Goal: Information Seeking & Learning: Learn about a topic

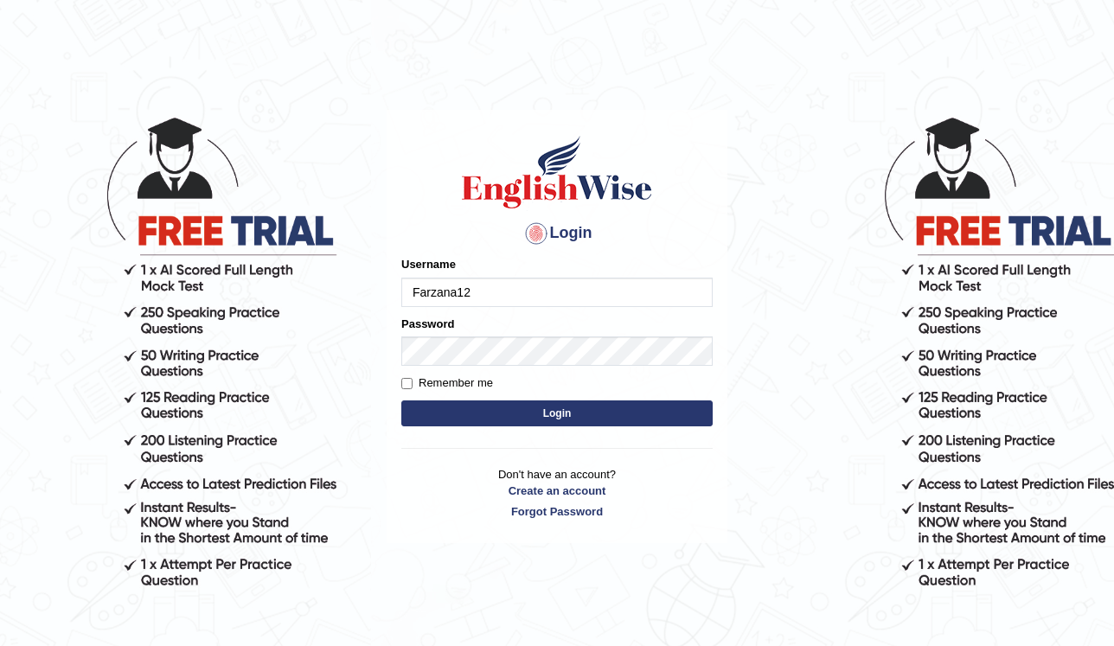
type input "Farzana12"
click at [512, 418] on button "Login" at bounding box center [556, 413] width 311 height 26
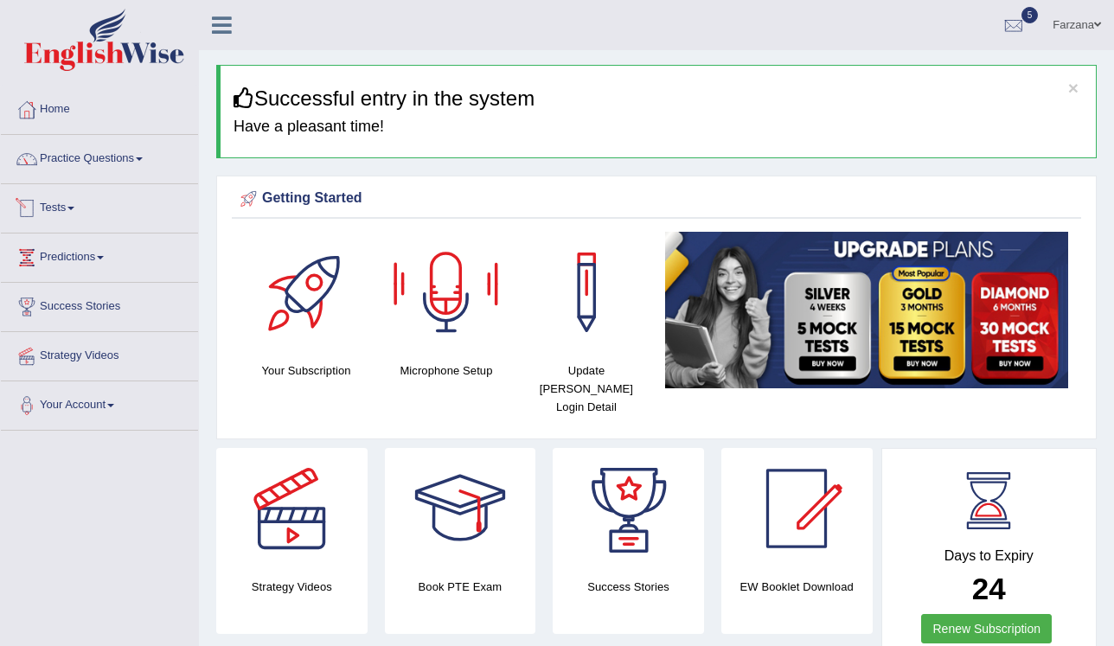
click at [64, 208] on link "Tests" at bounding box center [99, 205] width 197 height 43
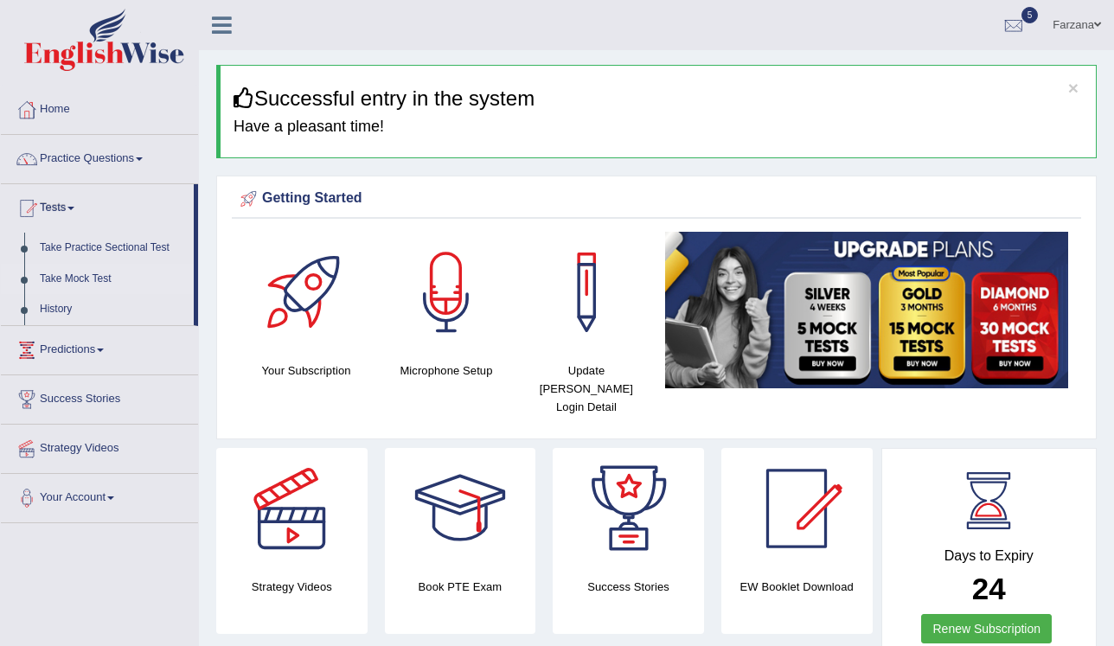
click at [77, 276] on link "Take Mock Test" at bounding box center [113, 279] width 162 height 31
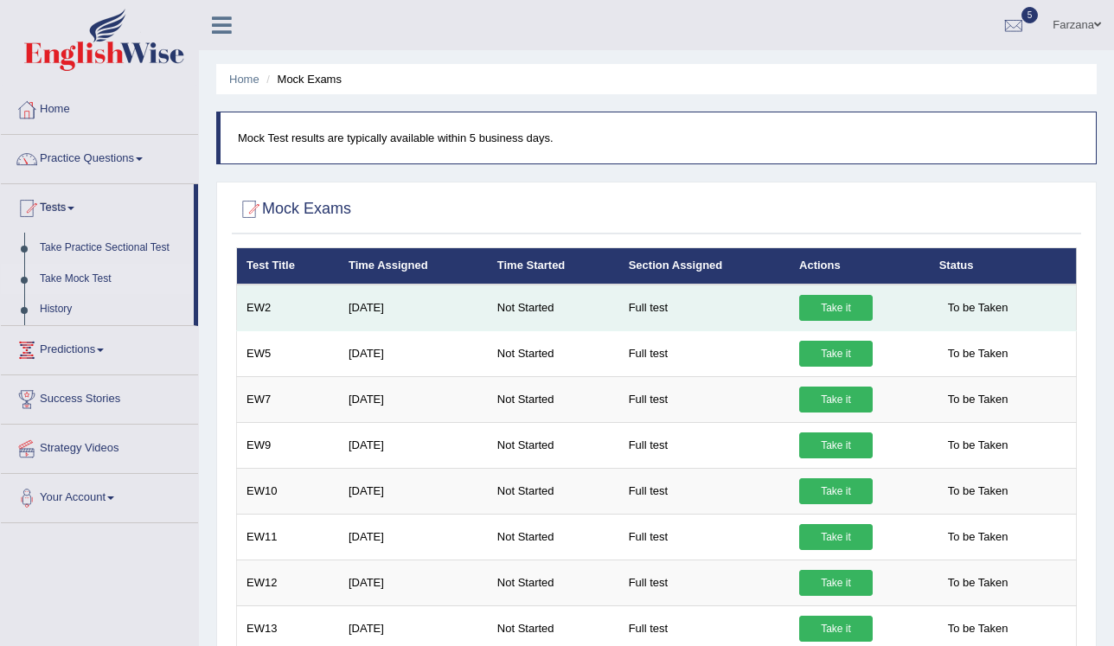
click at [845, 310] on link "Take it" at bounding box center [835, 308] width 73 height 26
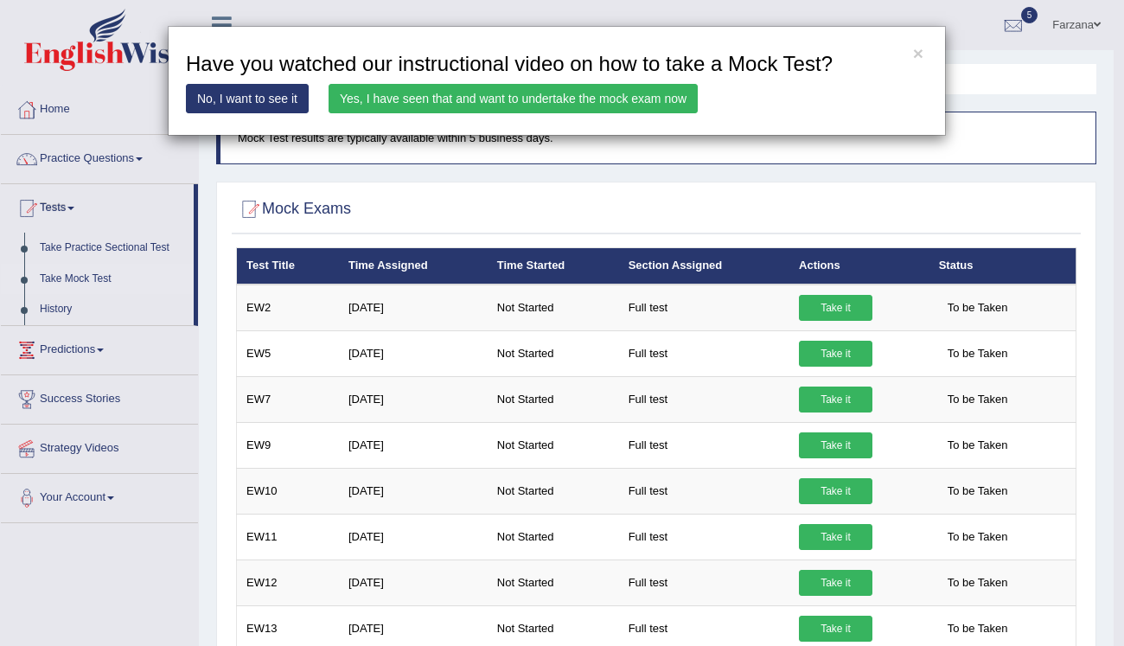
click at [586, 99] on link "Yes, I have seen that and want to undertake the mock exam now" at bounding box center [513, 98] width 369 height 29
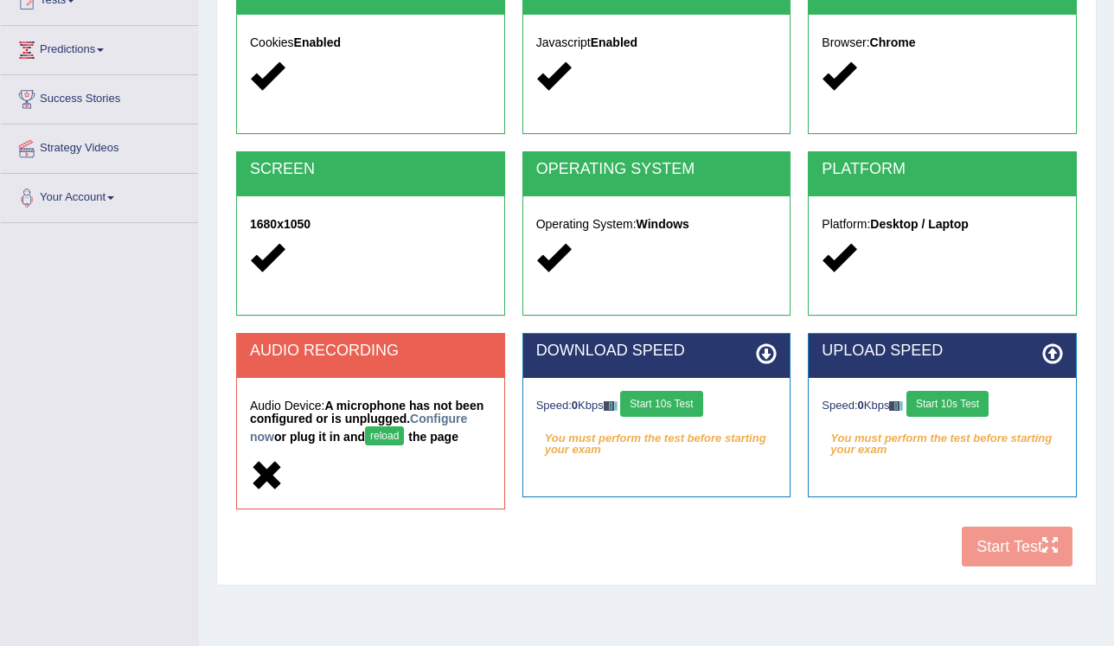
click at [365, 433] on button "reload" at bounding box center [384, 435] width 39 height 19
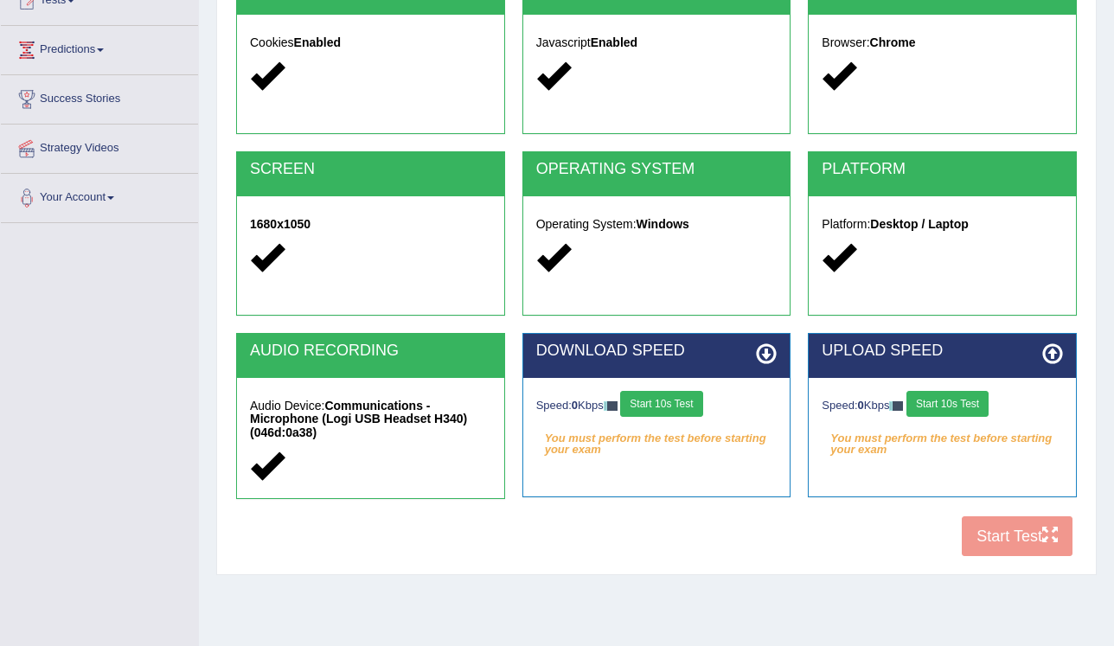
click at [652, 399] on button "Start 10s Test" at bounding box center [661, 404] width 82 height 26
click at [952, 398] on button "Start 10s Test" at bounding box center [947, 404] width 82 height 26
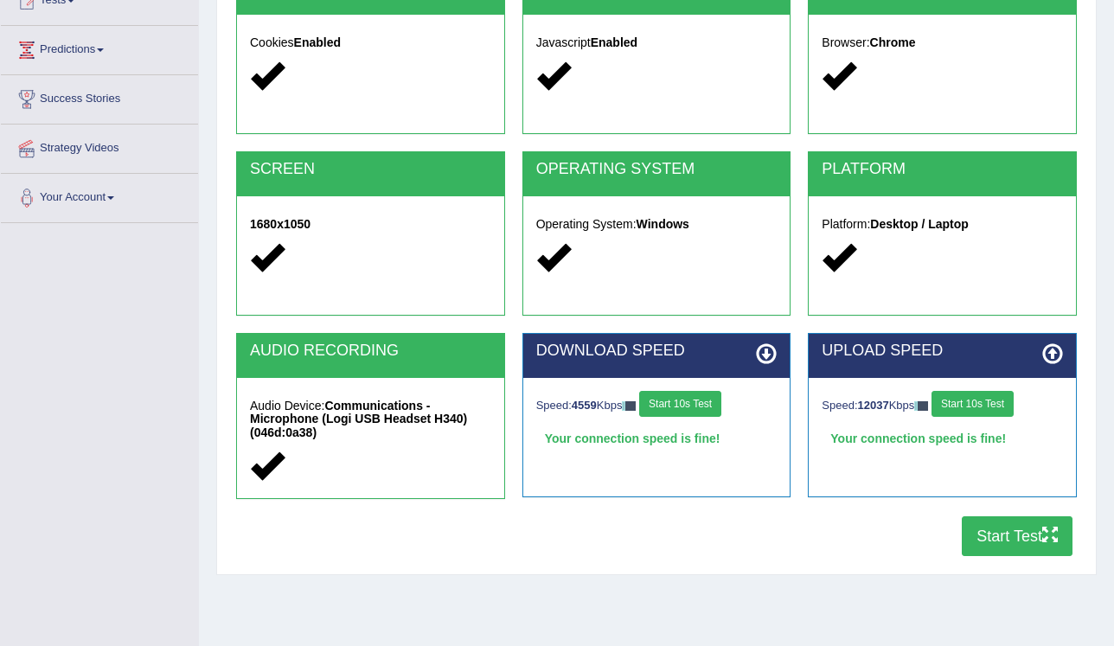
click at [1000, 534] on button "Start Test" at bounding box center [1016, 536] width 111 height 40
click at [412, 580] on div "Home Exams Exam Requirements System Requirements Test COOKIES Cookies Enabled J…" at bounding box center [656, 224] width 915 height 865
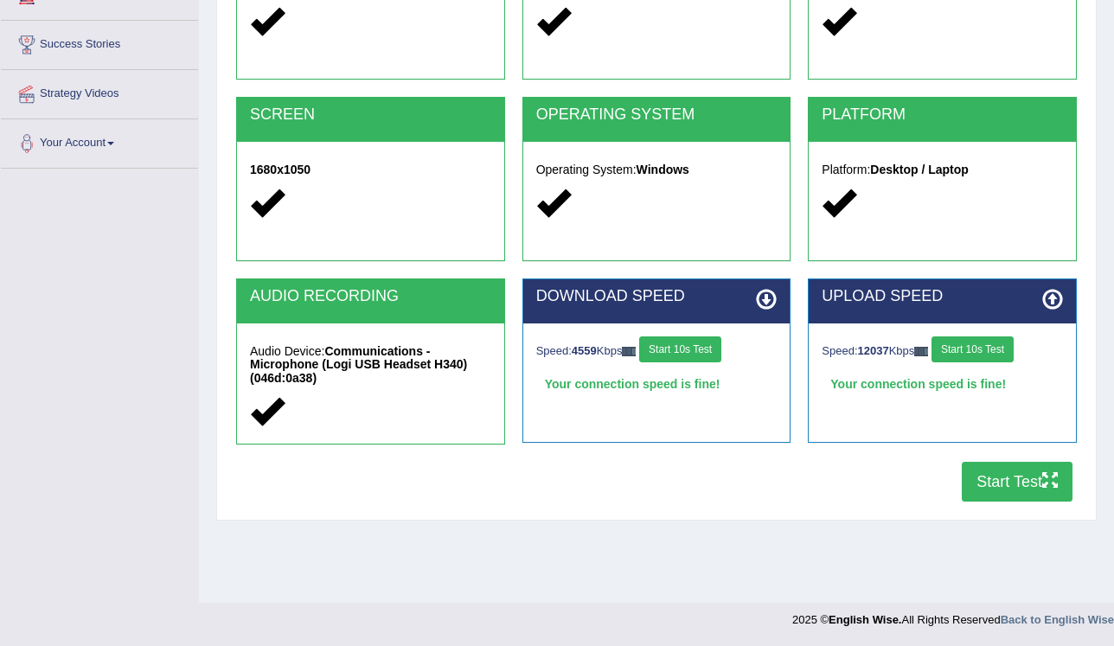
drag, startPoint x: 388, startPoint y: 590, endPoint x: 673, endPoint y: 535, distance: 289.6
click at [712, 515] on div "System Requirements Test COOKIES Cookies Enabled JAVASCRIPT Javascript Enabled …" at bounding box center [656, 185] width 880 height 671
drag, startPoint x: 517, startPoint y: 548, endPoint x: 509, endPoint y: 539, distance: 12.3
click at [519, 547] on div "Home Exams Exam Requirements System Requirements Test COOKIES Cookies Enabled J…" at bounding box center [656, 170] width 915 height 865
drag, startPoint x: 509, startPoint y: 539, endPoint x: 342, endPoint y: 498, distance: 171.8
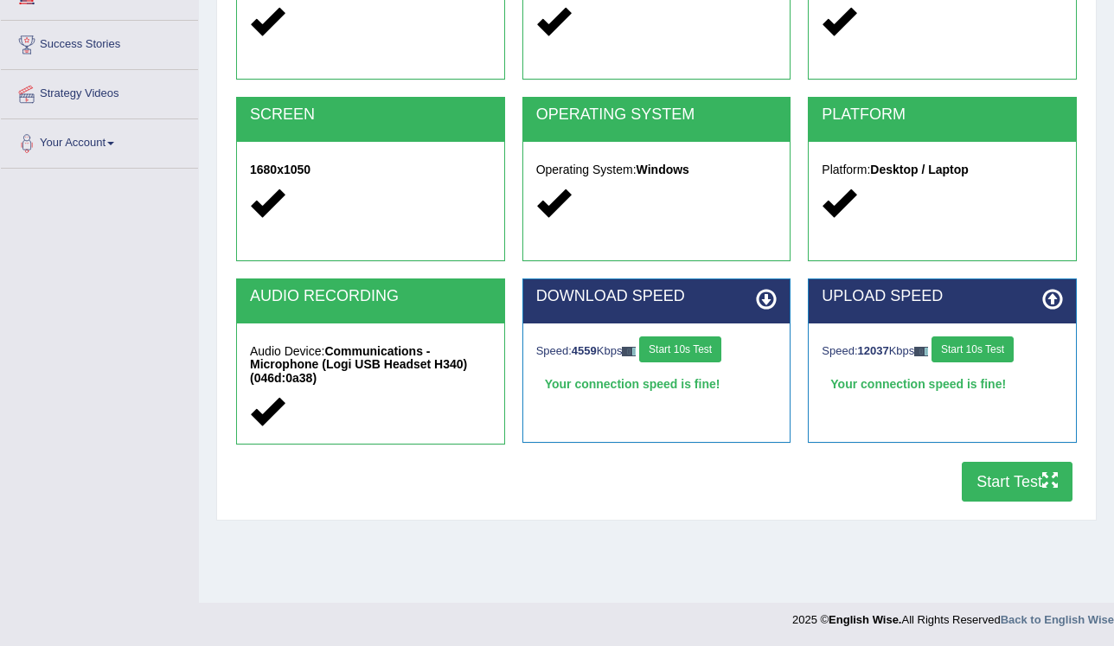
click at [506, 544] on div "Home Exams Exam Requirements System Requirements Test COOKIES Cookies Enabled J…" at bounding box center [656, 170] width 915 height 865
click at [326, 506] on div "COOKIES Cookies Enabled JAVASCRIPT Javascript Enabled BROWSER Browser: Chrome S…" at bounding box center [656, 213] width 849 height 596
drag, startPoint x: 144, startPoint y: 291, endPoint x: 128, endPoint y: 309, distance: 24.5
click at [142, 296] on div "Toggle navigation Home Practice Questions Speaking Practice Read Aloud Repeat S…" at bounding box center [557, 187] width 1114 height 899
drag, startPoint x: 497, startPoint y: 518, endPoint x: 491, endPoint y: 506, distance: 13.5
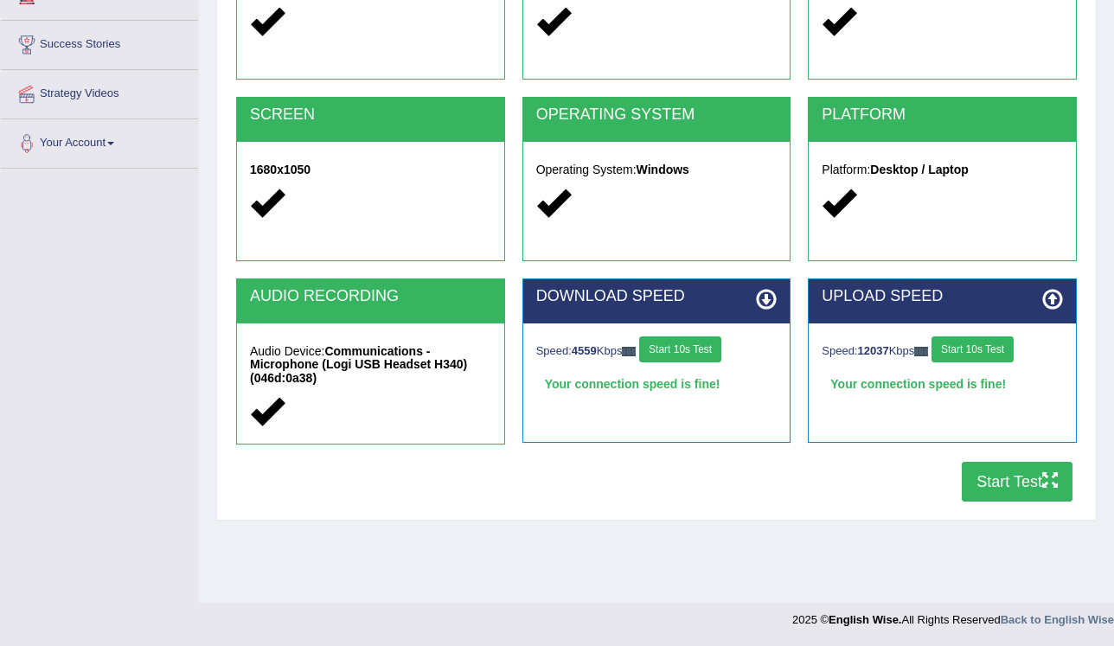
click at [491, 506] on div "System Requirements Test COOKIES Cookies Enabled JAVASCRIPT Javascript Enabled …" at bounding box center [656, 185] width 880 height 671
drag, startPoint x: 364, startPoint y: 545, endPoint x: 362, endPoint y: 530, distance: 14.8
click at [362, 530] on div "Home Exams Exam Requirements System Requirements Test COOKIES Cookies Enabled J…" at bounding box center [656, 170] width 915 height 865
click at [361, 548] on div "Home Exams Exam Requirements System Requirements Test COOKIES Cookies Enabled J…" at bounding box center [656, 170] width 915 height 865
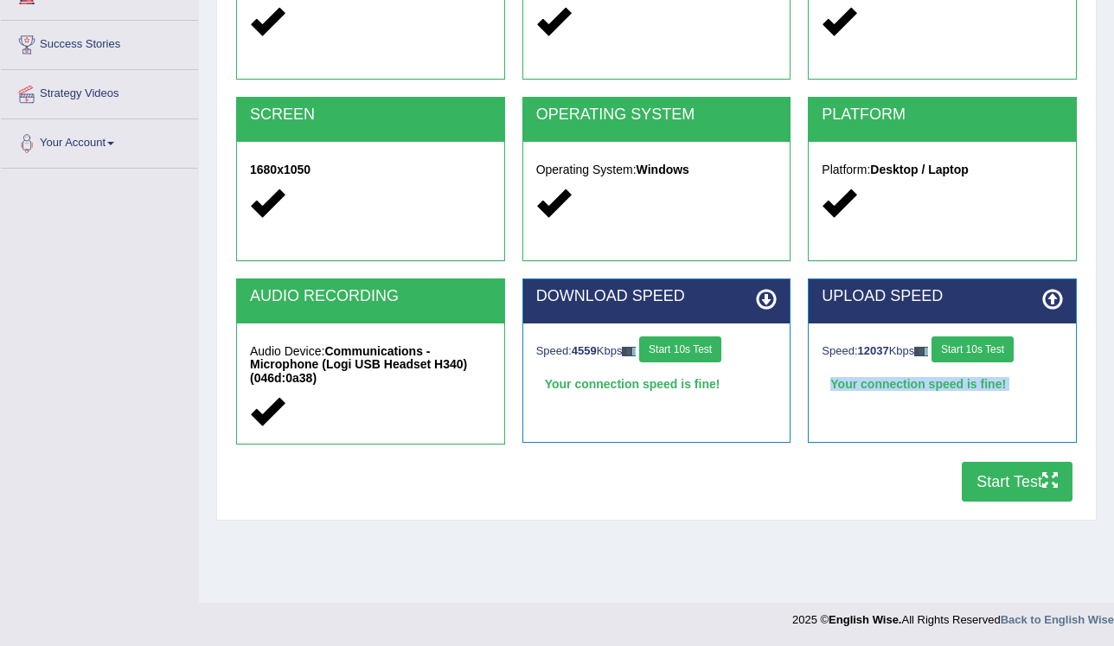
click at [361, 548] on div "Home Exams Exam Requirements System Requirements Test COOKIES Cookies Enabled J…" at bounding box center [656, 170] width 915 height 865
click at [361, 550] on div "Home Exams Exam Requirements System Requirements Test COOKIES Cookies Enabled J…" at bounding box center [656, 170] width 915 height 865
click at [360, 553] on div "Home Exams Exam Requirements System Requirements Test COOKIES Cookies Enabled J…" at bounding box center [656, 170] width 915 height 865
click at [356, 550] on div "Home Exams Exam Requirements System Requirements Test COOKIES Cookies Enabled J…" at bounding box center [656, 170] width 915 height 865
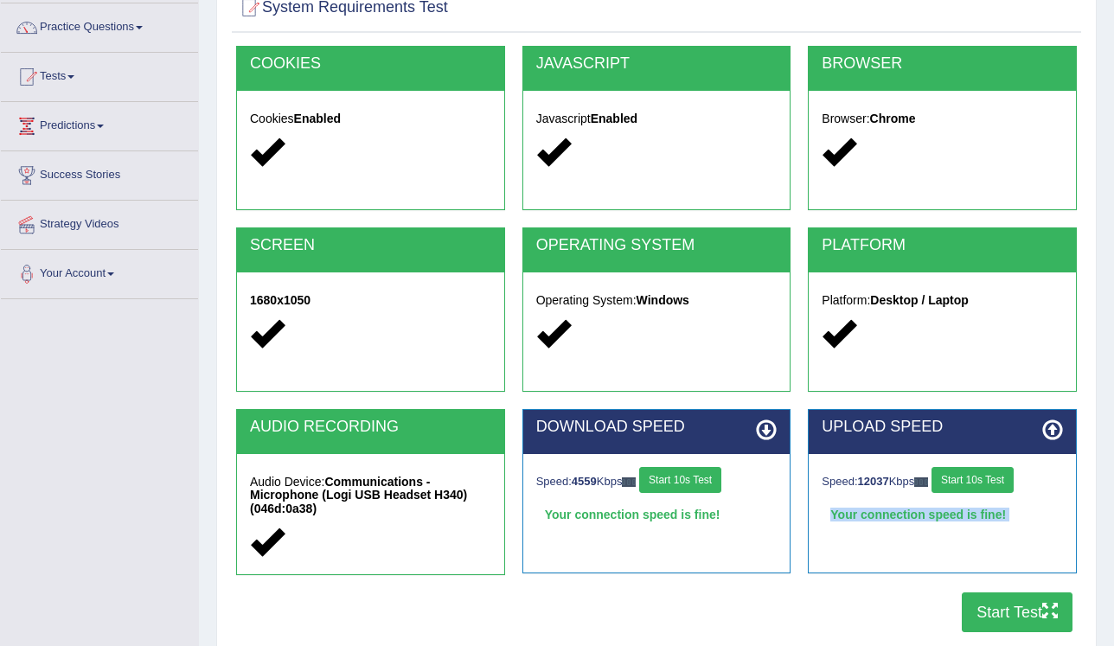
scroll to position [138, 0]
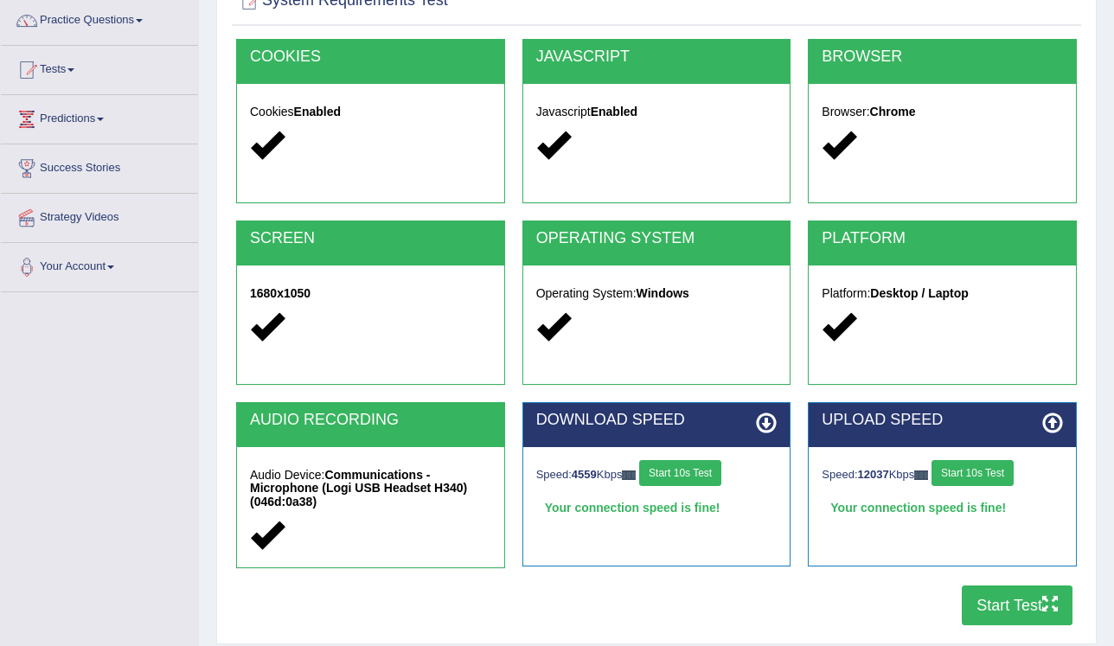
click at [491, 563] on div "Audio Device: Communications - Microphone (Logi USB Headset H340) (046d:0a38)" at bounding box center [370, 507] width 267 height 120
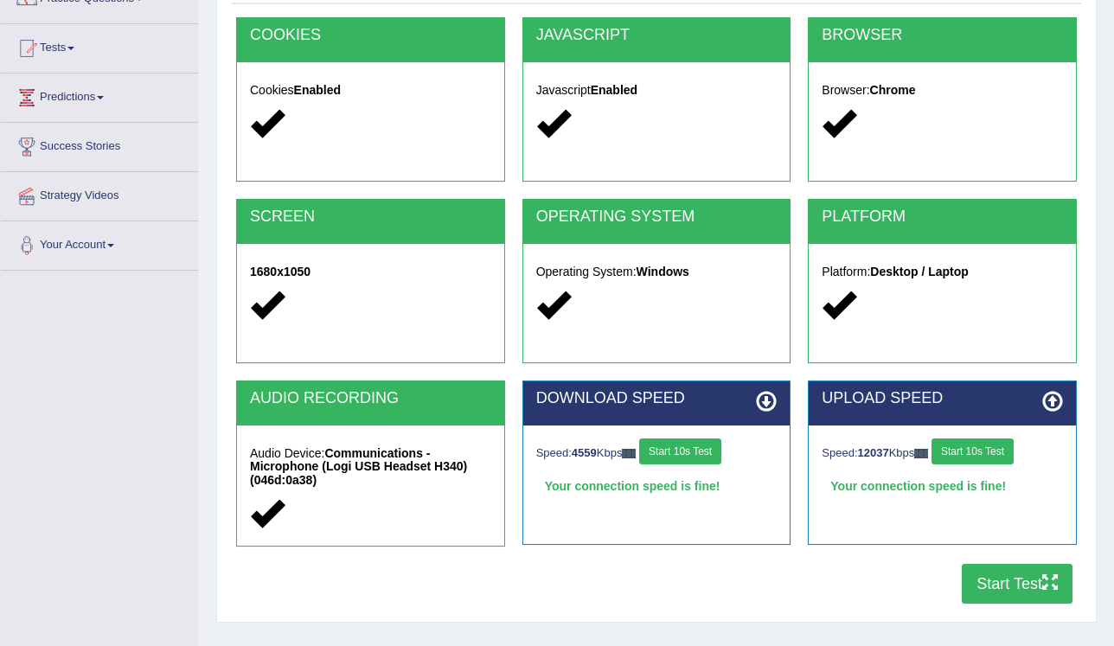
scroll to position [0, 0]
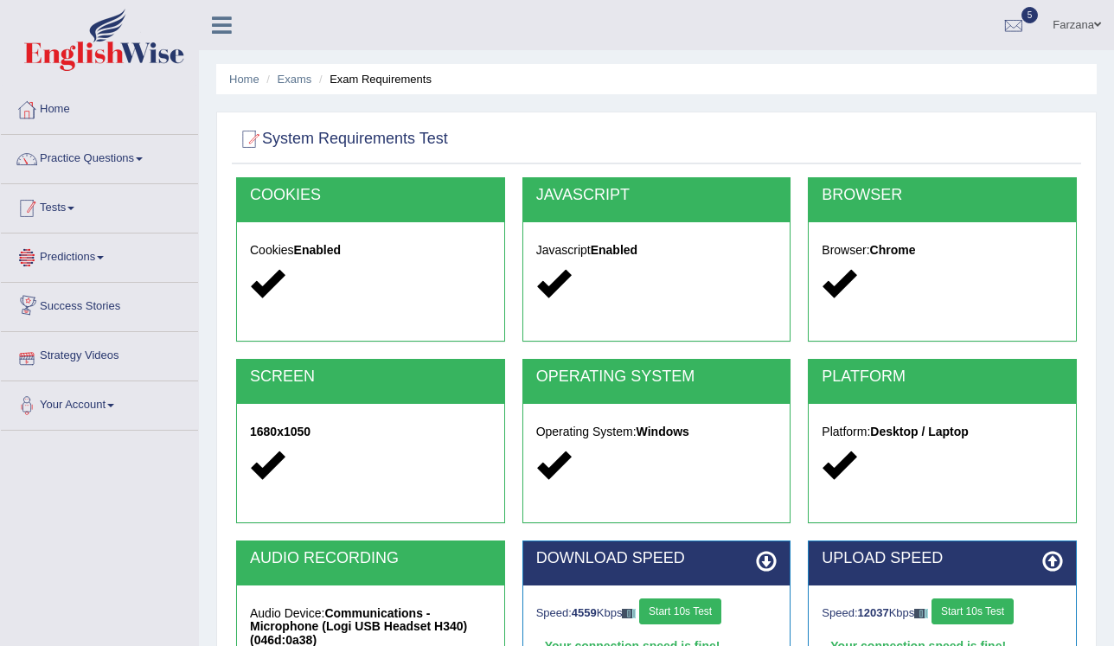
click at [76, 219] on link "Tests" at bounding box center [99, 205] width 197 height 43
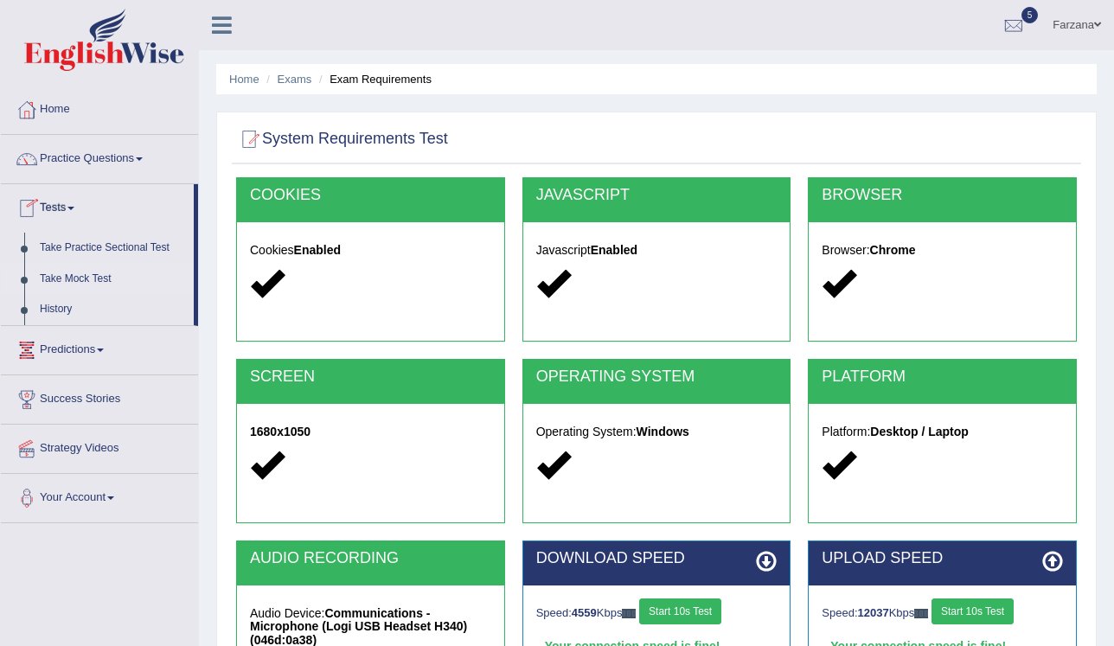
click at [74, 271] on link "Take Mock Test" at bounding box center [113, 279] width 162 height 31
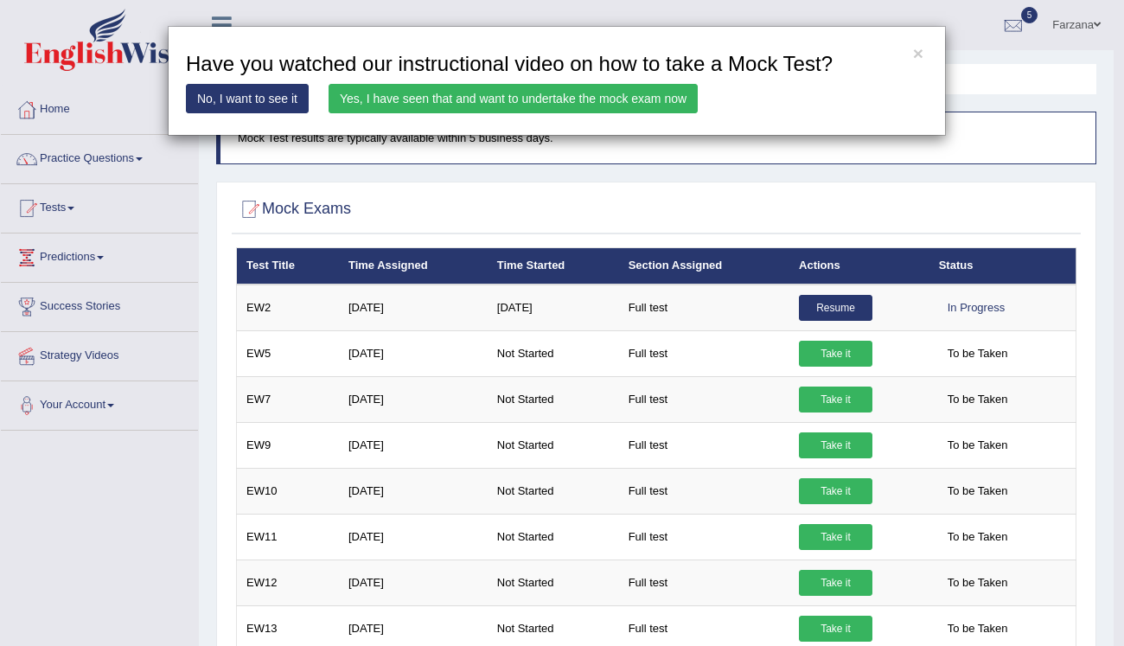
click at [477, 107] on link "Yes, I have seen that and want to undertake the mock exam now" at bounding box center [513, 98] width 369 height 29
click at [479, 107] on link "Yes, I have seen that and want to undertake the mock exam now" at bounding box center [513, 98] width 369 height 29
click at [482, 102] on link "Yes, I have seen that and want to undertake the mock exam now" at bounding box center [513, 98] width 369 height 29
click at [484, 97] on link "Yes, I have seen that and want to undertake the mock exam now" at bounding box center [513, 98] width 369 height 29
click at [484, 95] on link "Yes, I have seen that and want to undertake the mock exam now" at bounding box center [513, 98] width 369 height 29
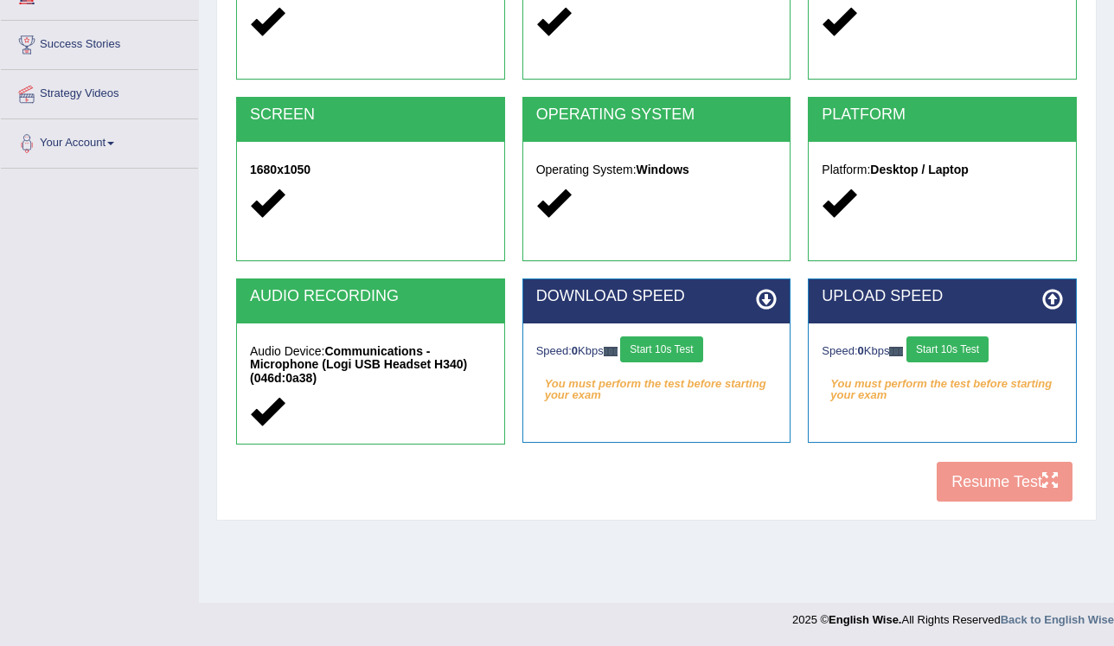
click at [659, 345] on button "Start 10s Test" at bounding box center [661, 349] width 82 height 26
click at [674, 346] on button "Start 10s Test" at bounding box center [661, 349] width 82 height 26
click at [936, 349] on button "Start 10s Test" at bounding box center [947, 349] width 82 height 26
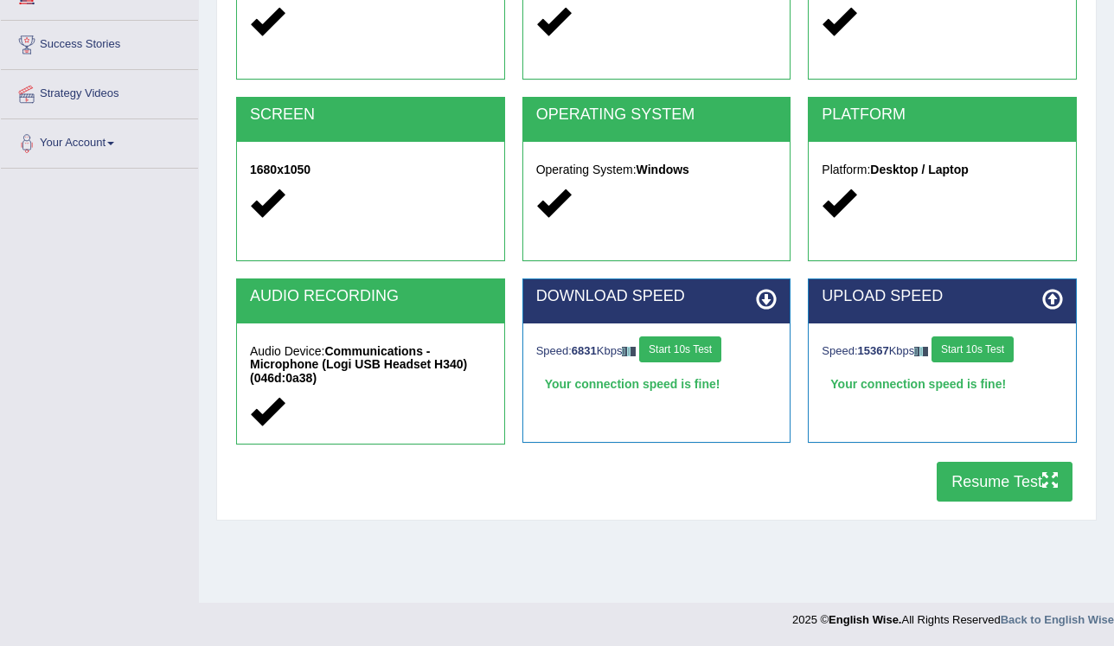
click at [980, 478] on button "Resume Test" at bounding box center [1004, 482] width 136 height 40
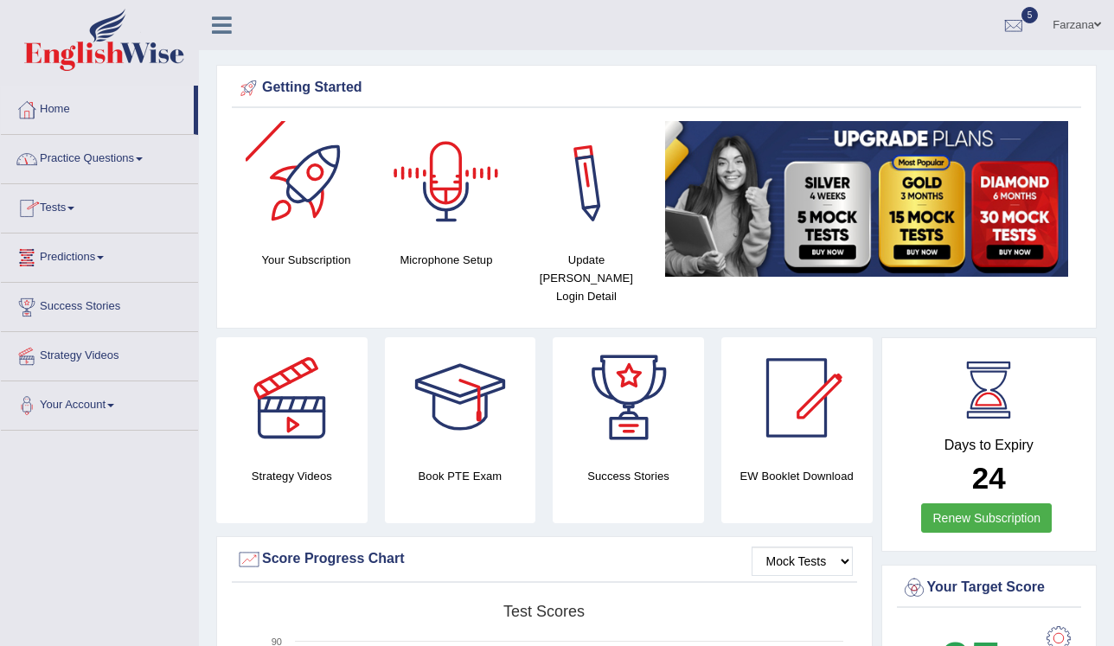
click at [62, 200] on link "Tests" at bounding box center [99, 205] width 197 height 43
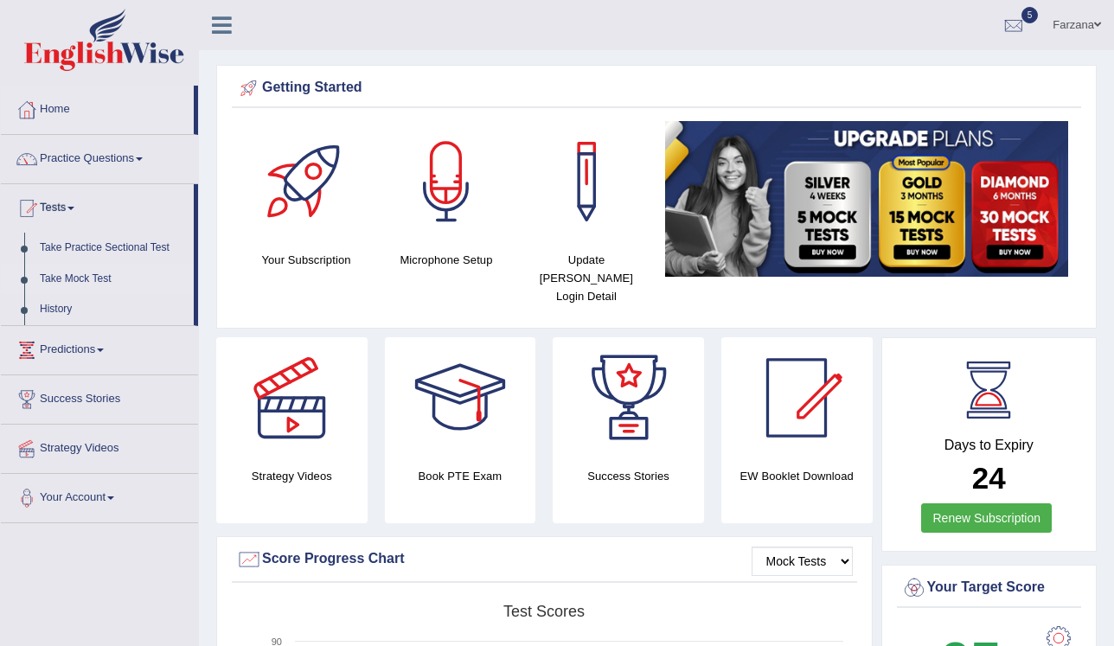
click at [63, 276] on link "Take Mock Test" at bounding box center [113, 279] width 162 height 31
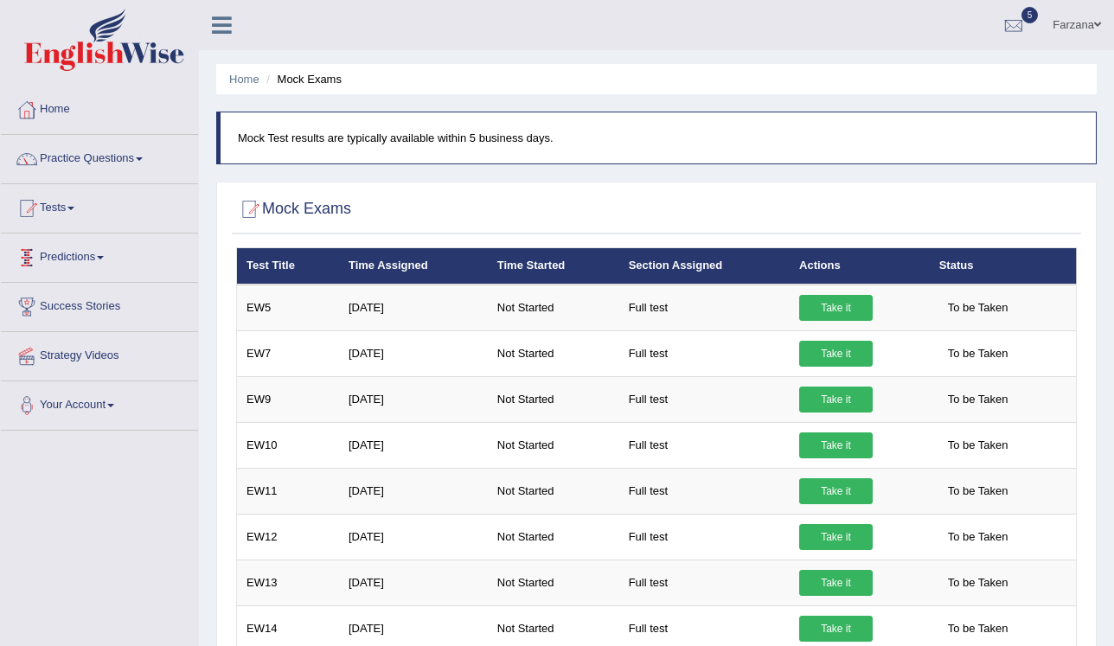
click at [62, 201] on link "Tests" at bounding box center [99, 205] width 197 height 43
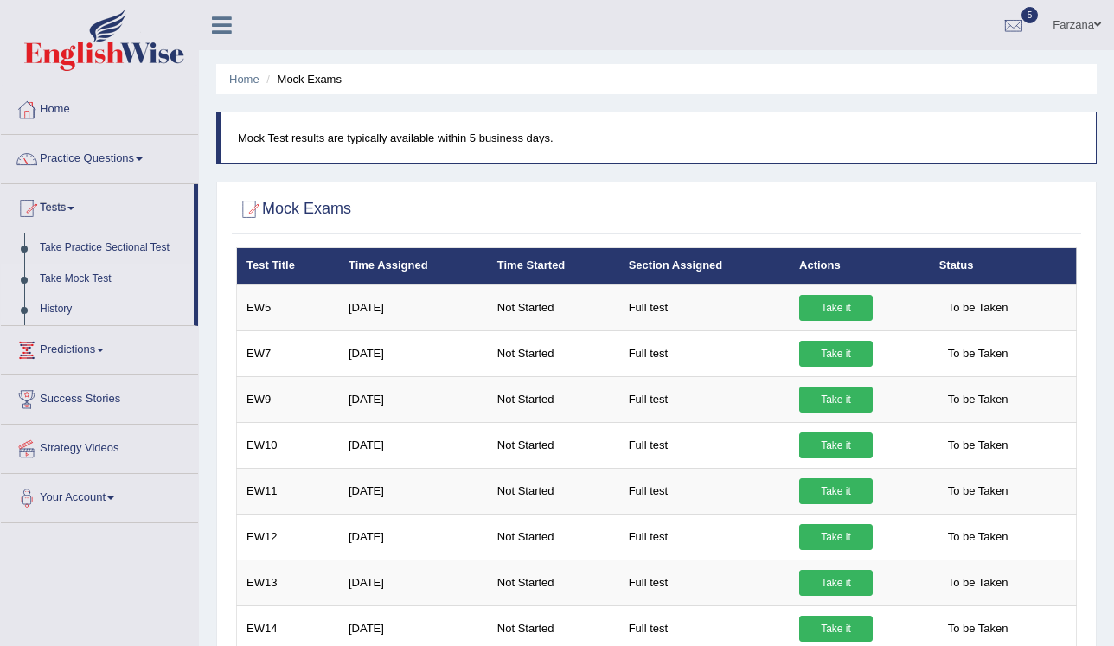
click at [54, 308] on link "History" at bounding box center [113, 309] width 162 height 31
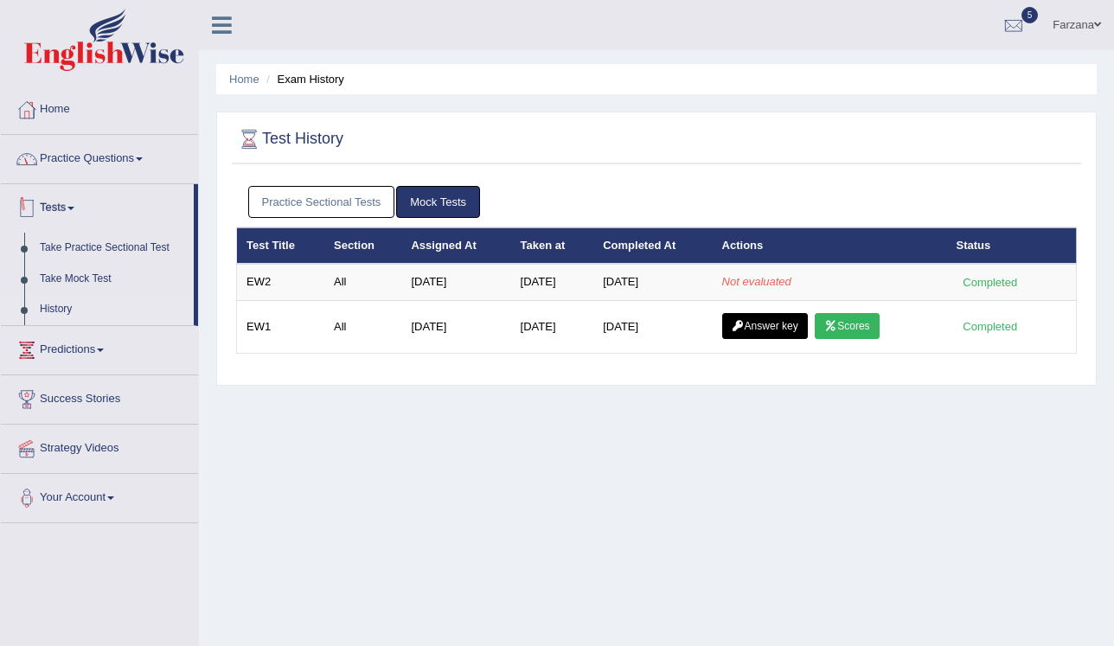
click at [90, 154] on link "Practice Questions" at bounding box center [99, 156] width 197 height 43
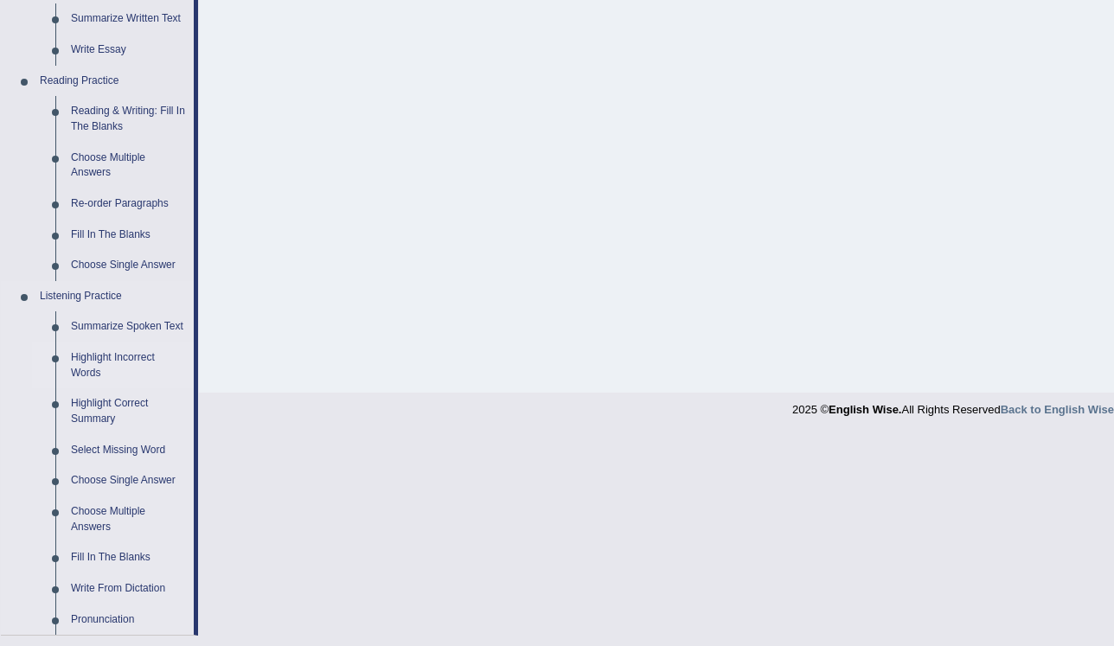
scroll to position [553, 0]
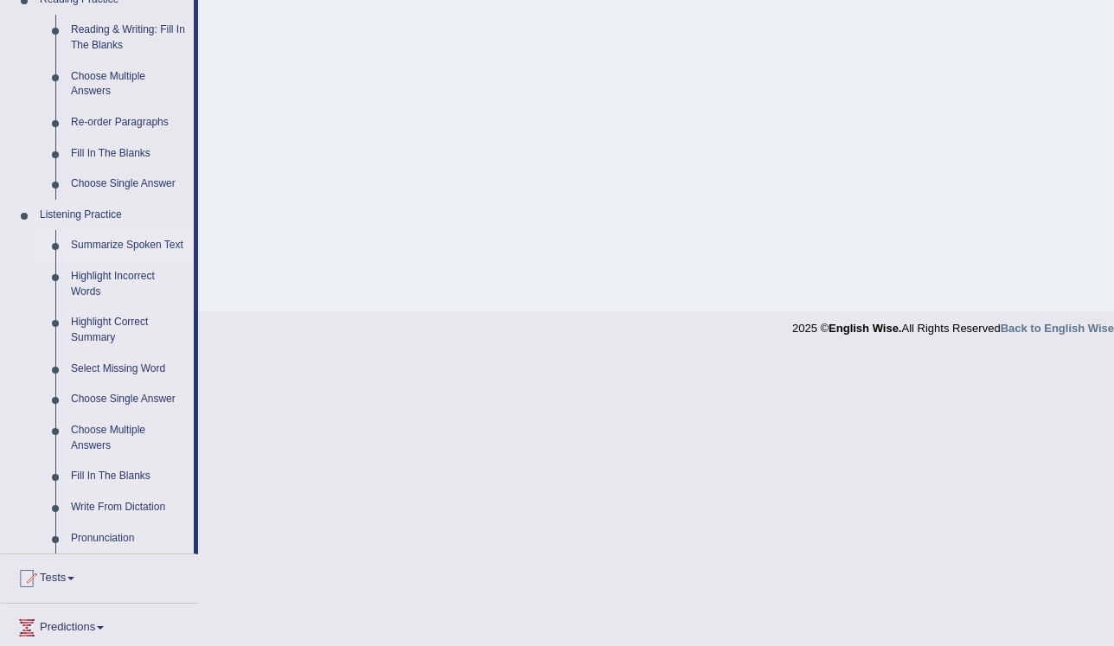
click at [144, 244] on link "Summarize Spoken Text" at bounding box center [128, 245] width 131 height 31
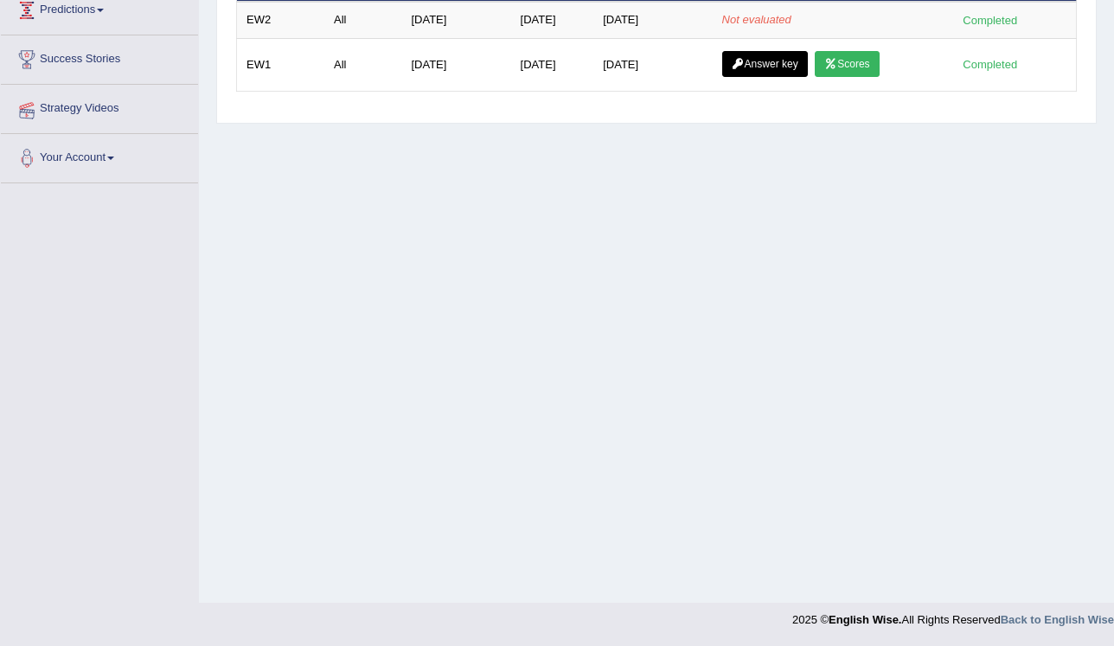
scroll to position [251, 0]
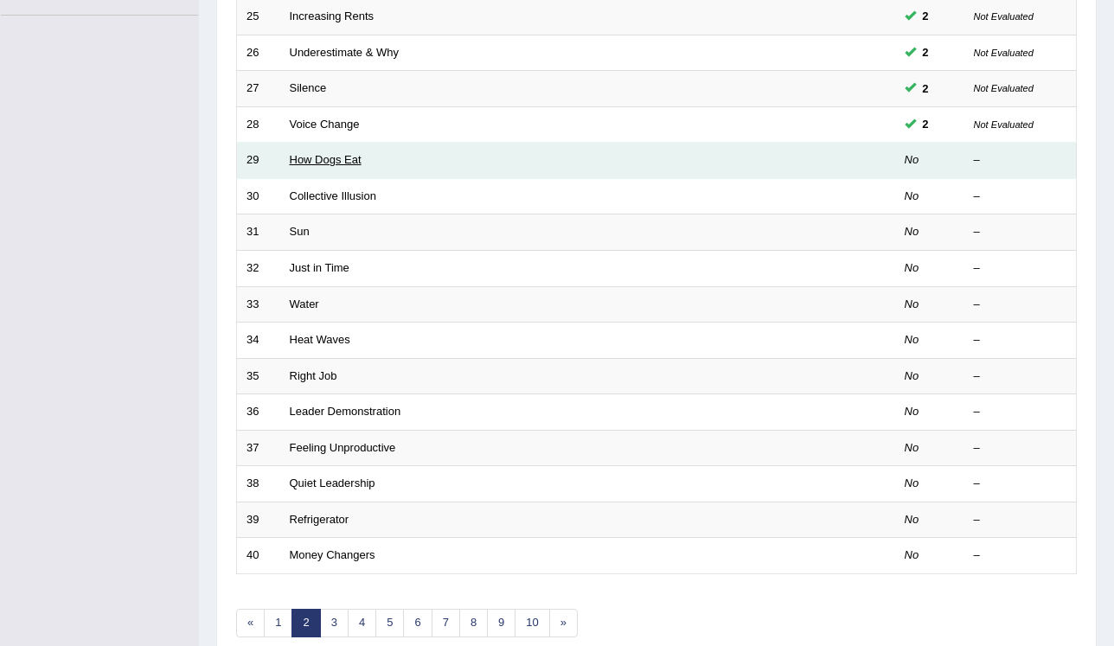
click at [346, 159] on link "How Dogs Eat" at bounding box center [326, 159] width 72 height 13
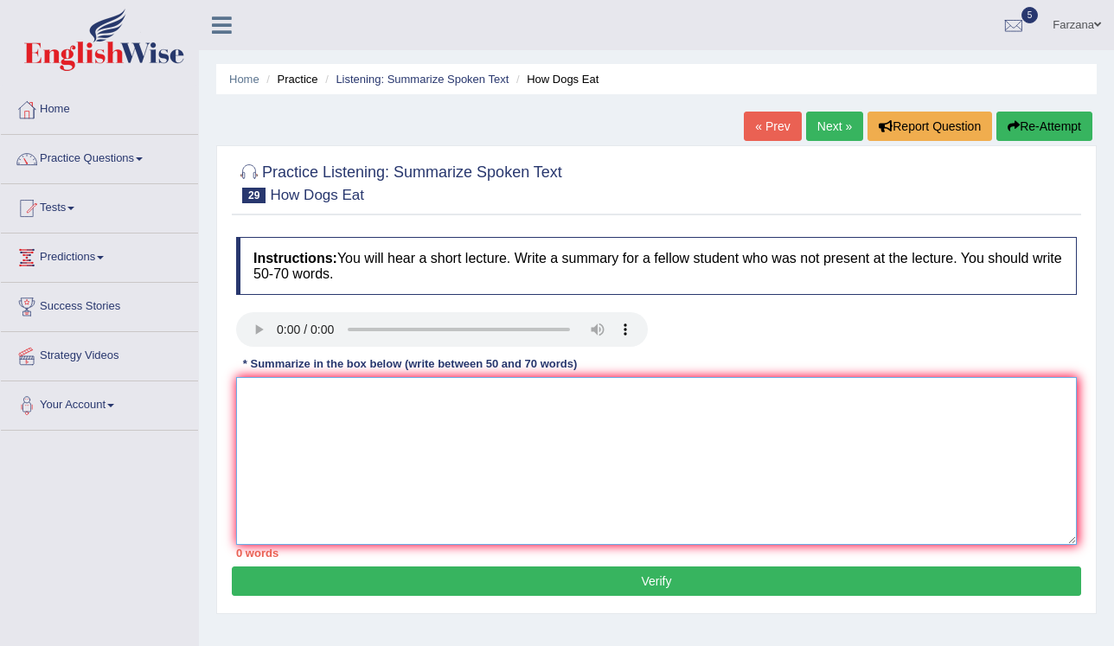
click at [710, 443] on textarea at bounding box center [656, 461] width 840 height 168
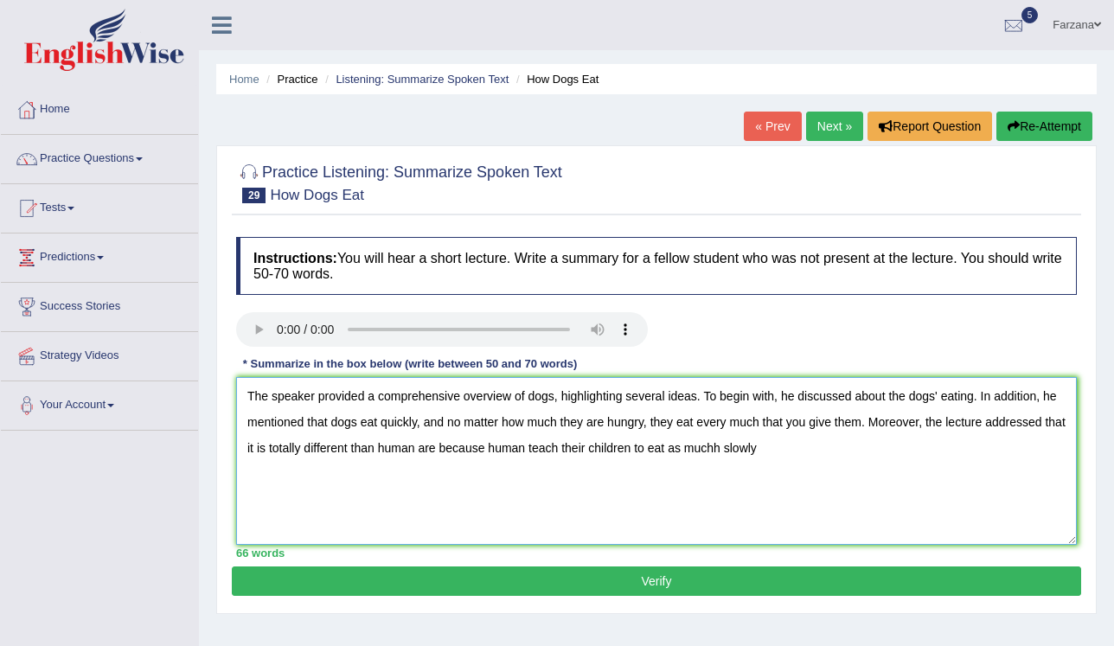
click at [710, 449] on textarea "The speaker provided a comprehensive overview of dogs, highlighting several ide…" at bounding box center [656, 461] width 840 height 168
click at [776, 459] on textarea "The speaker provided a comprehensive overview of dogs, highlighting several ide…" at bounding box center [656, 461] width 840 height 168
click at [919, 429] on textarea "The speaker provided a comprehensive overview of dogs, highlighting several ide…" at bounding box center [656, 461] width 840 height 168
type textarea "The speaker provided a comprehensive overview of dogs, highlighting several ide…"
click at [785, 585] on button "Verify" at bounding box center [656, 580] width 849 height 29
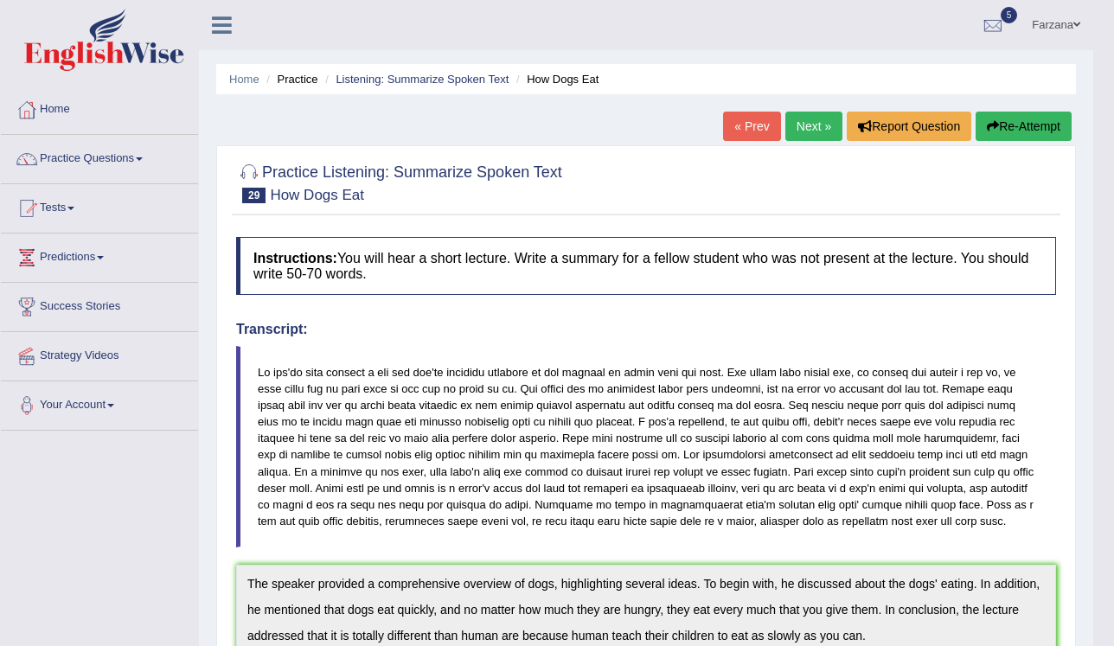
click at [813, 132] on link "Next »" at bounding box center [813, 126] width 57 height 29
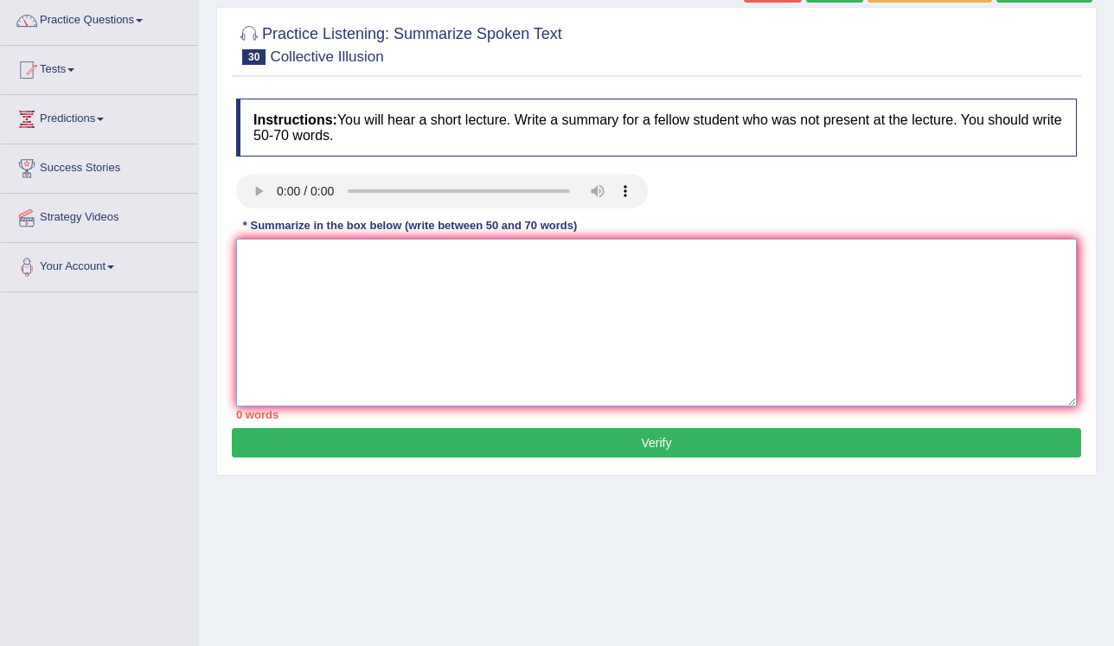
click at [498, 415] on div "Instructions: You will hear a short lecture. Write a summary for a fellow stude…" at bounding box center [656, 259] width 849 height 338
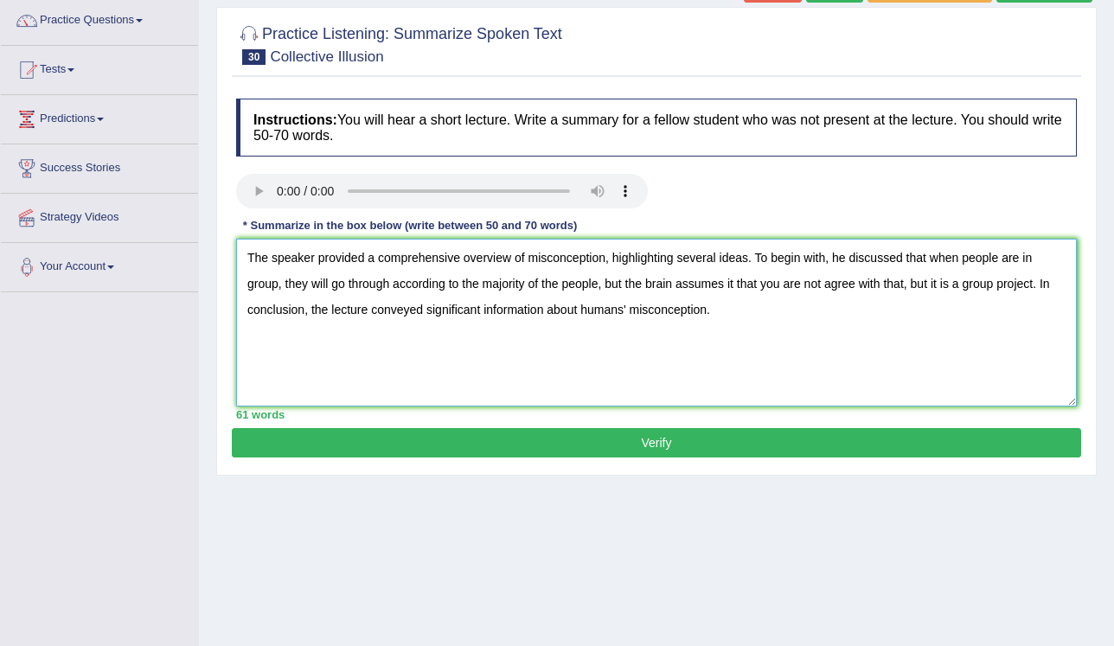
type textarea "The speaker provided a comprehensive overview of misconception, highlighting se…"
click at [656, 441] on button "Verify" at bounding box center [656, 442] width 849 height 29
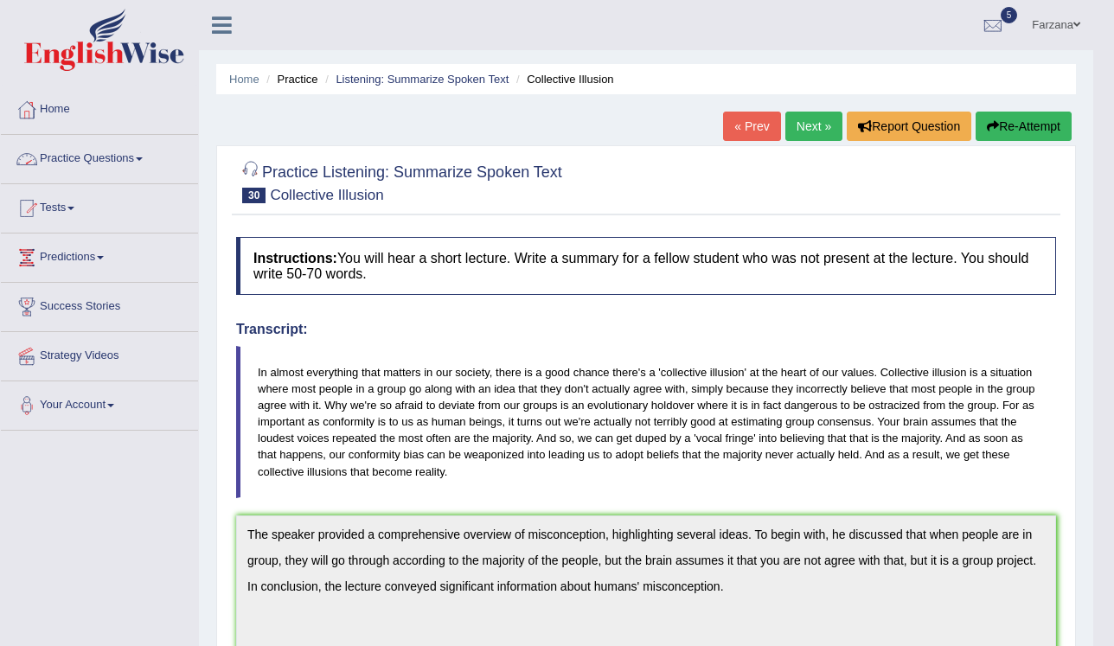
click at [73, 156] on link "Practice Questions" at bounding box center [99, 156] width 197 height 43
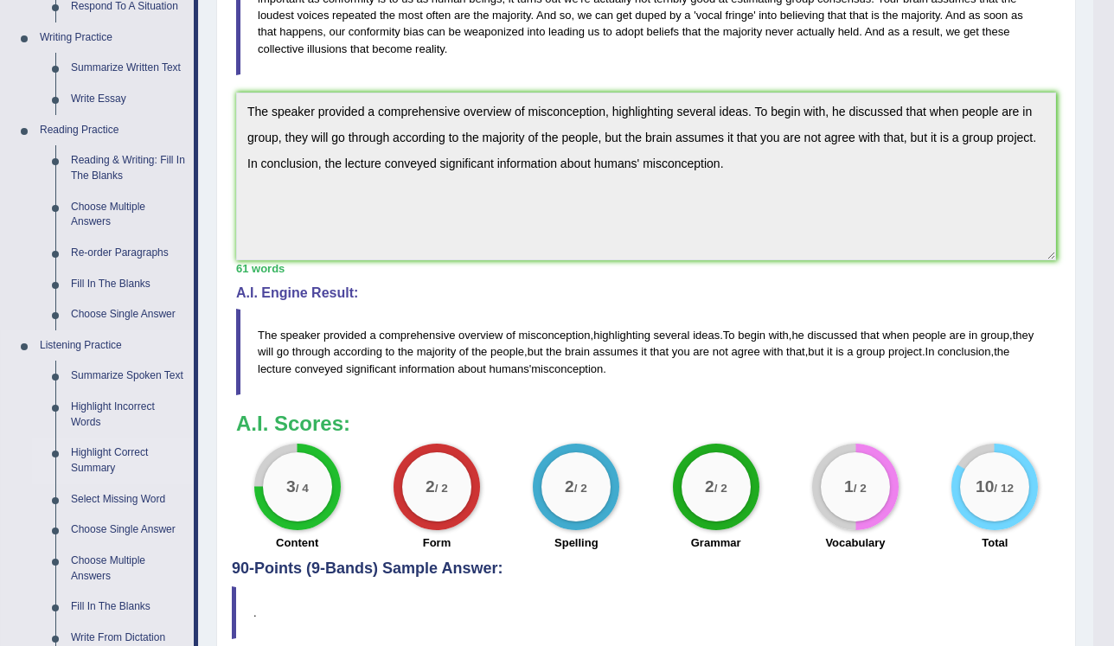
scroll to position [484, 0]
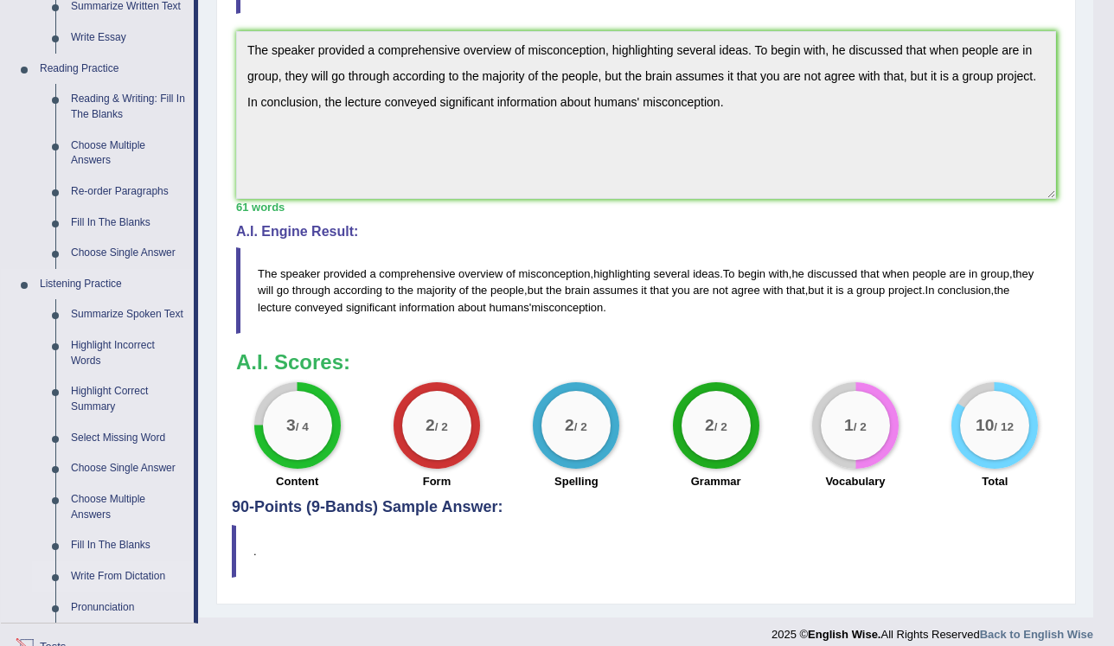
click at [118, 578] on link "Write From Dictation" at bounding box center [128, 576] width 131 height 31
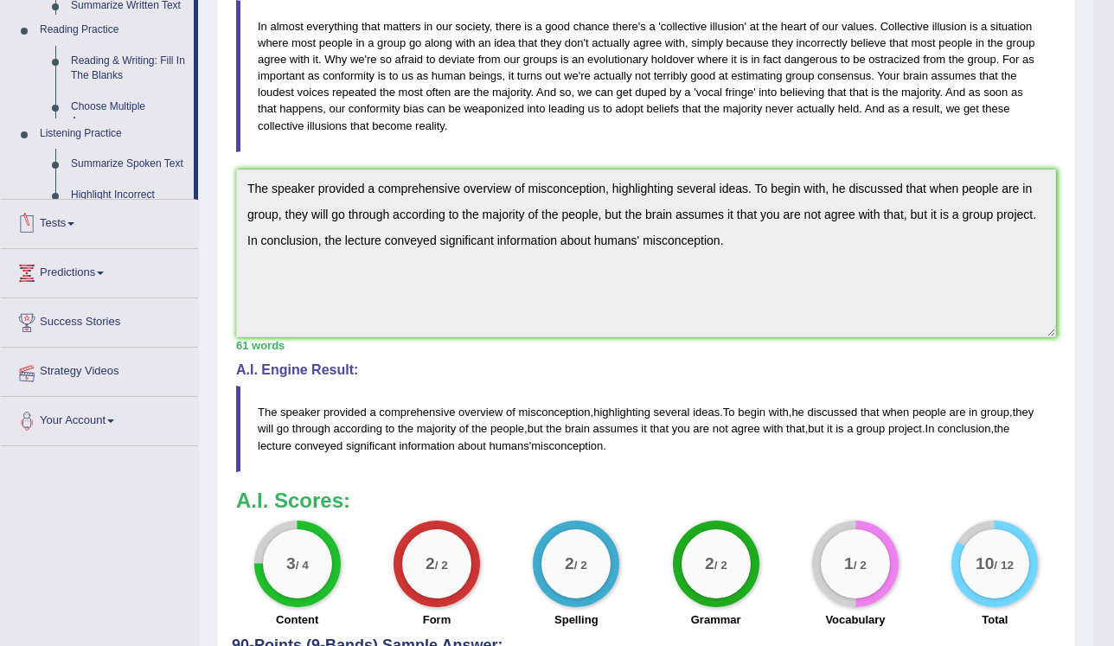
scroll to position [203, 0]
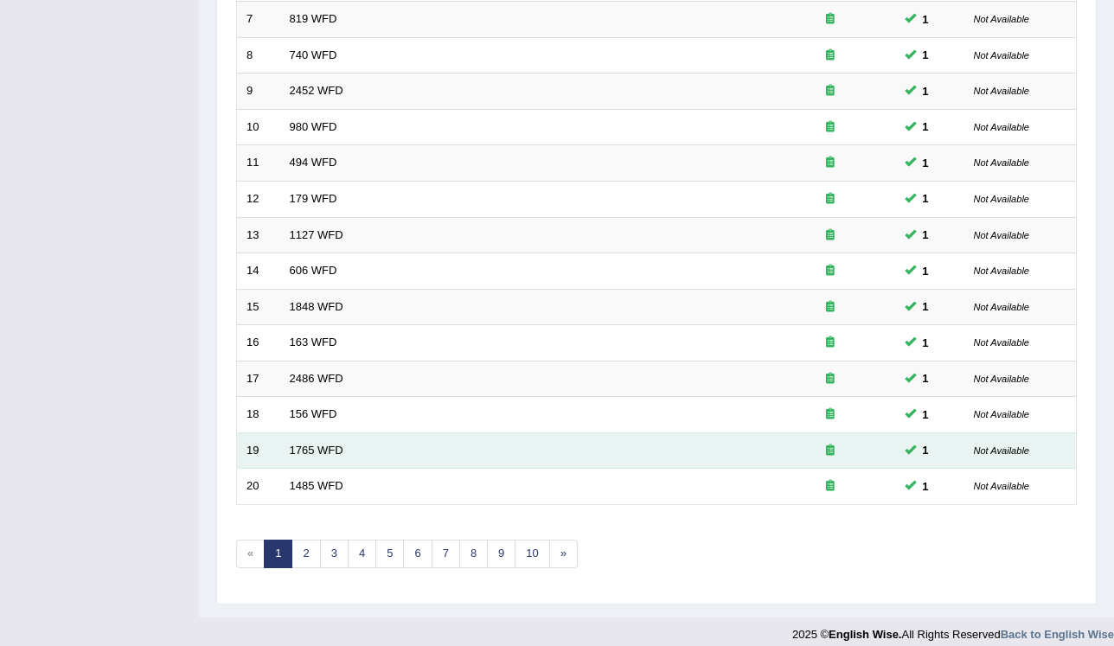
scroll to position [494, 0]
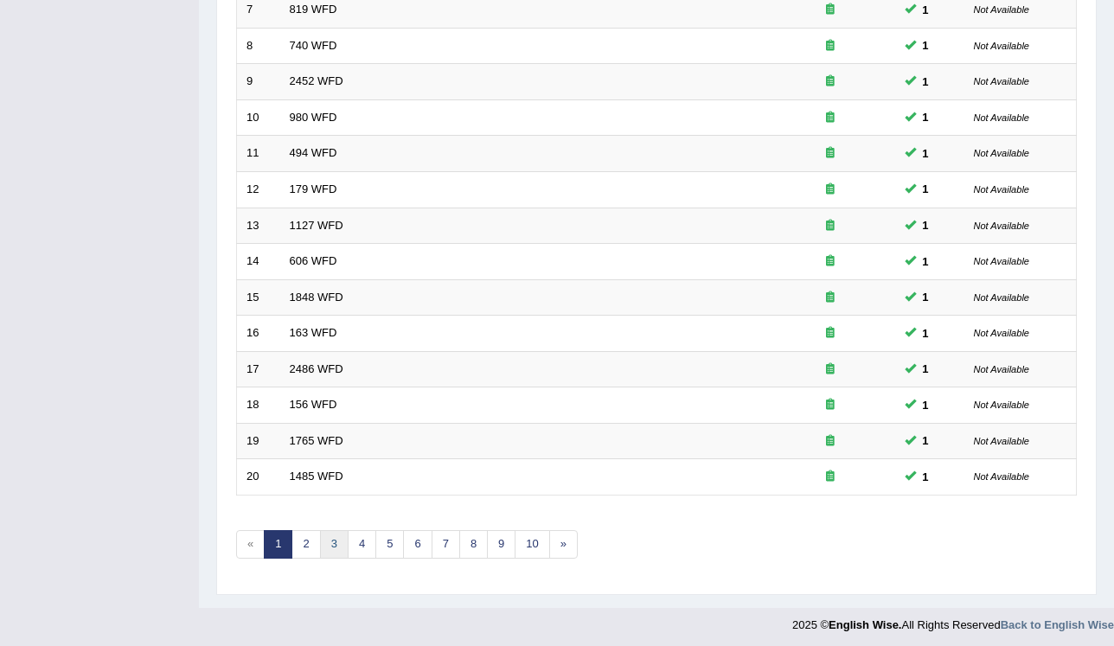
click at [339, 540] on link "3" at bounding box center [334, 544] width 29 height 29
click at [451, 533] on link "7" at bounding box center [445, 544] width 29 height 29
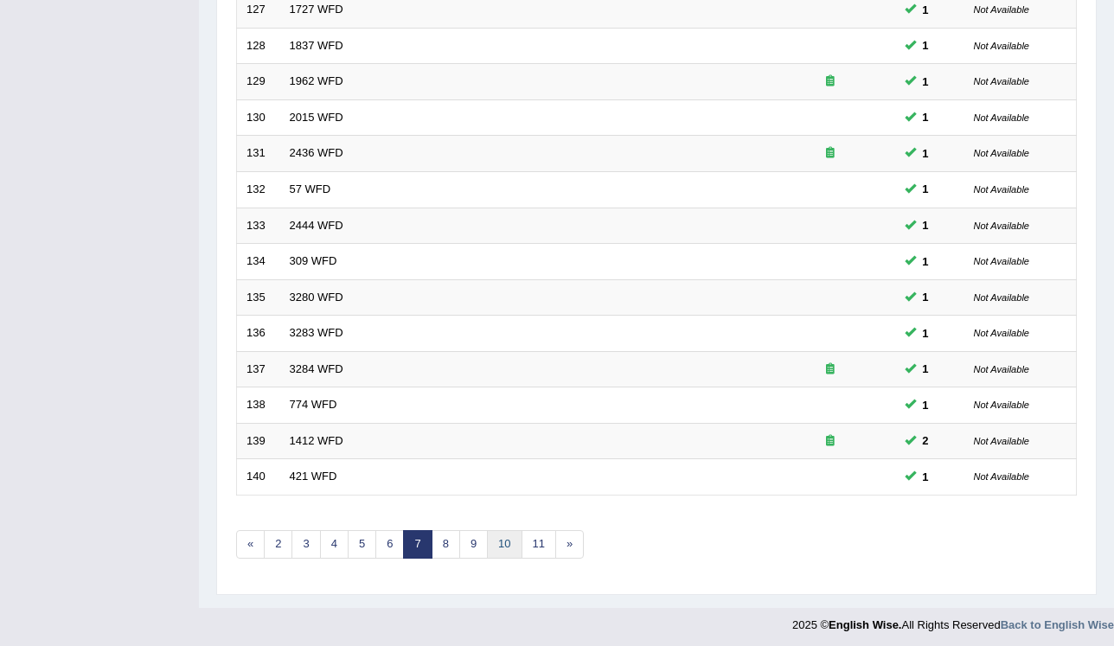
click at [499, 534] on link "10" at bounding box center [504, 544] width 35 height 29
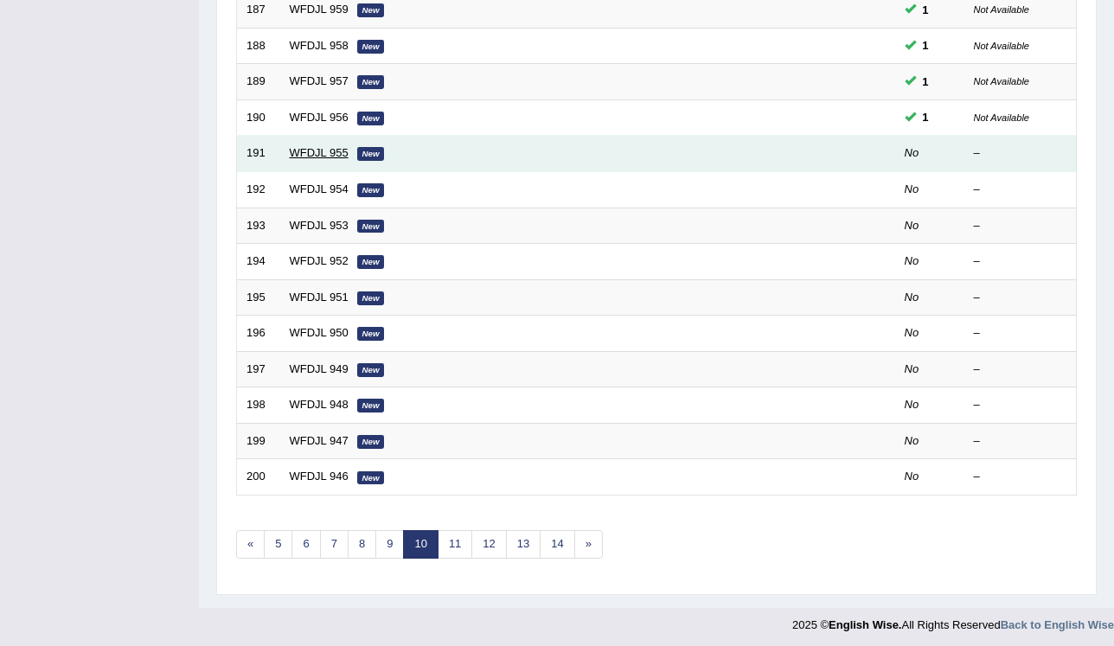
scroll to position [494, 0]
click at [329, 152] on link "WFDJL 955" at bounding box center [319, 152] width 59 height 13
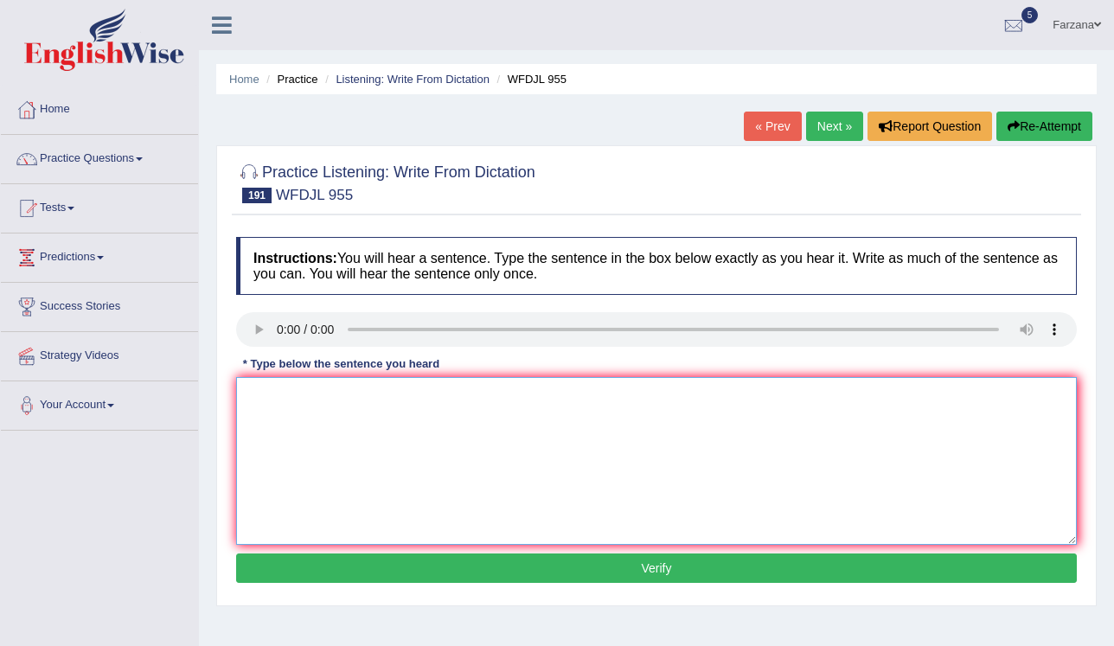
click at [342, 384] on textarea at bounding box center [656, 461] width 840 height 168
click at [359, 396] on textarea "These students learn from the teacher who knew a lot." at bounding box center [656, 461] width 840 height 168
click at [457, 397] on textarea "These students learnt from the teacher who knew a lot." at bounding box center [656, 461] width 840 height 168
type textarea "These students learnt from the teachers who knew a lot."
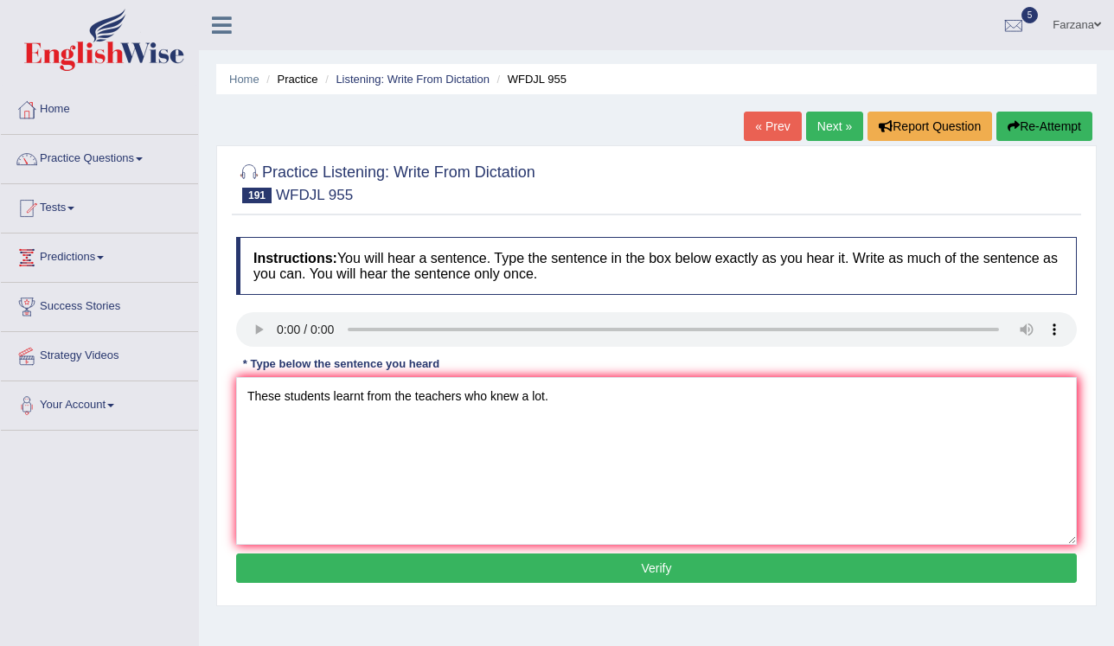
click at [480, 559] on button "Verify" at bounding box center [656, 567] width 840 height 29
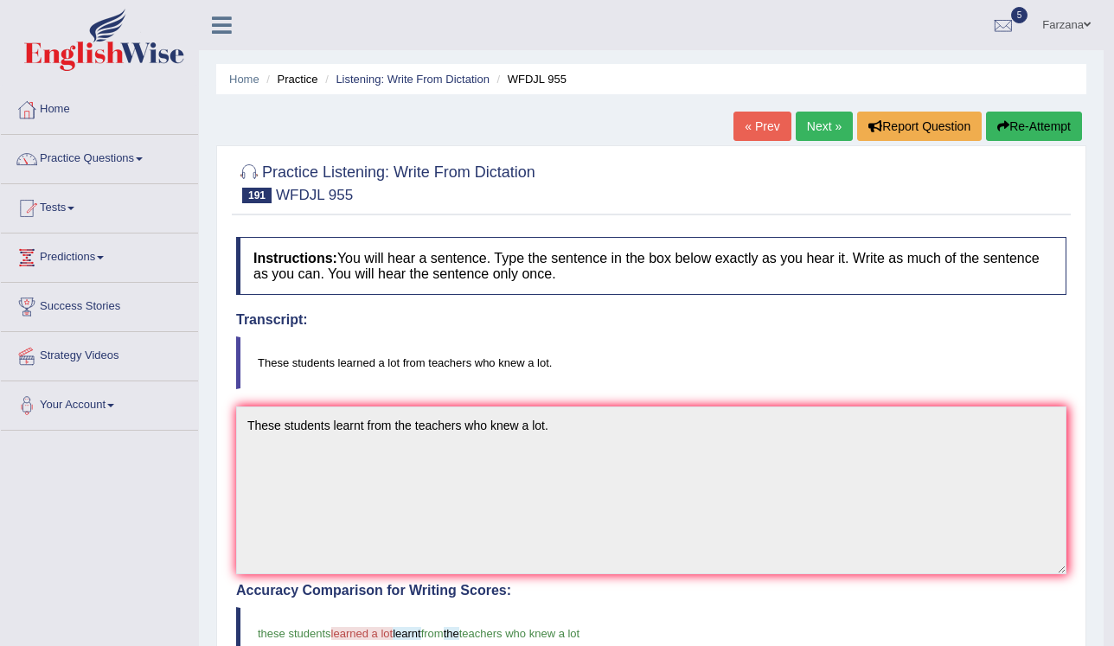
click at [812, 128] on link "Next »" at bounding box center [823, 126] width 57 height 29
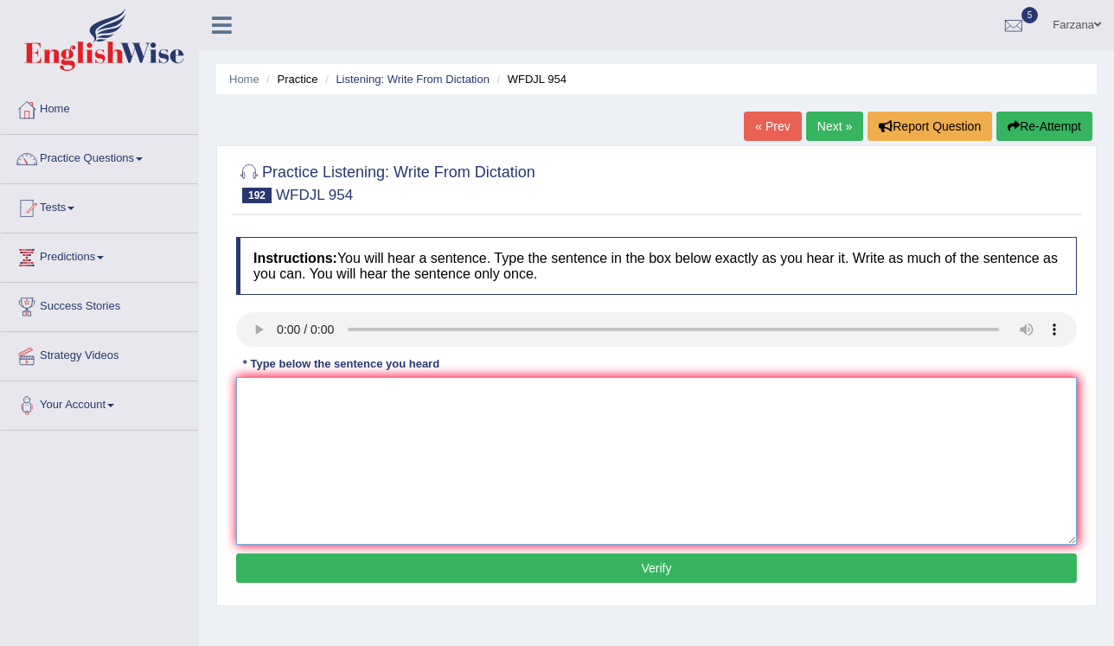
drag, startPoint x: 325, startPoint y: 405, endPoint x: 326, endPoint y: 391, distance: 13.9
click at [325, 406] on textarea at bounding box center [656, 461] width 840 height 168
type textarea "The best managers are always trying to open new things."
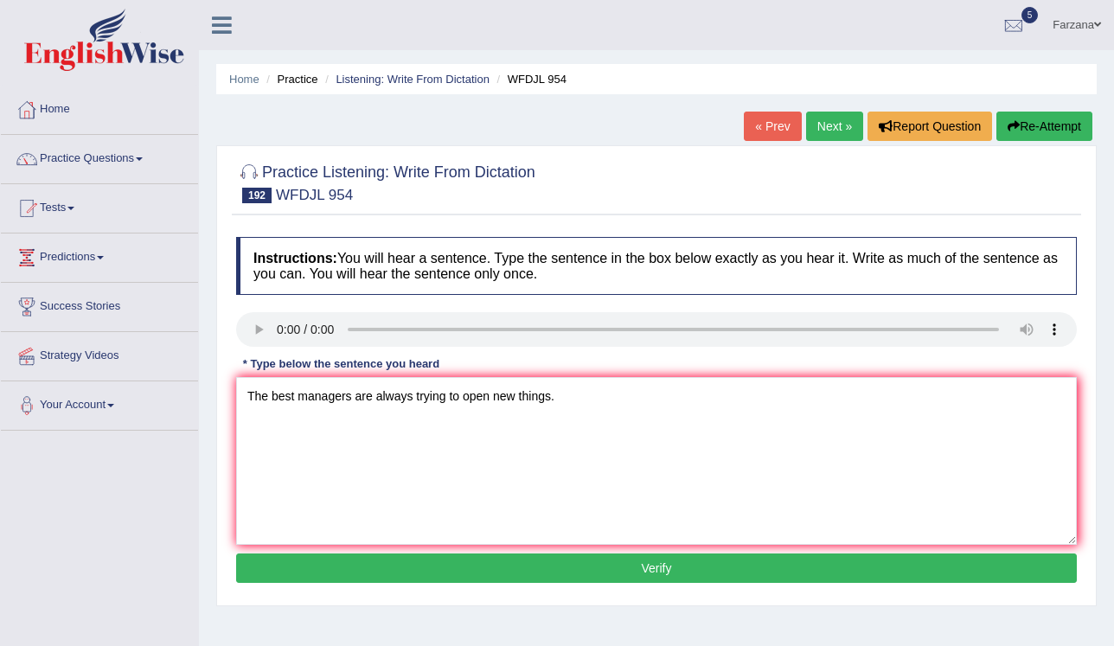
click at [375, 567] on button "Verify" at bounding box center [656, 567] width 840 height 29
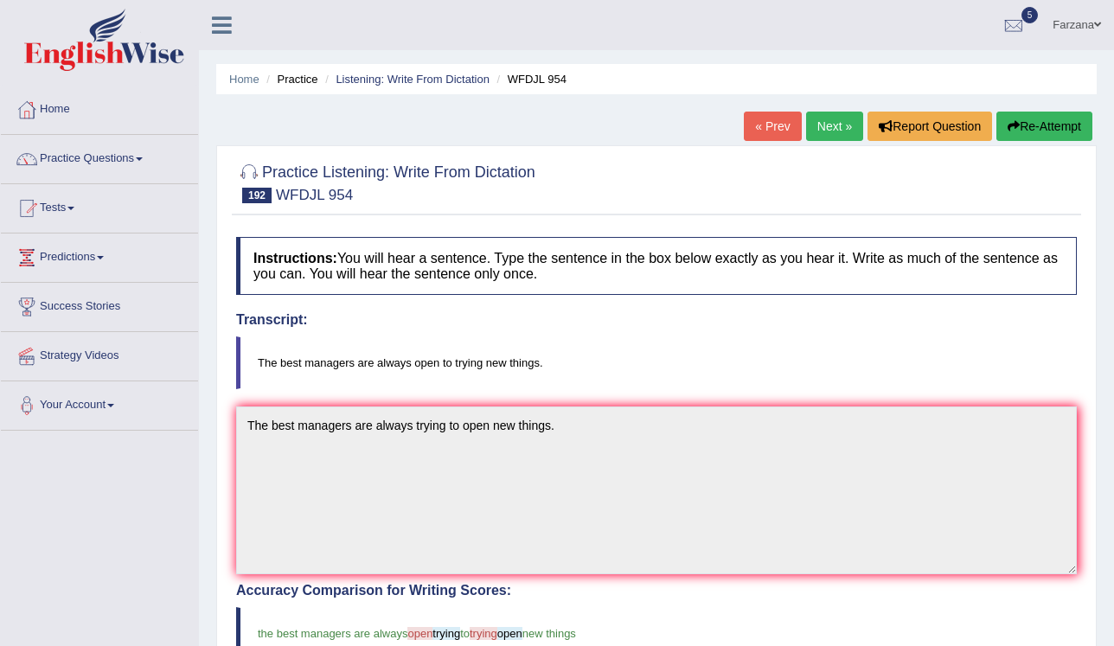
click at [827, 125] on link "Next »" at bounding box center [834, 126] width 57 height 29
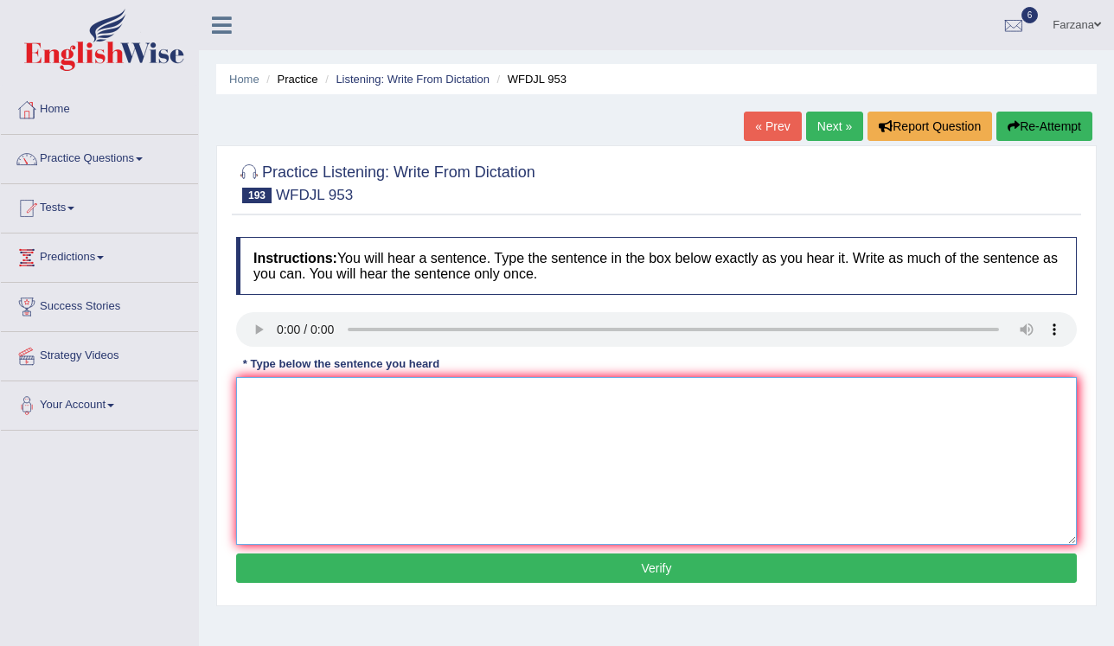
click at [322, 482] on textarea at bounding box center [656, 461] width 840 height 168
type textarea "Generalists with different jobs always have many job opportunities."
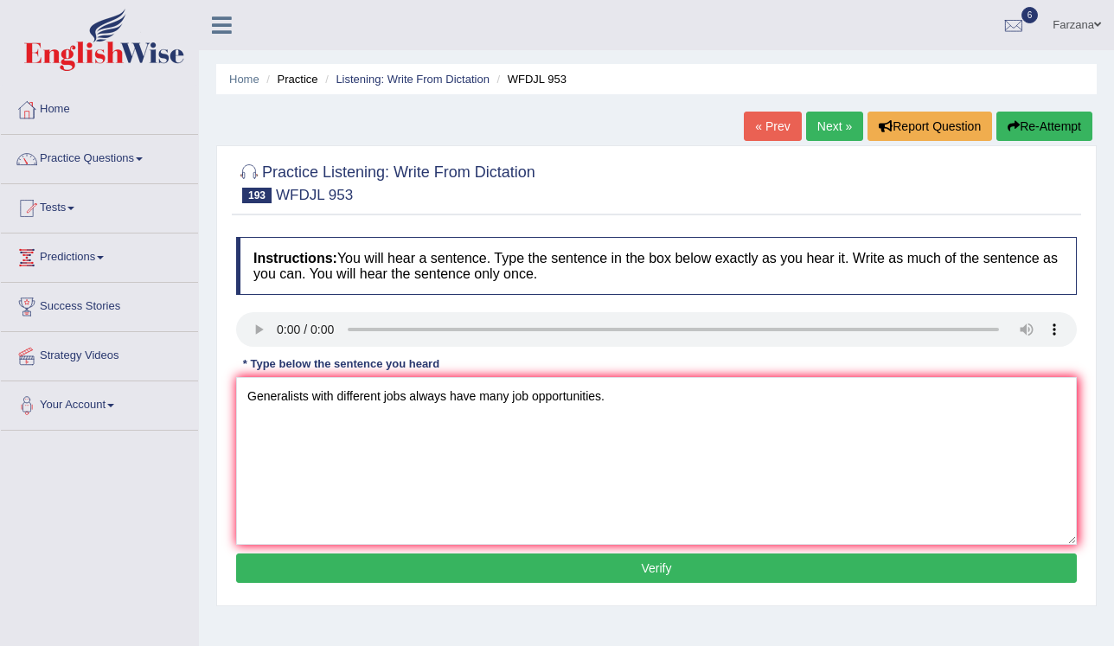
click at [356, 565] on button "Verify" at bounding box center [656, 567] width 840 height 29
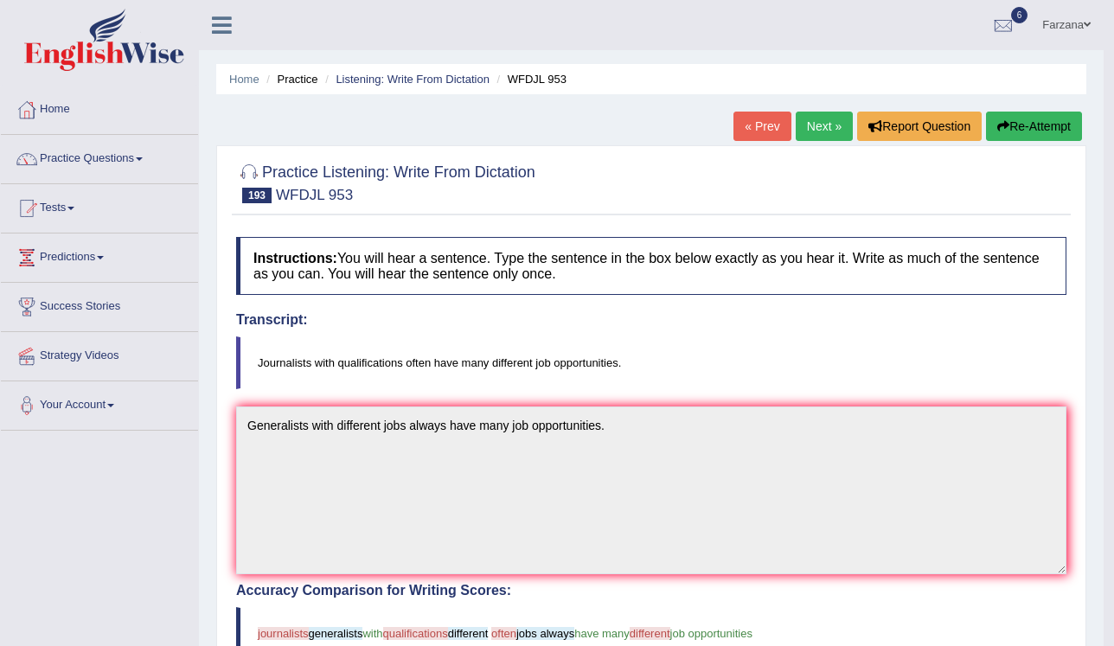
click at [808, 128] on link "Next »" at bounding box center [823, 126] width 57 height 29
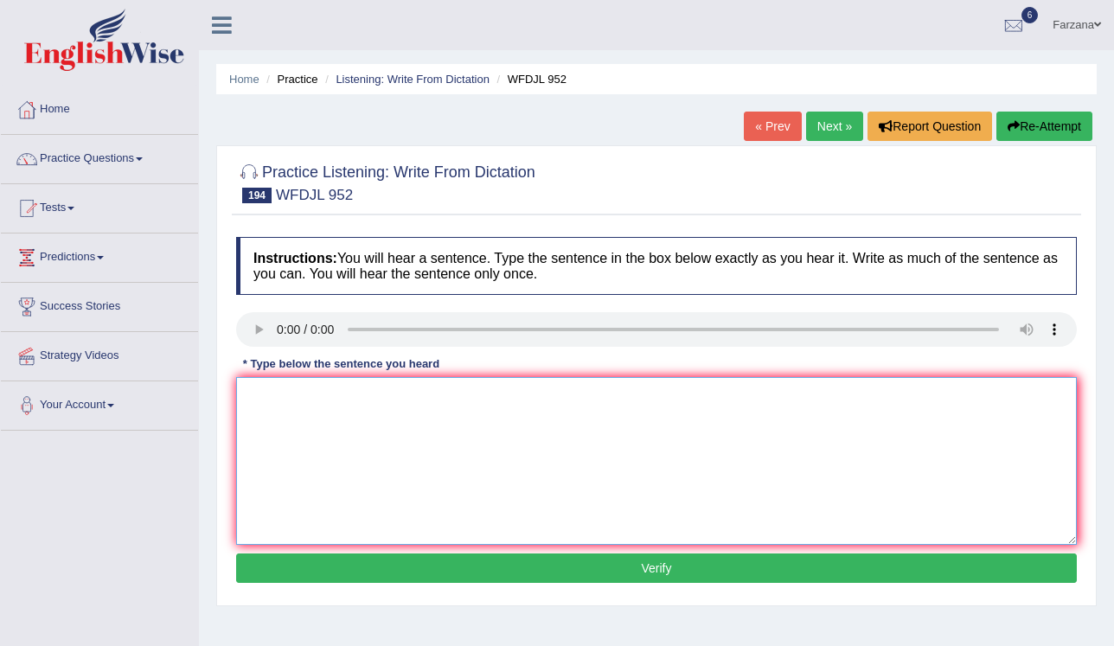
click at [374, 408] on textarea at bounding box center [656, 461] width 840 height 168
type textarea "A disease that was dangerous now it is not a fear."
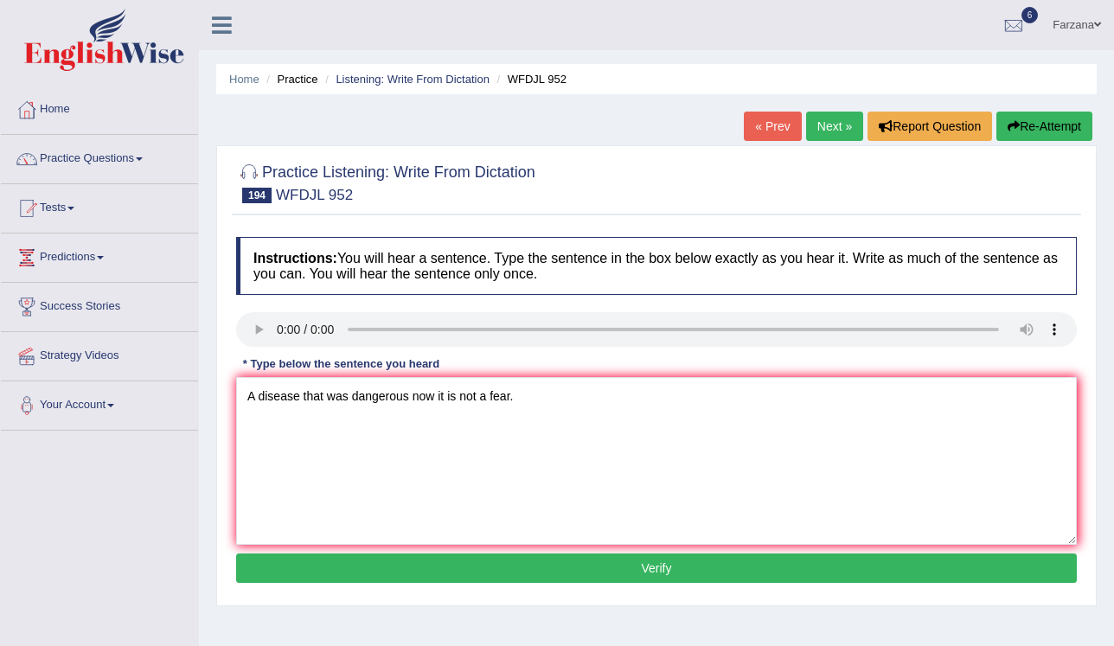
click at [424, 570] on button "Verify" at bounding box center [656, 567] width 840 height 29
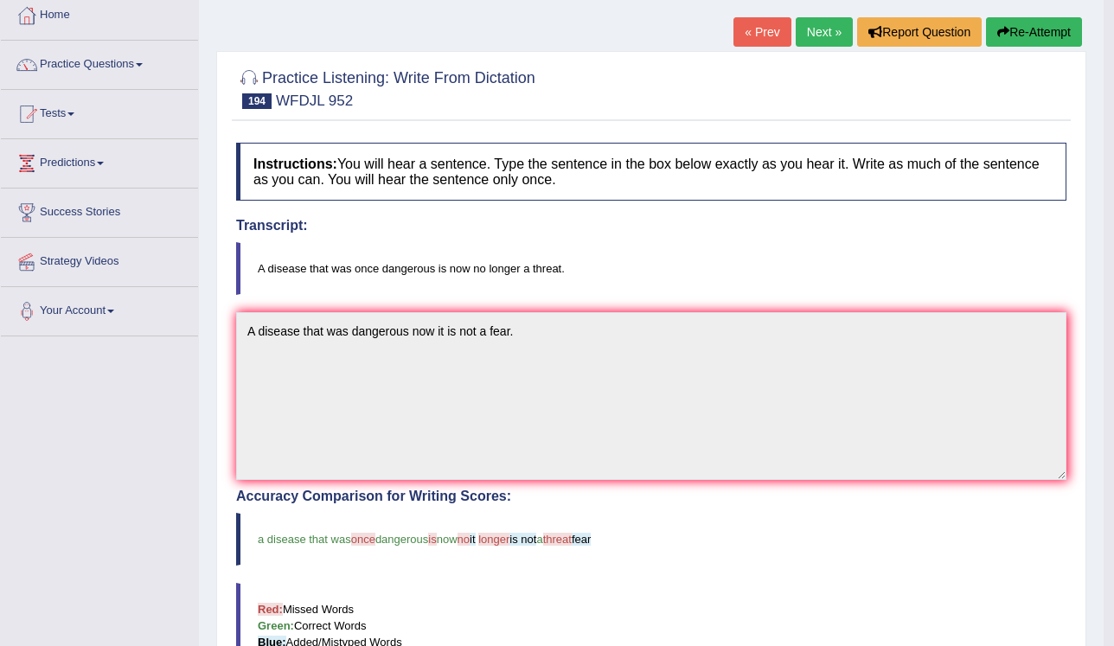
scroll to position [55, 0]
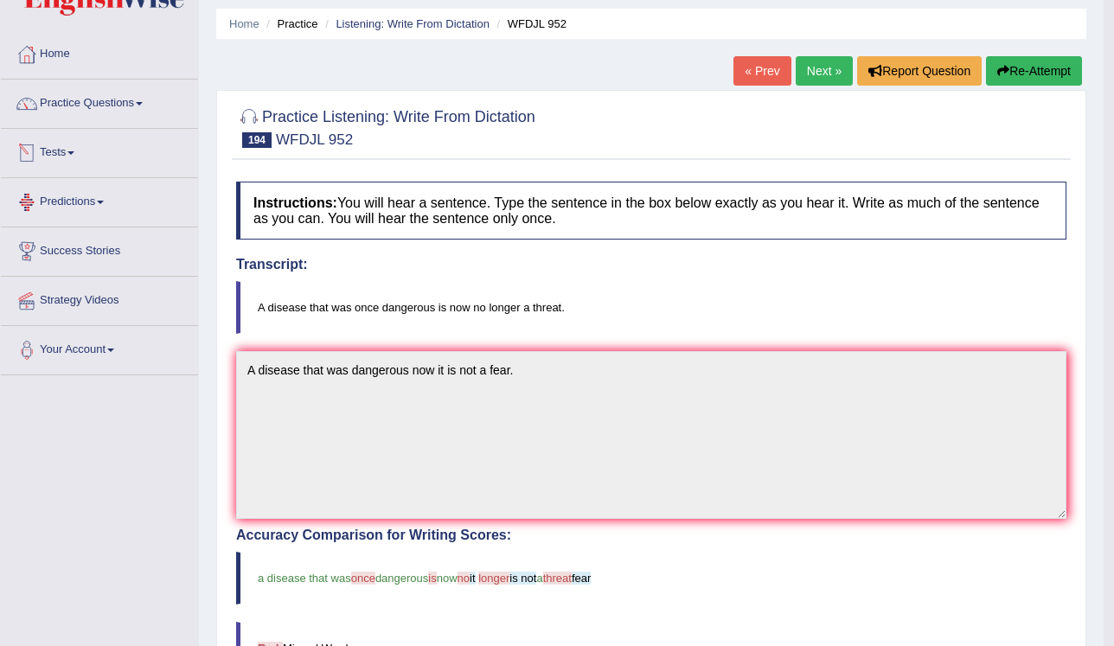
click at [54, 144] on link "Tests" at bounding box center [99, 150] width 197 height 43
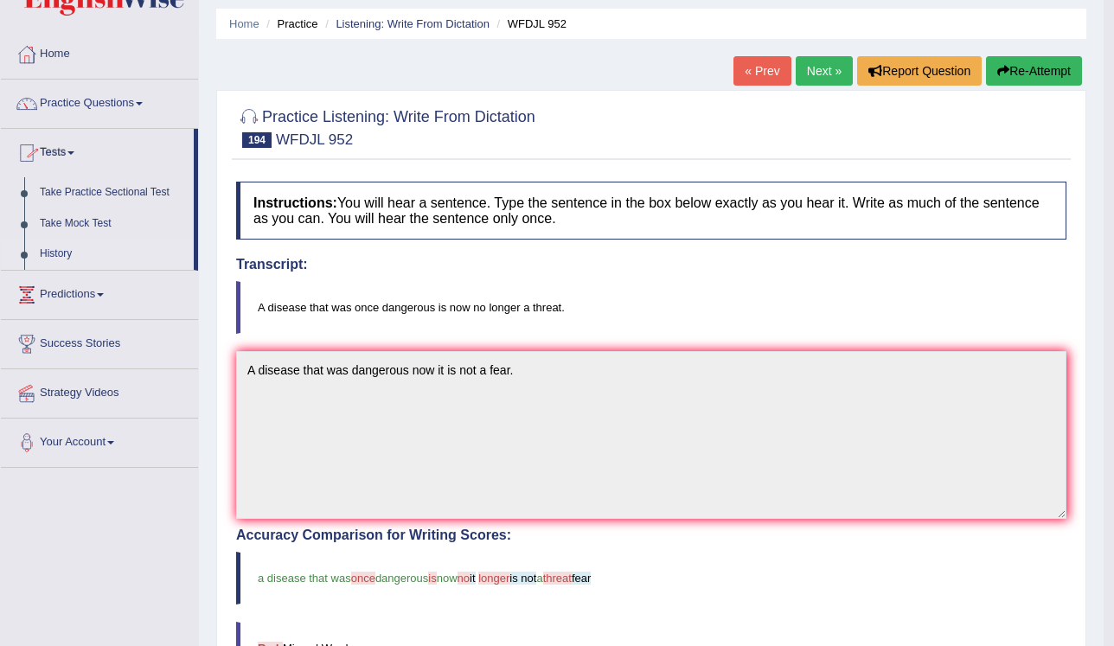
click at [73, 262] on link "History" at bounding box center [113, 254] width 162 height 31
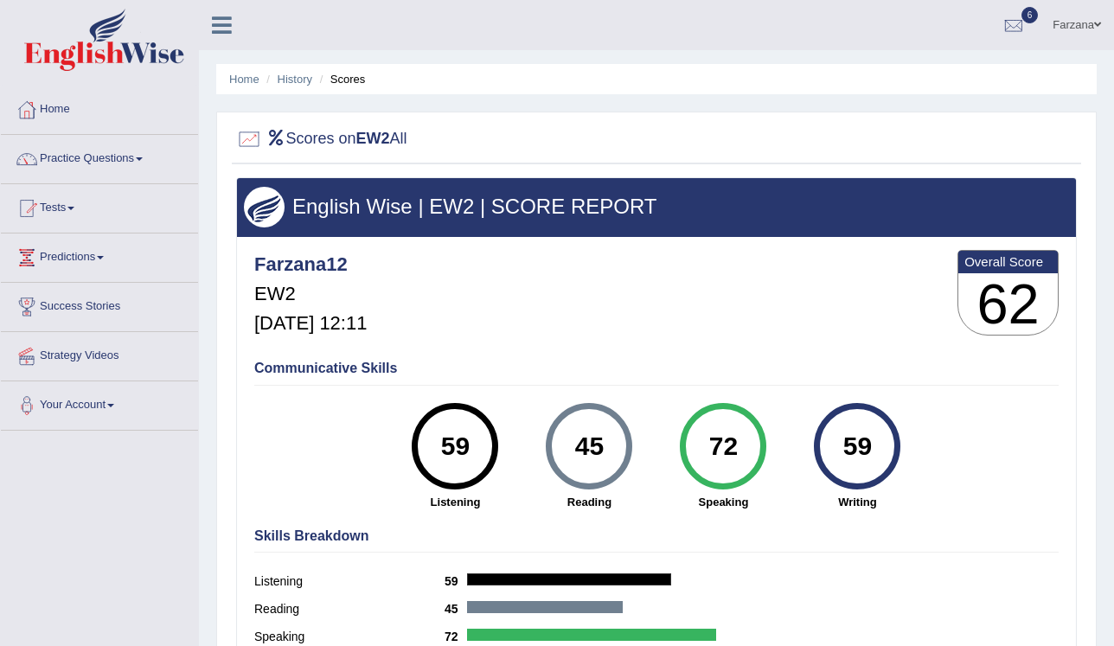
scroll to position [138, 0]
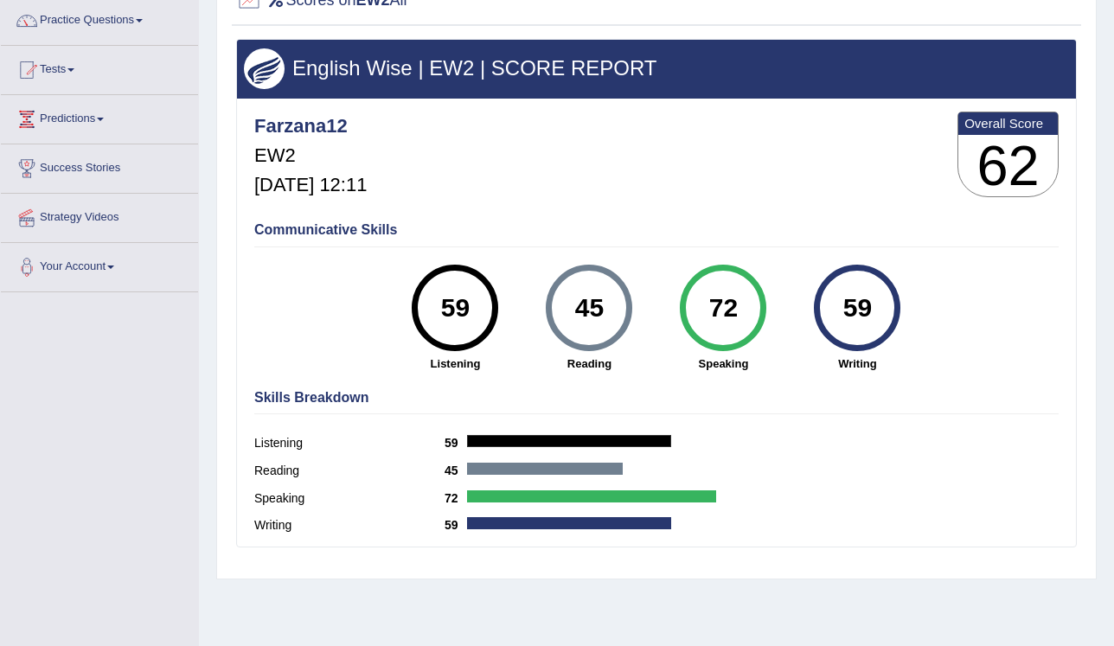
drag, startPoint x: 747, startPoint y: 280, endPoint x: 629, endPoint y: 291, distance: 119.0
click at [629, 265] on div "59 Listening 45 Reading 72 Speaking 59 Writing" at bounding box center [656, 265] width 804 height 0
drag, startPoint x: 629, startPoint y: 291, endPoint x: 589, endPoint y: 229, distance: 73.9
click at [589, 229] on h4 "Communicative Skills" at bounding box center [656, 230] width 804 height 16
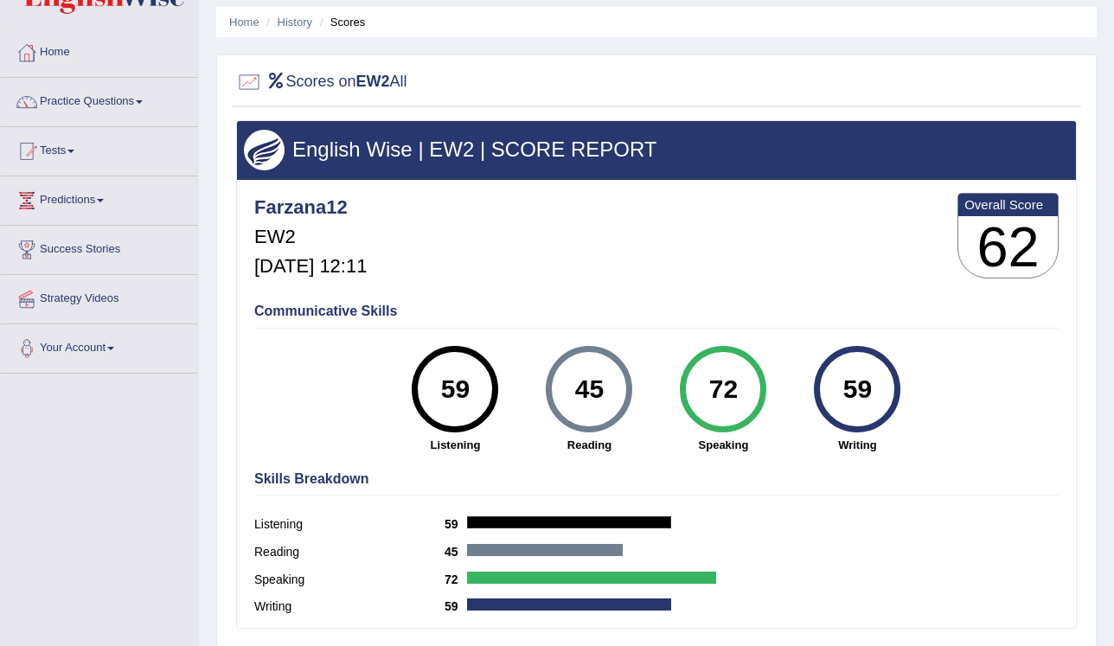
scroll to position [0, 0]
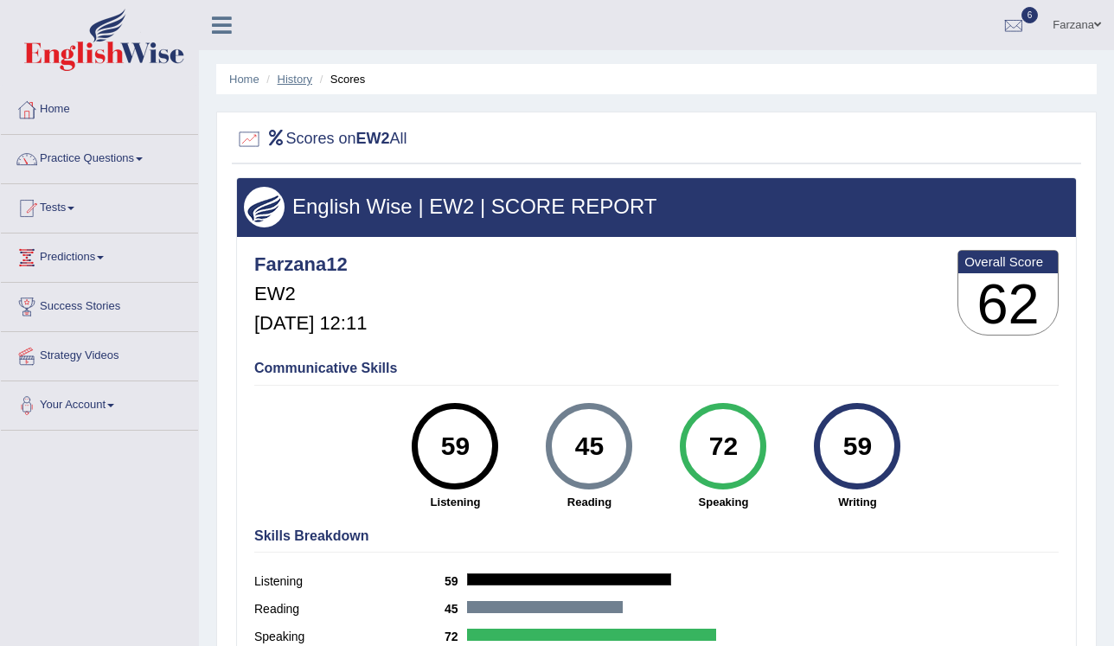
click at [285, 80] on link "History" at bounding box center [295, 79] width 35 height 13
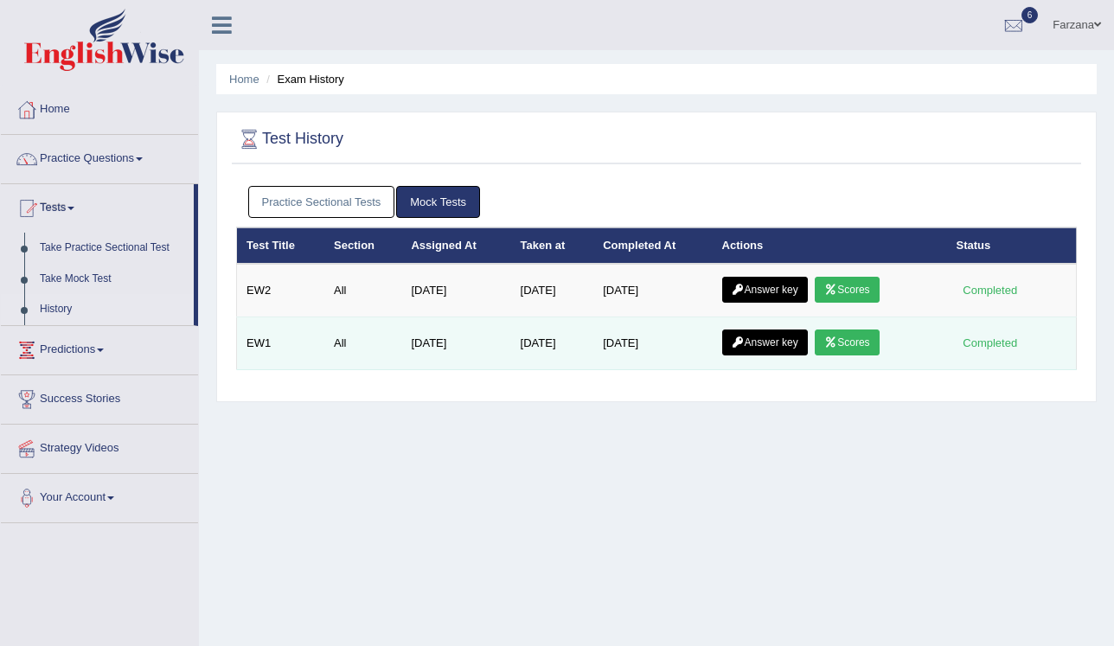
click at [848, 342] on link "Scores" at bounding box center [846, 342] width 64 height 26
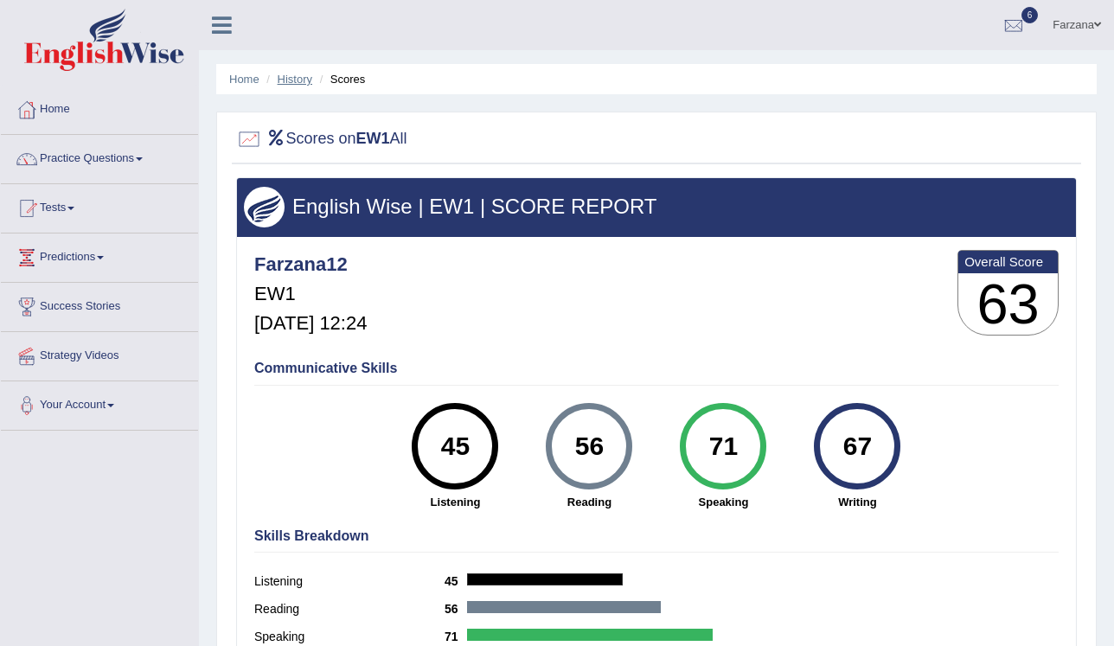
click at [298, 83] on link "History" at bounding box center [295, 79] width 35 height 13
click at [292, 76] on link "History" at bounding box center [295, 79] width 35 height 13
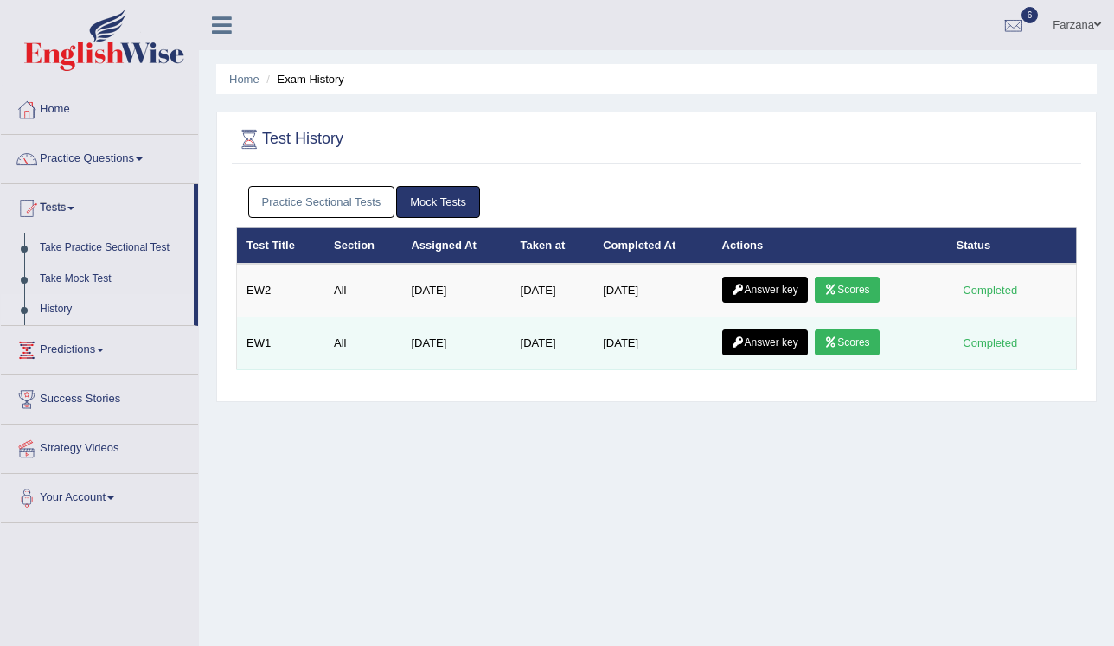
click at [844, 344] on link "Scores" at bounding box center [846, 342] width 64 height 26
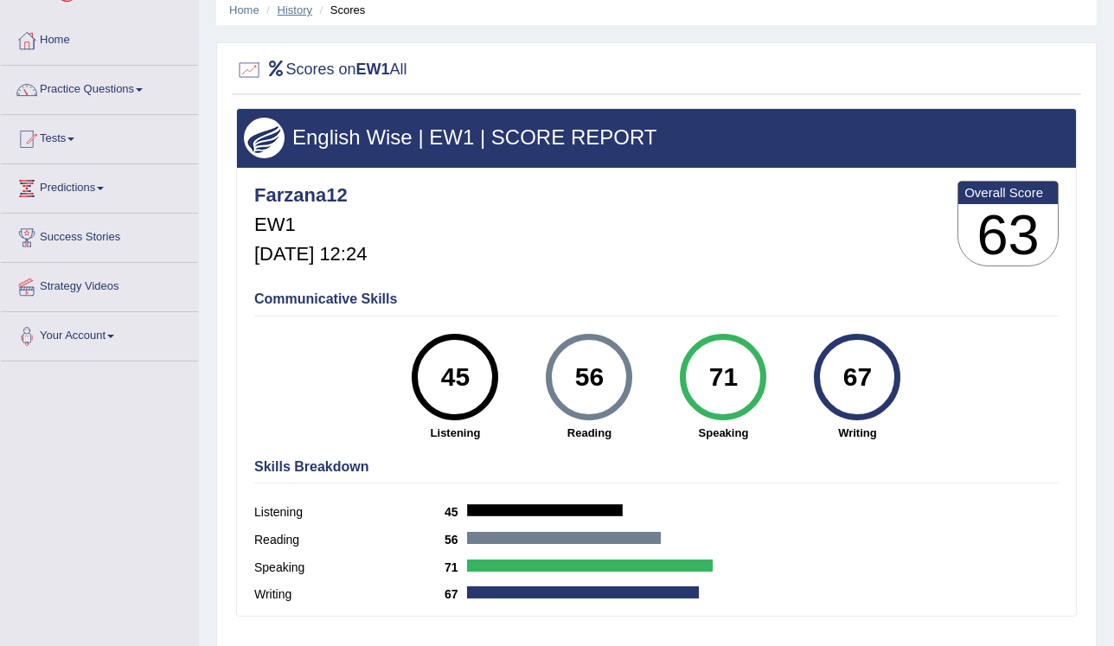
click at [284, 10] on link "History" at bounding box center [295, 9] width 35 height 13
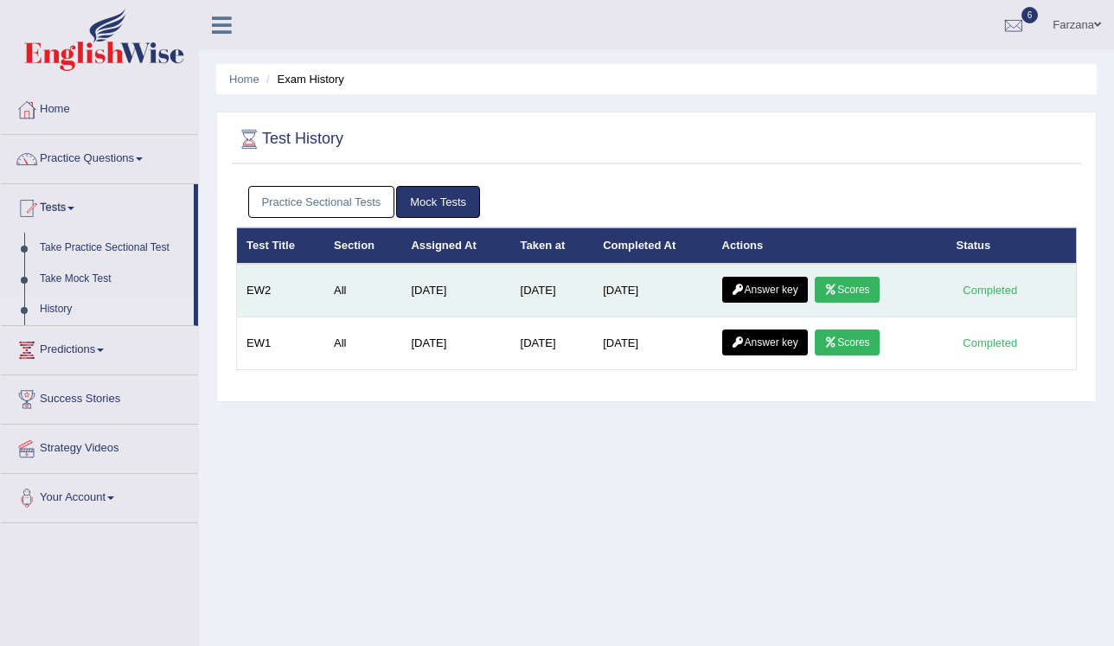
click at [780, 285] on link "Answer key" at bounding box center [765, 290] width 86 height 26
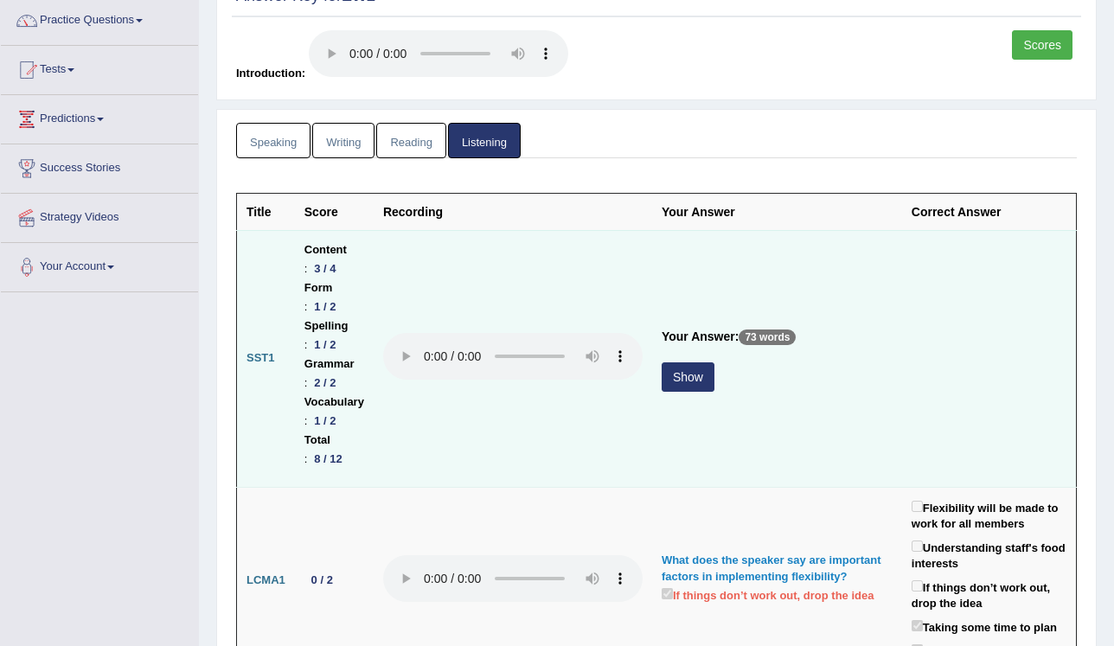
click at [714, 362] on button "Show" at bounding box center [687, 376] width 53 height 29
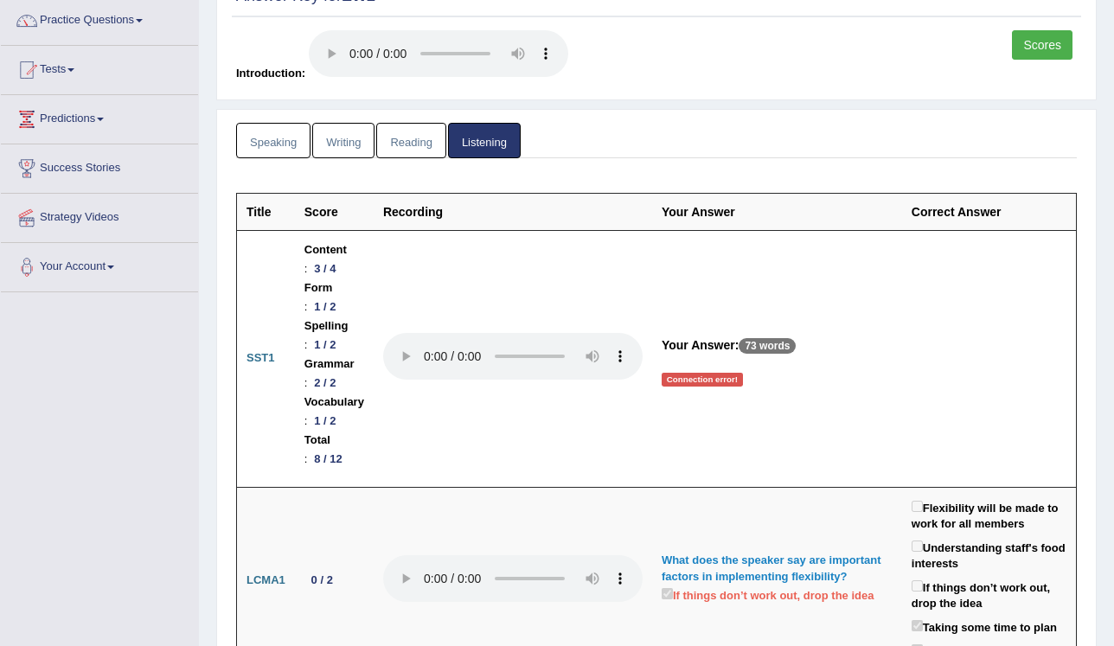
click at [401, 148] on link "Reading" at bounding box center [410, 140] width 69 height 35
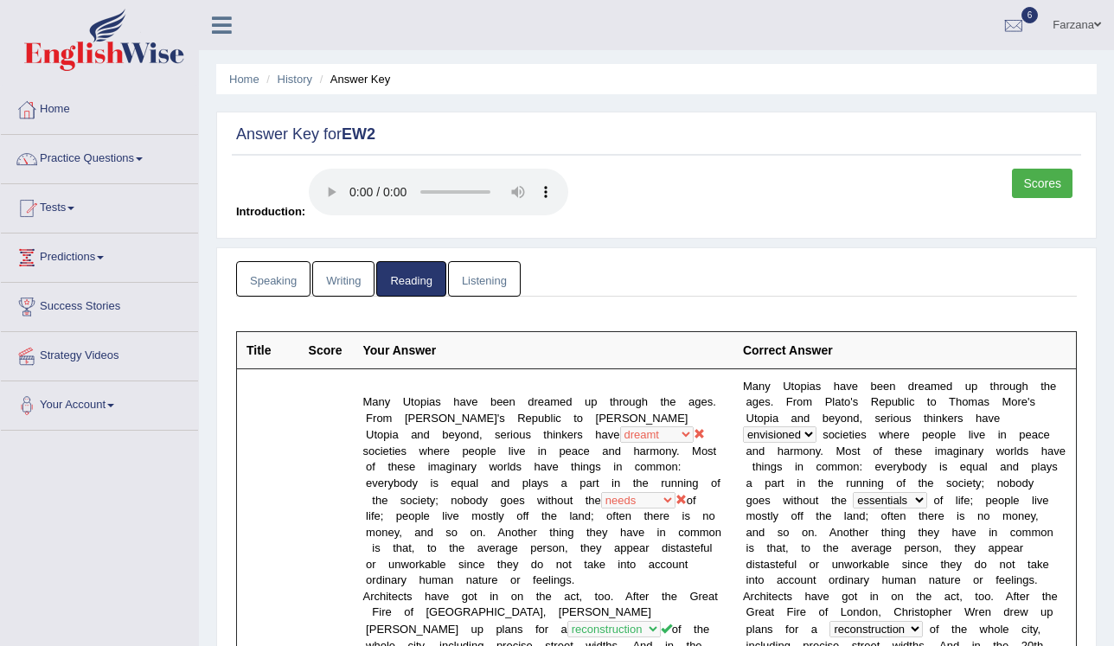
click at [484, 287] on link "Listening" at bounding box center [484, 278] width 73 height 35
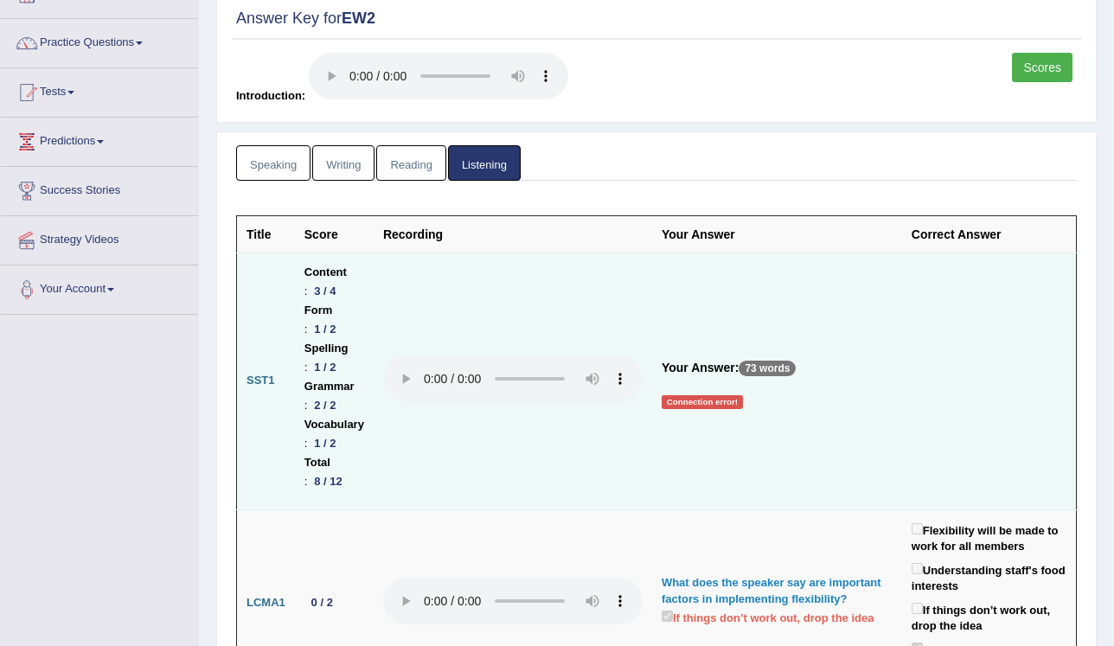
scroll to position [101, 0]
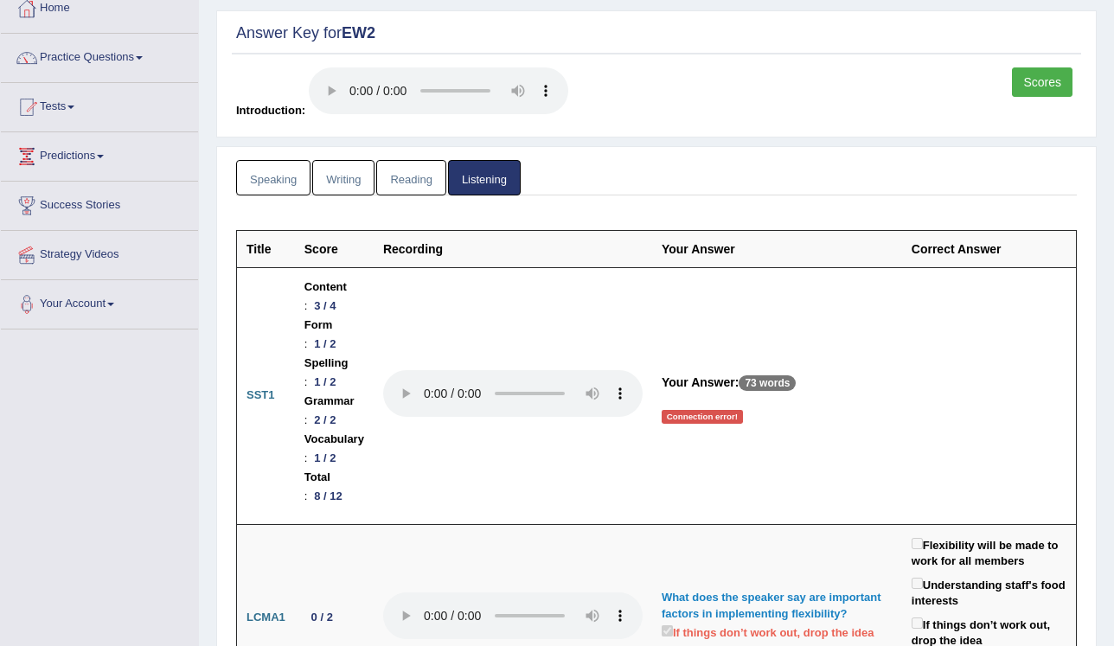
click at [795, 375] on p "73 words" at bounding box center [766, 383] width 57 height 16
click at [334, 178] on link "Writing" at bounding box center [343, 177] width 62 height 35
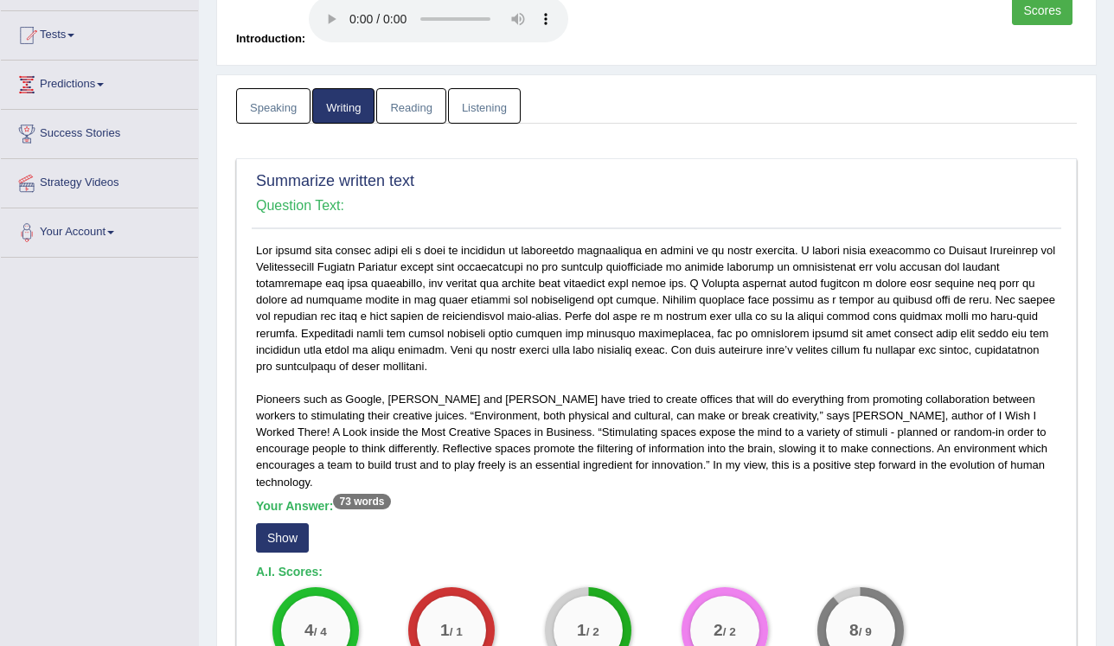
scroll to position [309, 0]
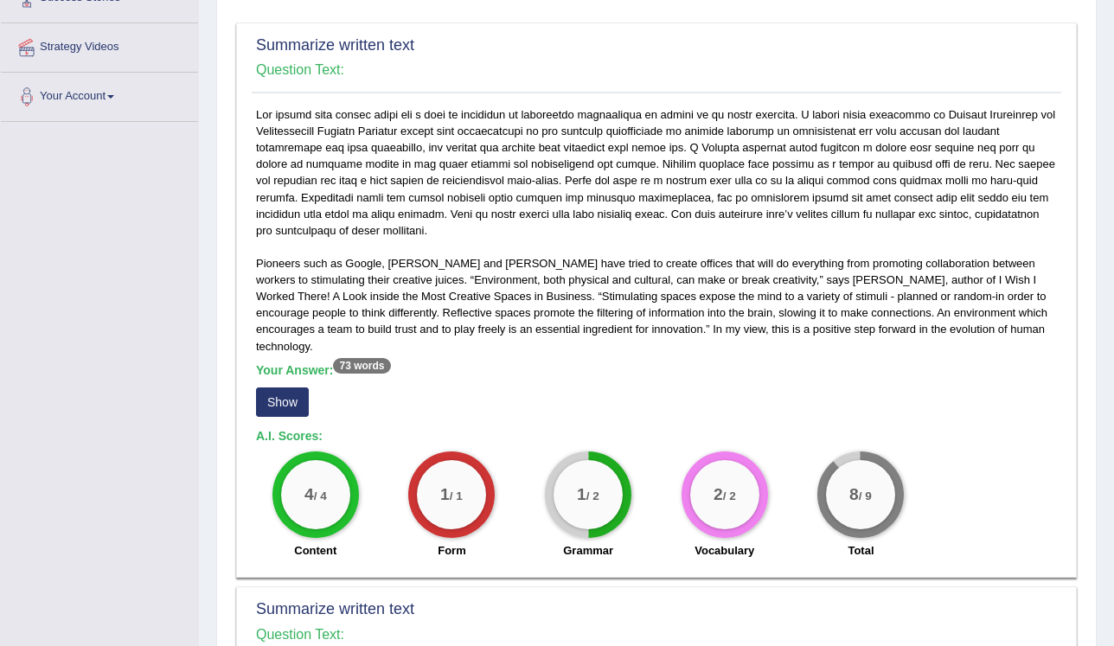
click at [290, 387] on button "Show" at bounding box center [282, 401] width 53 height 29
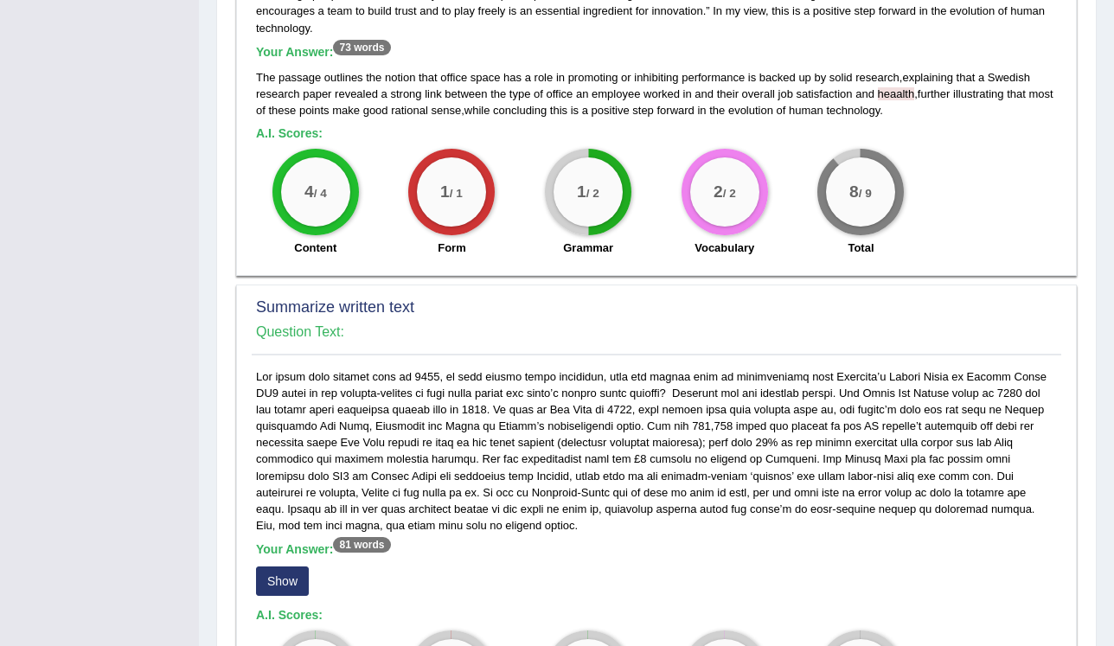
scroll to position [724, 0]
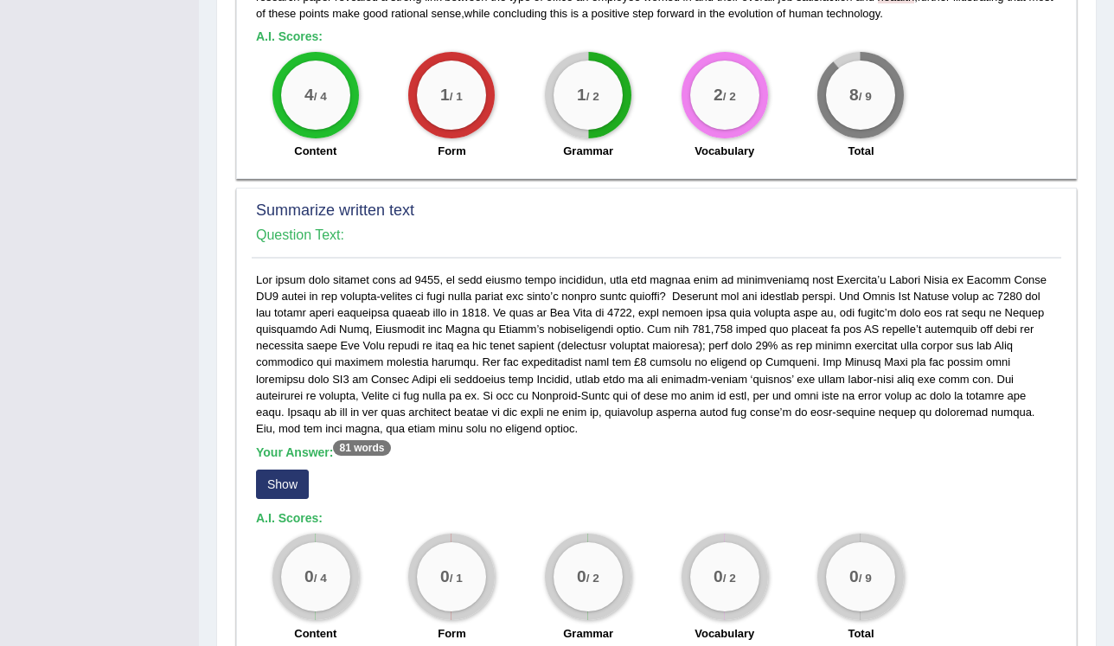
click at [273, 469] on button "Show" at bounding box center [282, 483] width 53 height 29
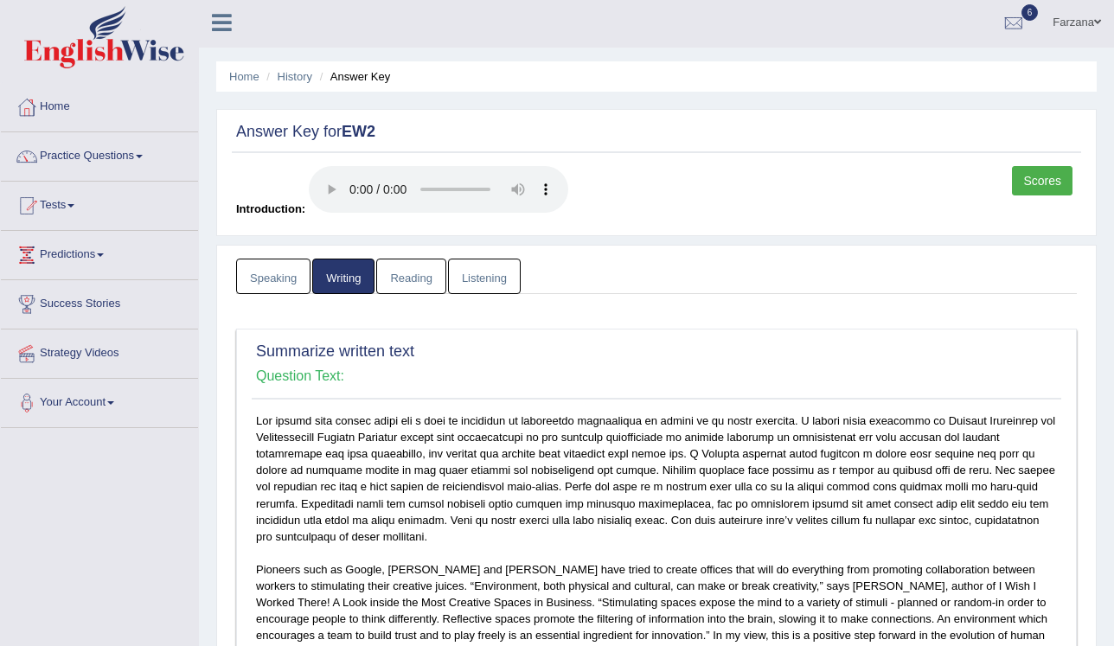
scroll to position [0, 0]
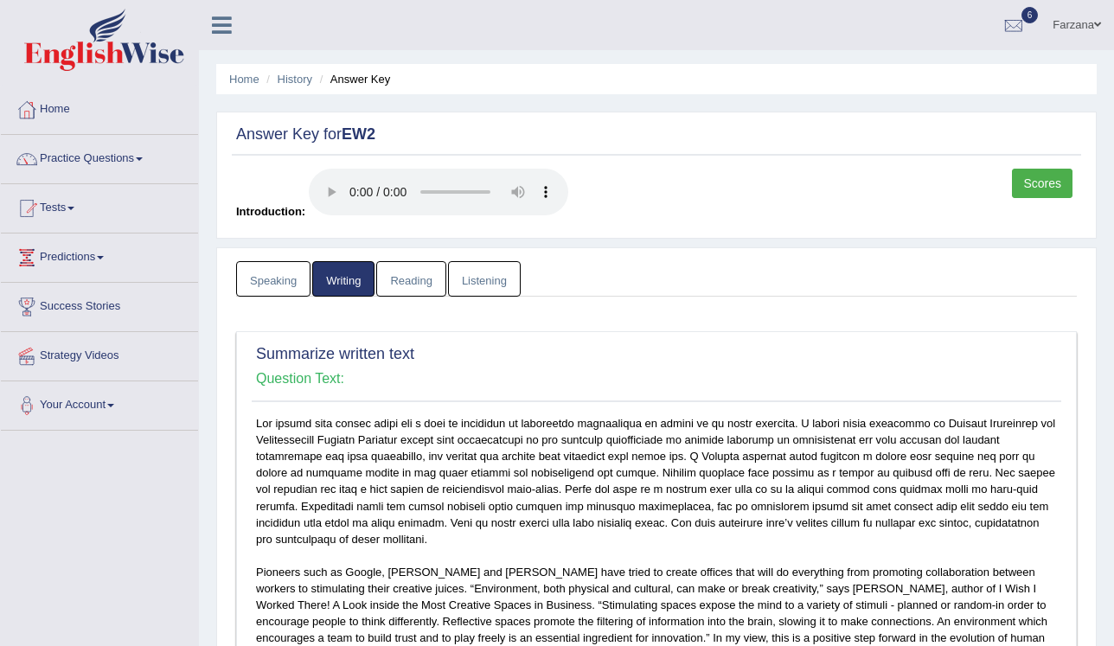
click at [286, 282] on link "Speaking" at bounding box center [273, 278] width 74 height 35
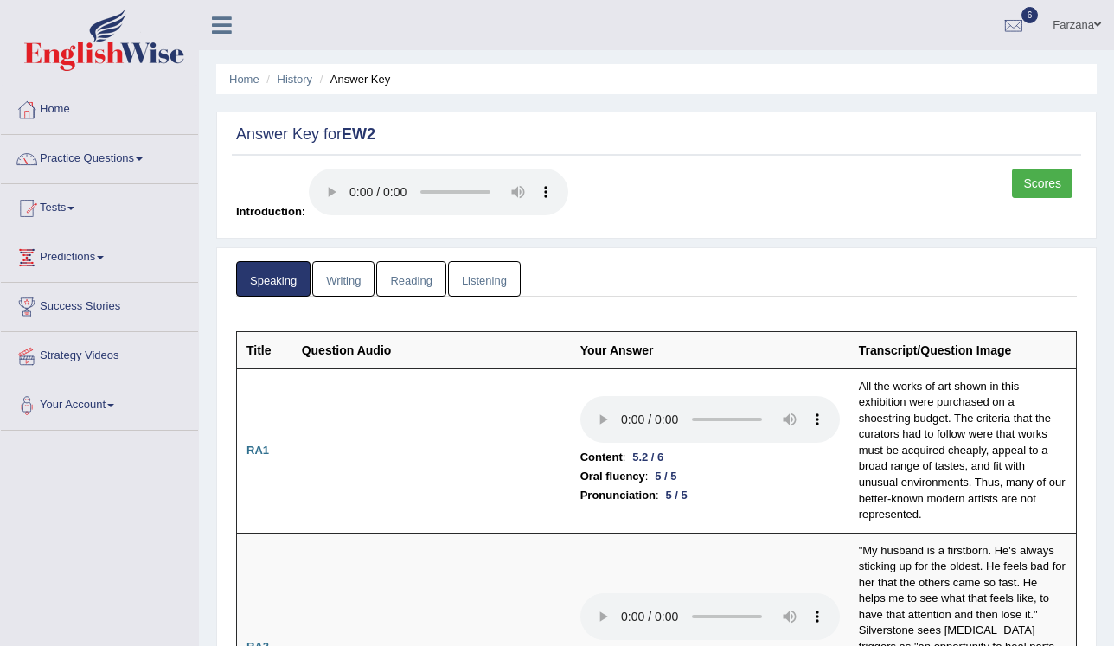
click at [360, 283] on link "Writing" at bounding box center [343, 278] width 62 height 35
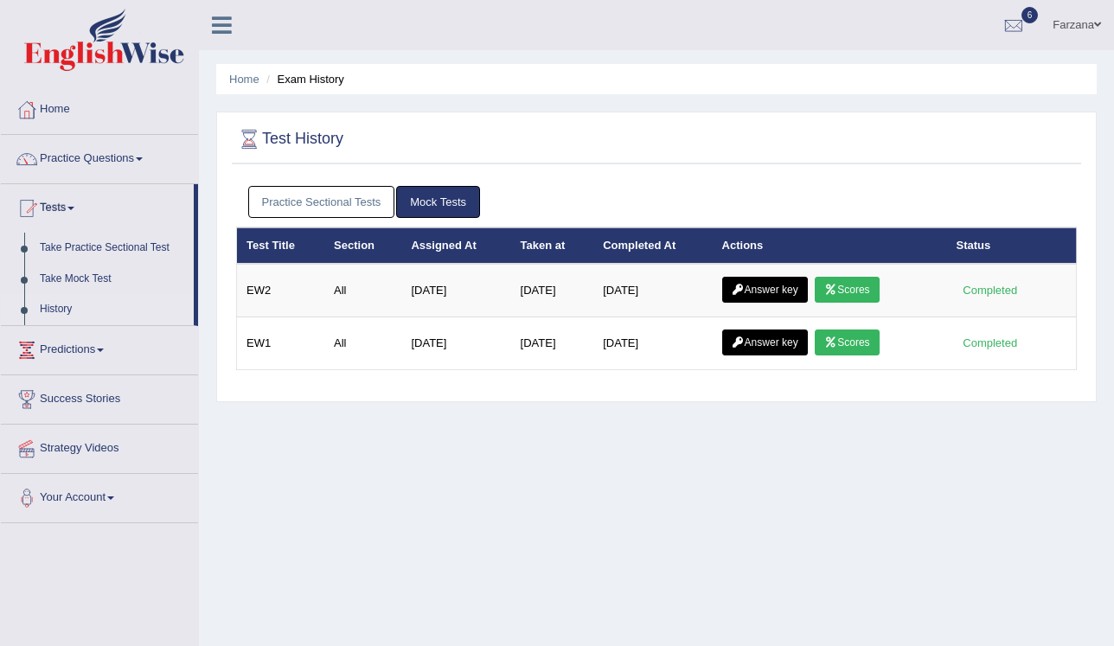
click at [837, 287] on icon at bounding box center [830, 289] width 13 height 10
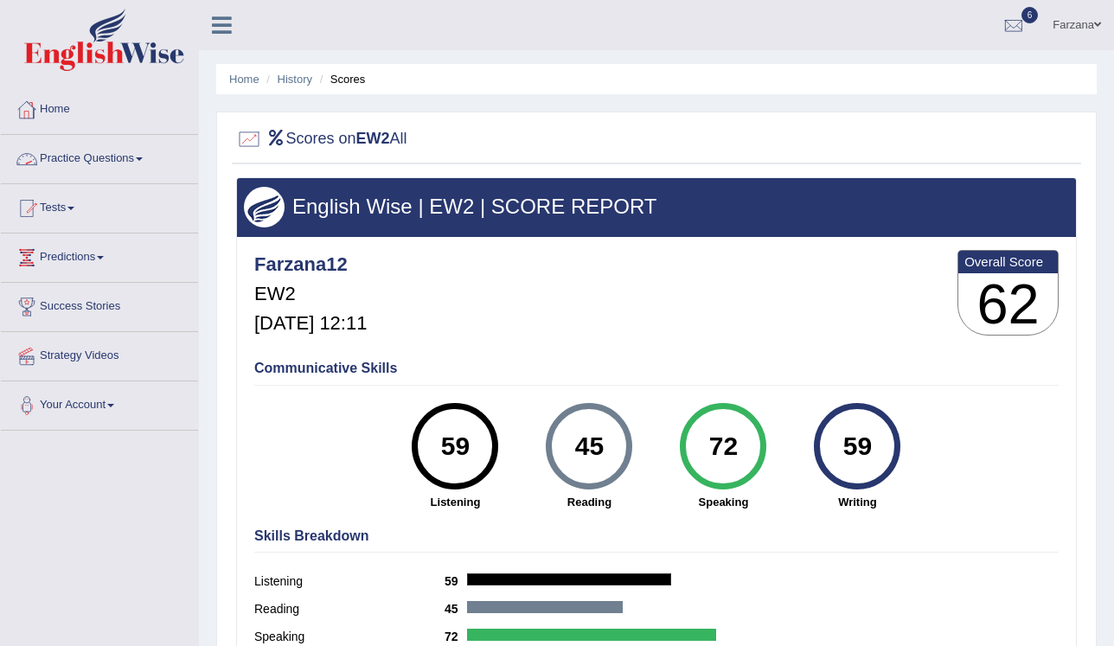
click at [116, 147] on link "Practice Questions" at bounding box center [99, 156] width 197 height 43
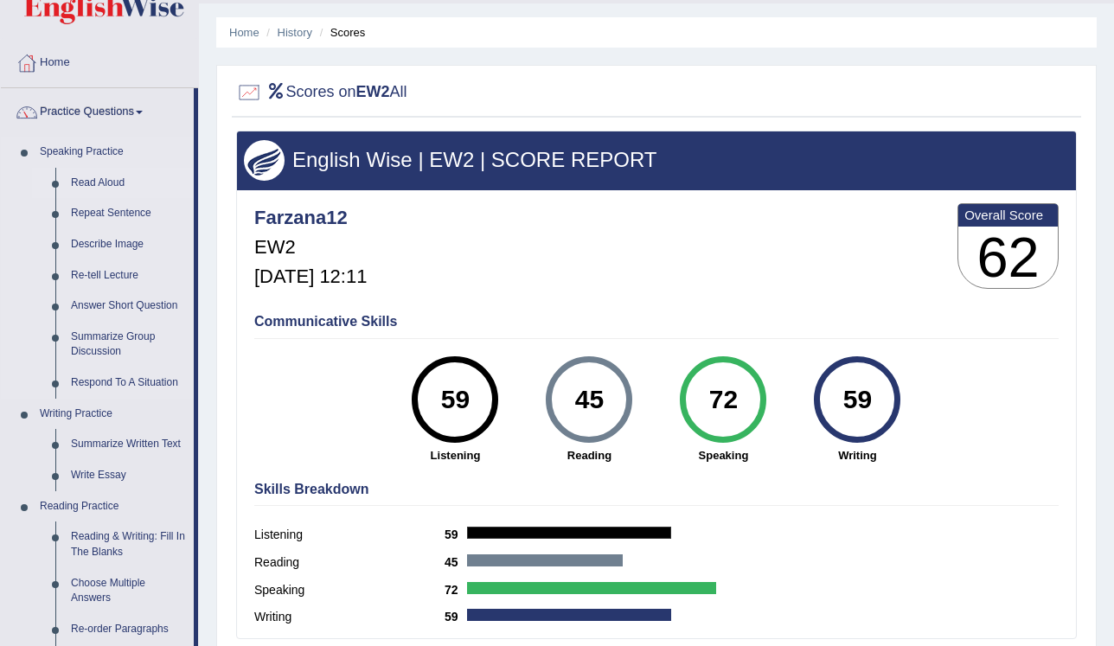
scroll to position [415, 0]
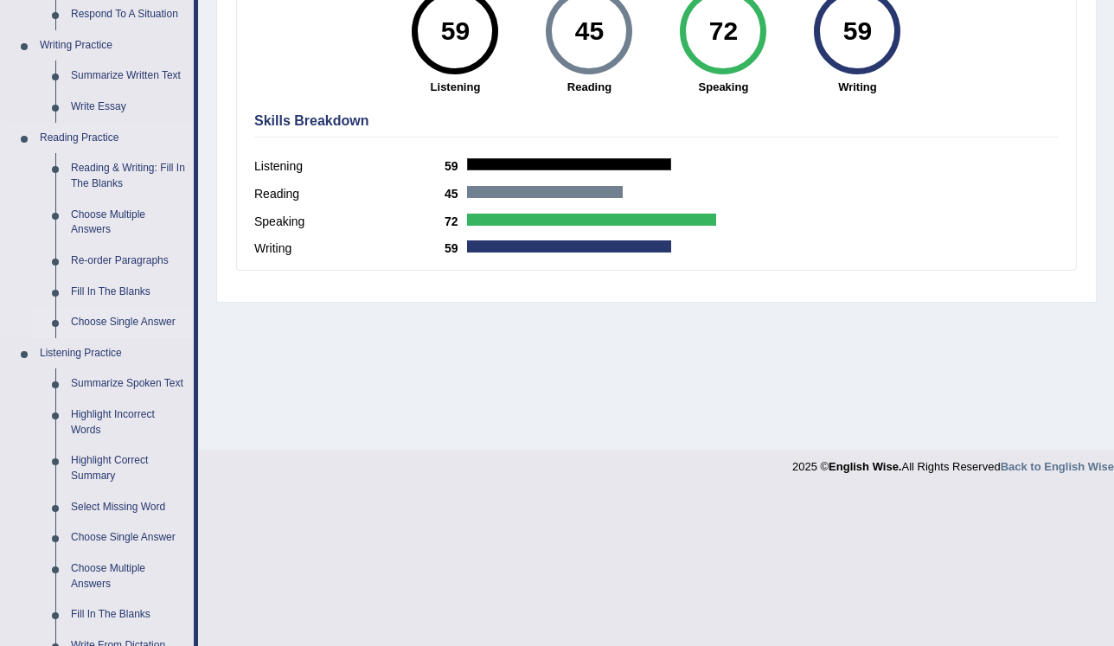
drag, startPoint x: 107, startPoint y: 291, endPoint x: 174, endPoint y: 284, distance: 66.9
click at [107, 291] on link "Fill In The Blanks" at bounding box center [128, 292] width 131 height 31
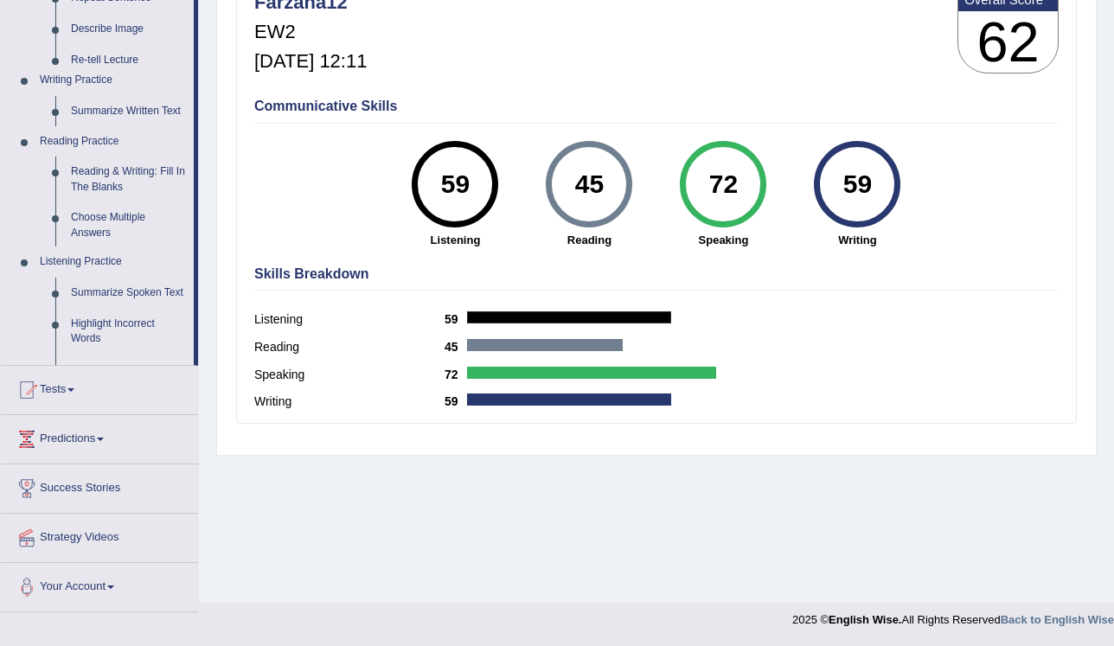
scroll to position [262, 0]
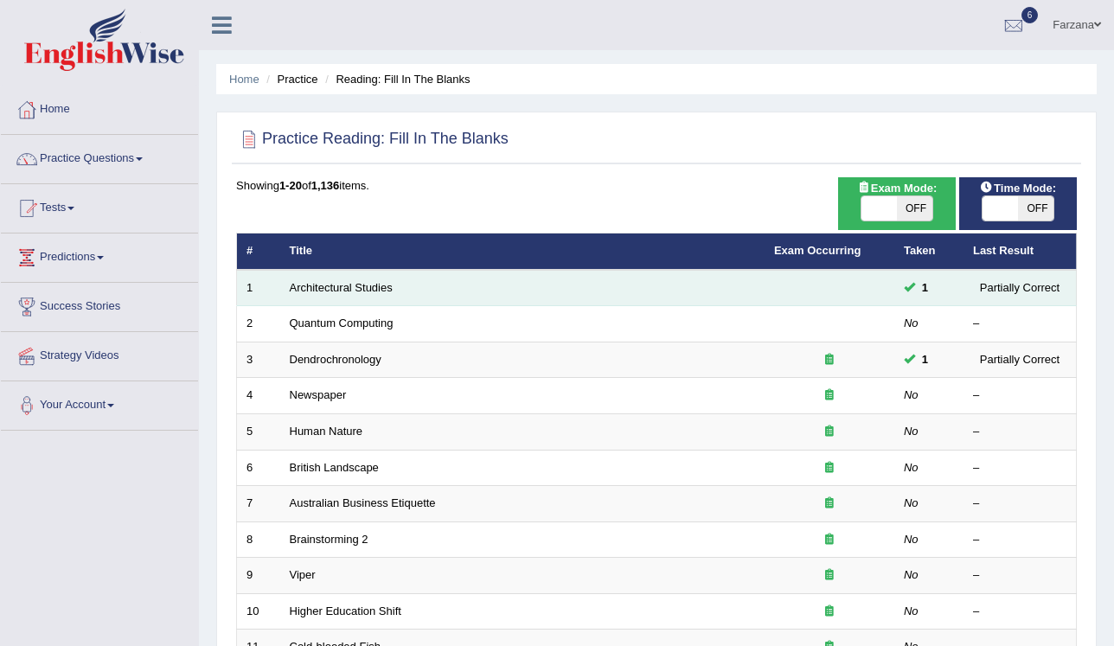
scroll to position [138, 0]
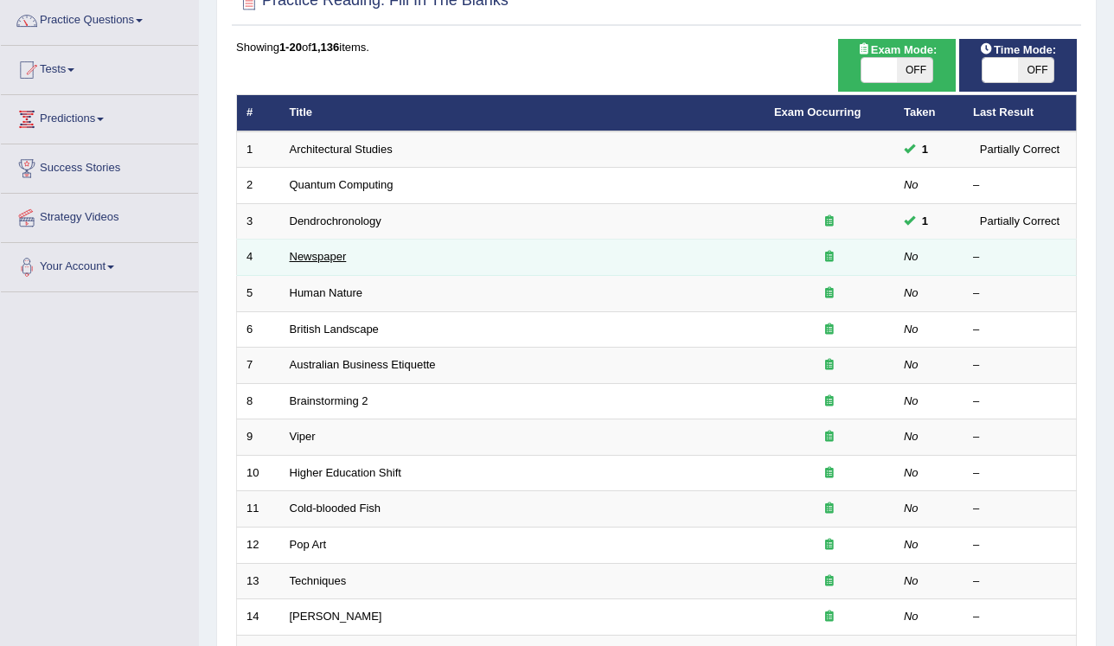
click at [326, 256] on link "Newspaper" at bounding box center [318, 256] width 57 height 13
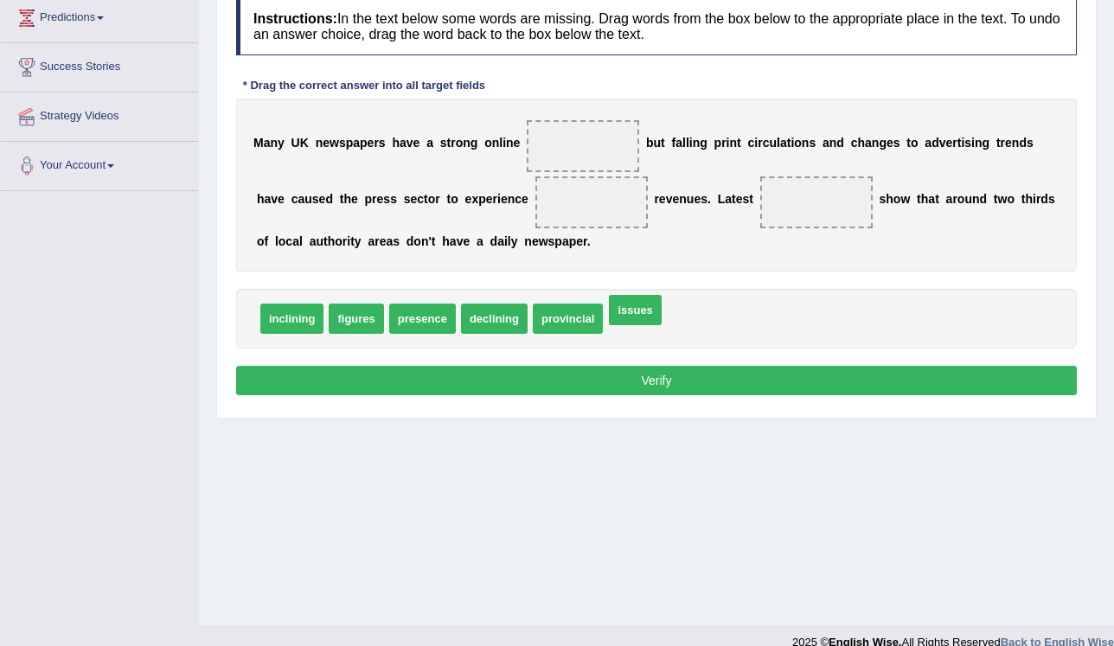
drag, startPoint x: 599, startPoint y: 322, endPoint x: 600, endPoint y: 312, distance: 9.6
drag, startPoint x: 624, startPoint y: 314, endPoint x: 386, endPoint y: 334, distance: 238.6
click at [386, 334] on div "inclining figures presence declining provincial issues" at bounding box center [656, 319] width 840 height 60
drag, startPoint x: 605, startPoint y: 273, endPoint x: 556, endPoint y: 143, distance: 139.6
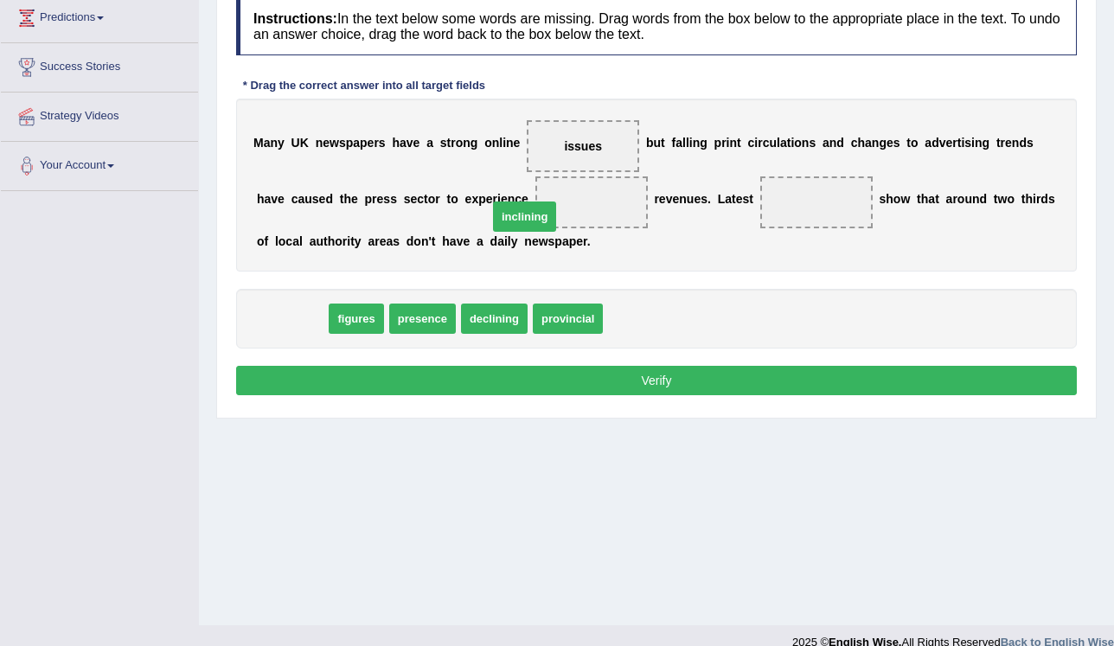
drag, startPoint x: 291, startPoint y: 318, endPoint x: 521, endPoint y: 217, distance: 252.1
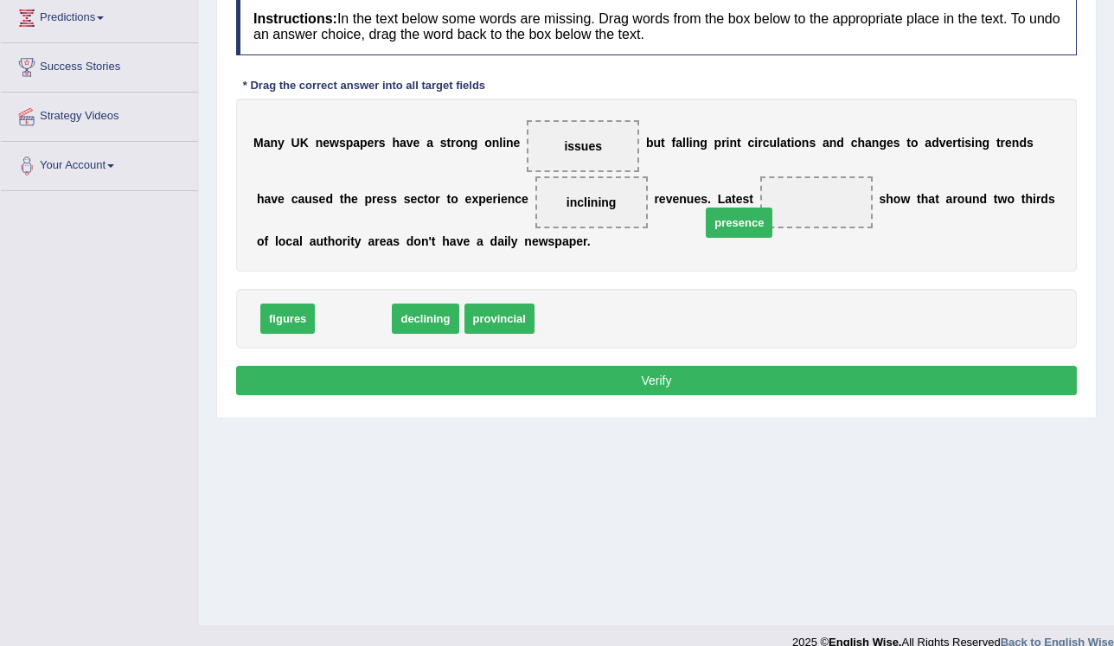
drag, startPoint x: 355, startPoint y: 315, endPoint x: 740, endPoint y: 219, distance: 397.4
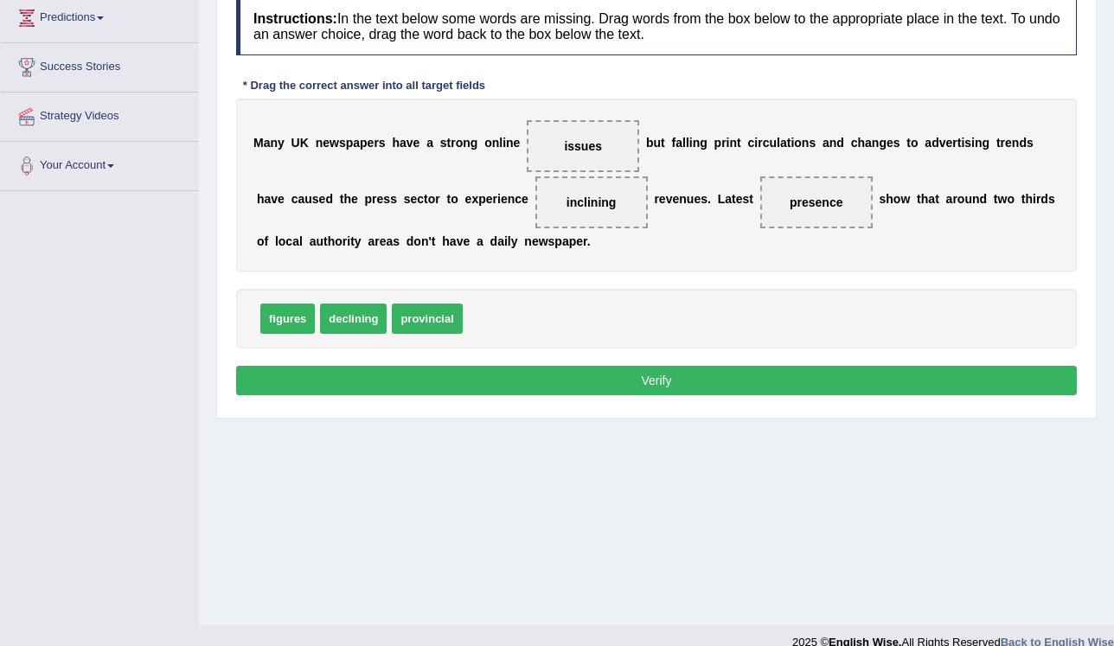
drag, startPoint x: 584, startPoint y: 151, endPoint x: 557, endPoint y: 204, distance: 59.2
click at [598, 259] on div "M a n y U K n e w s p a p e r s h a v e a s t r o n g o n l i n e issues b u t …" at bounding box center [656, 185] width 840 height 173
drag, startPoint x: 572, startPoint y: 143, endPoint x: 426, endPoint y: 333, distance: 239.9
drag, startPoint x: 277, startPoint y: 318, endPoint x: 560, endPoint y: 142, distance: 334.0
drag, startPoint x: 578, startPoint y: 370, endPoint x: 583, endPoint y: 349, distance: 21.4
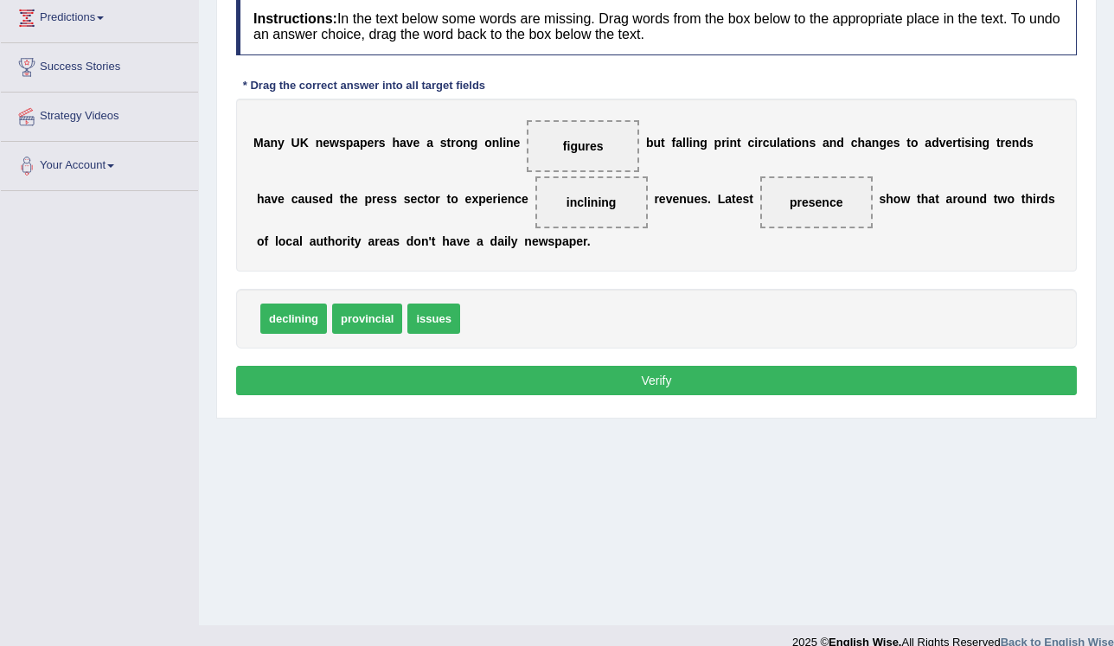
click at [578, 368] on button "Verify" at bounding box center [656, 380] width 840 height 29
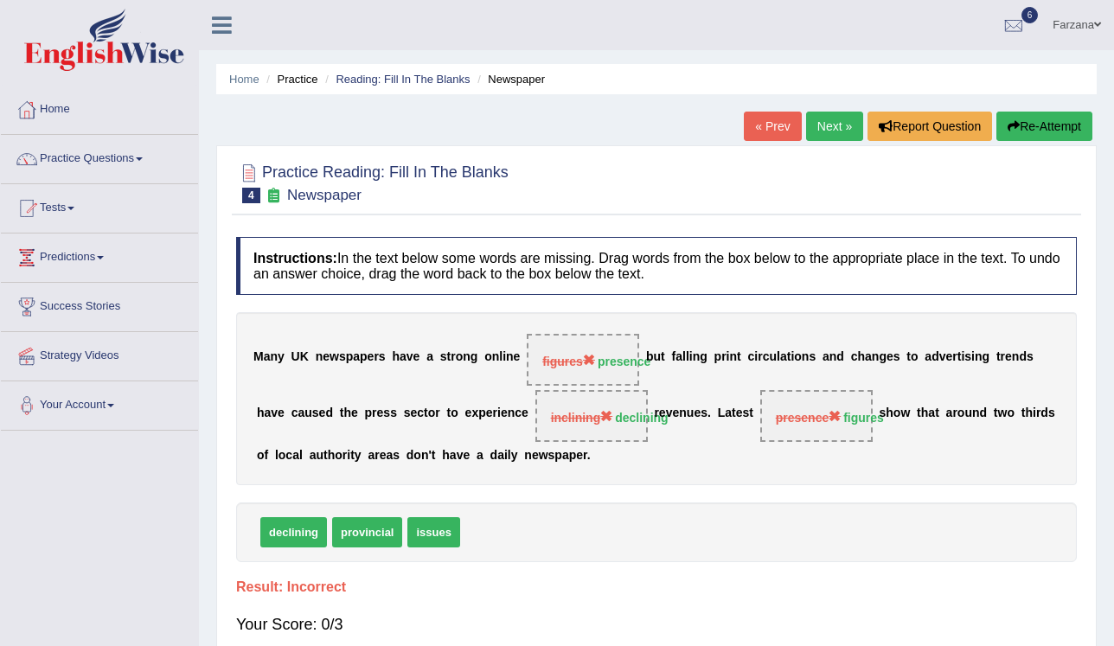
click at [841, 125] on link "Next »" at bounding box center [834, 126] width 57 height 29
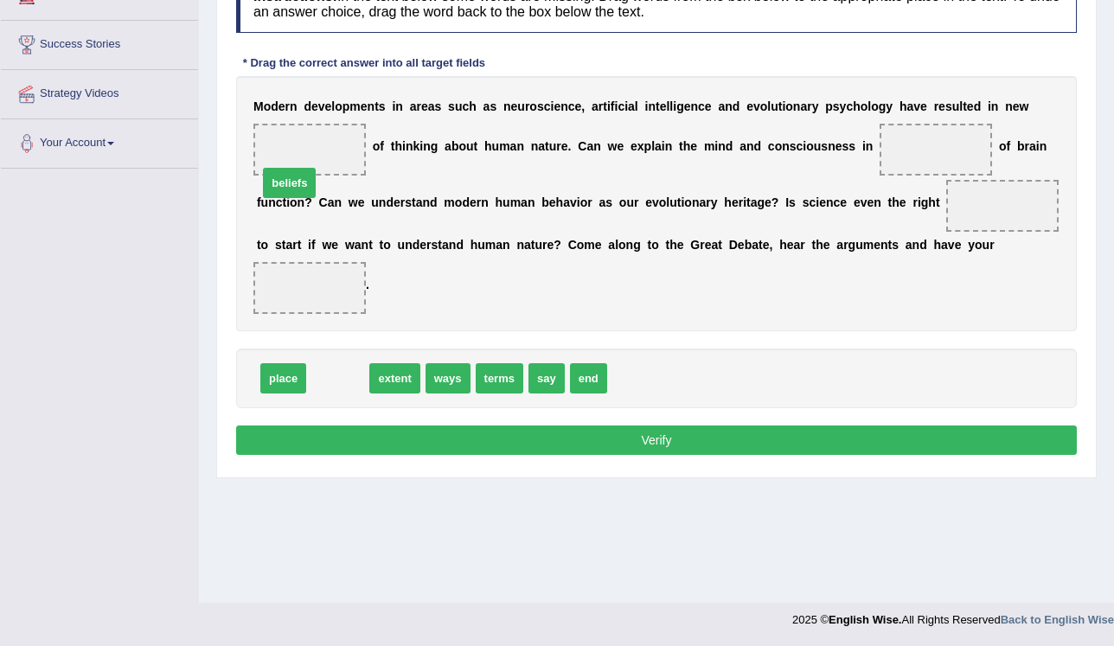
drag, startPoint x: 348, startPoint y: 349, endPoint x: 299, endPoint y: 155, distance: 200.5
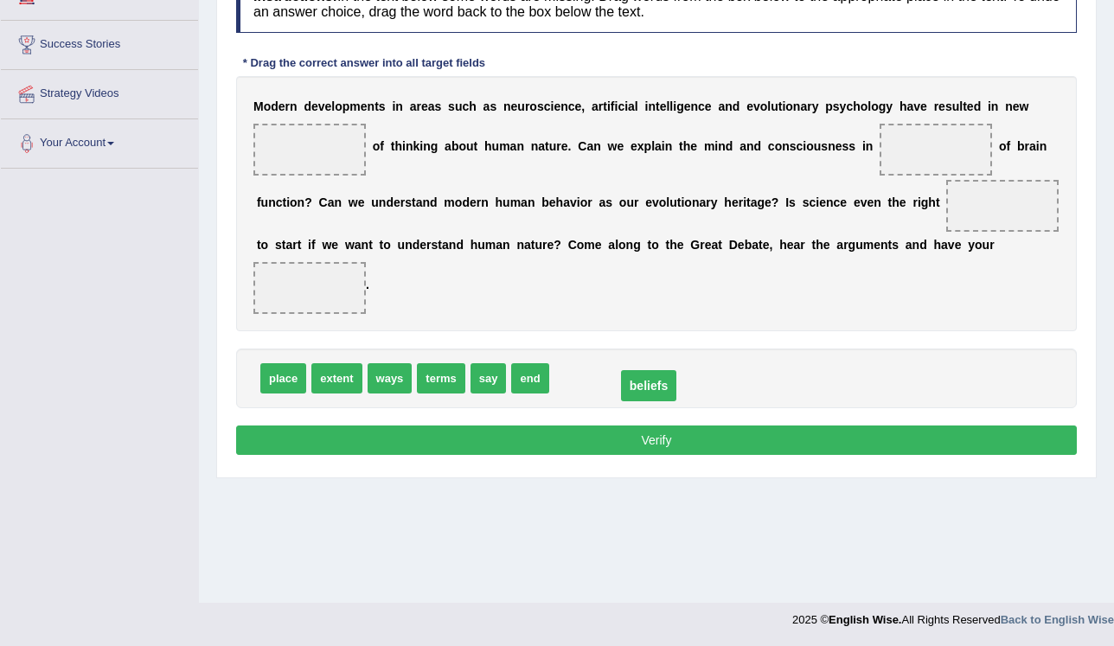
drag, startPoint x: 315, startPoint y: 146, endPoint x: 621, endPoint y: 369, distance: 378.7
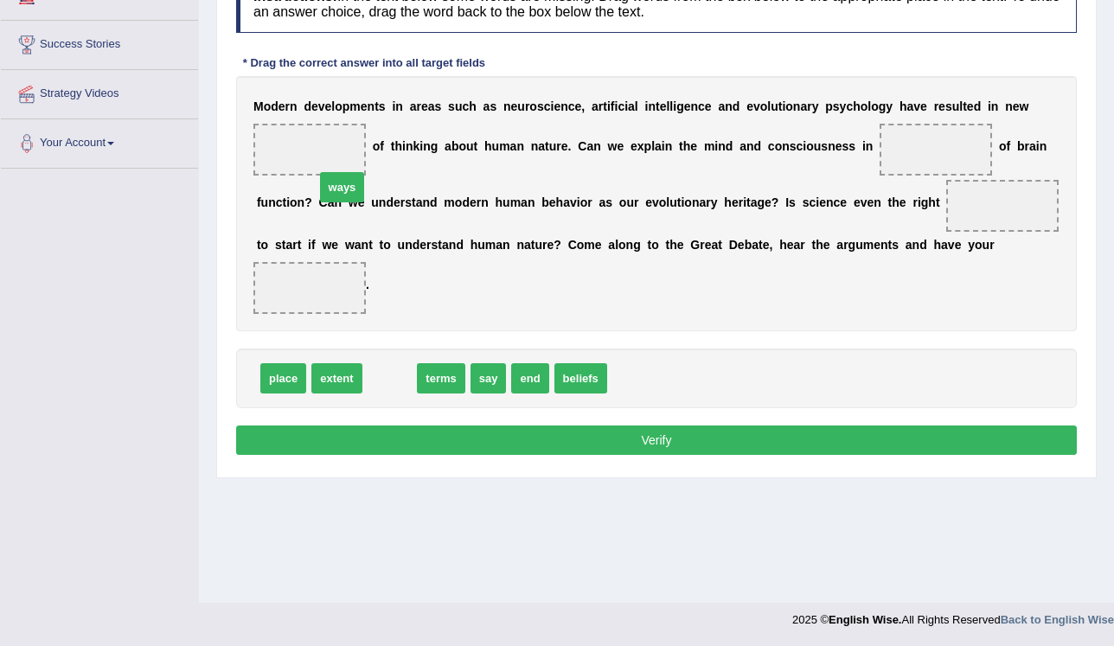
drag, startPoint x: 374, startPoint y: 351, endPoint x: 326, endPoint y: 159, distance: 197.8
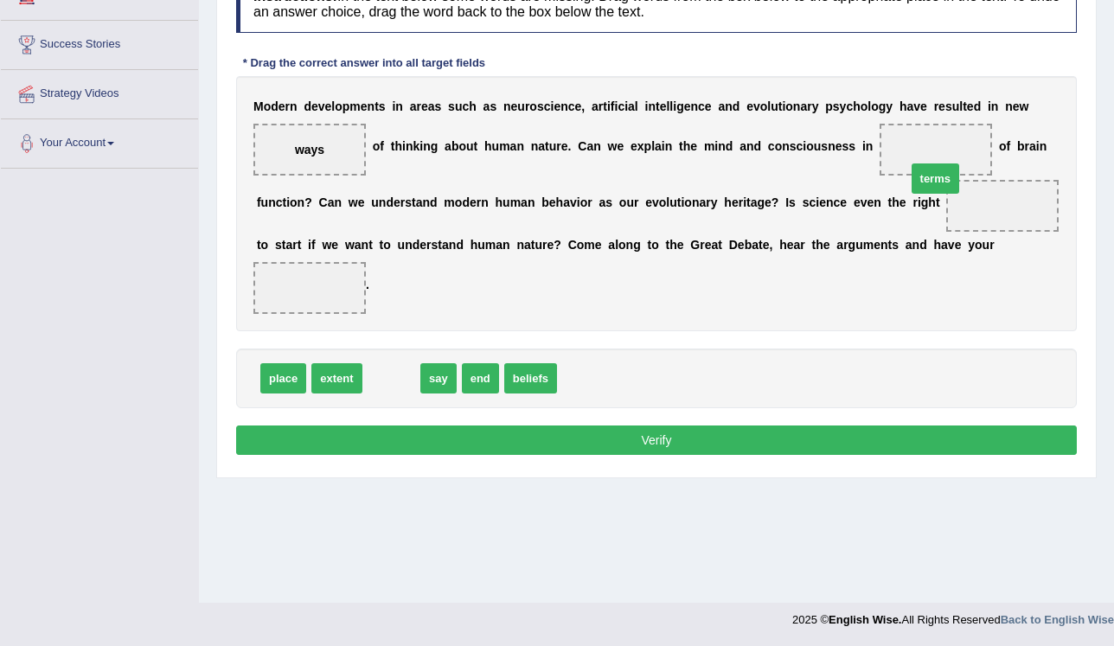
drag, startPoint x: 391, startPoint y: 352, endPoint x: 935, endPoint y: 152, distance: 579.4
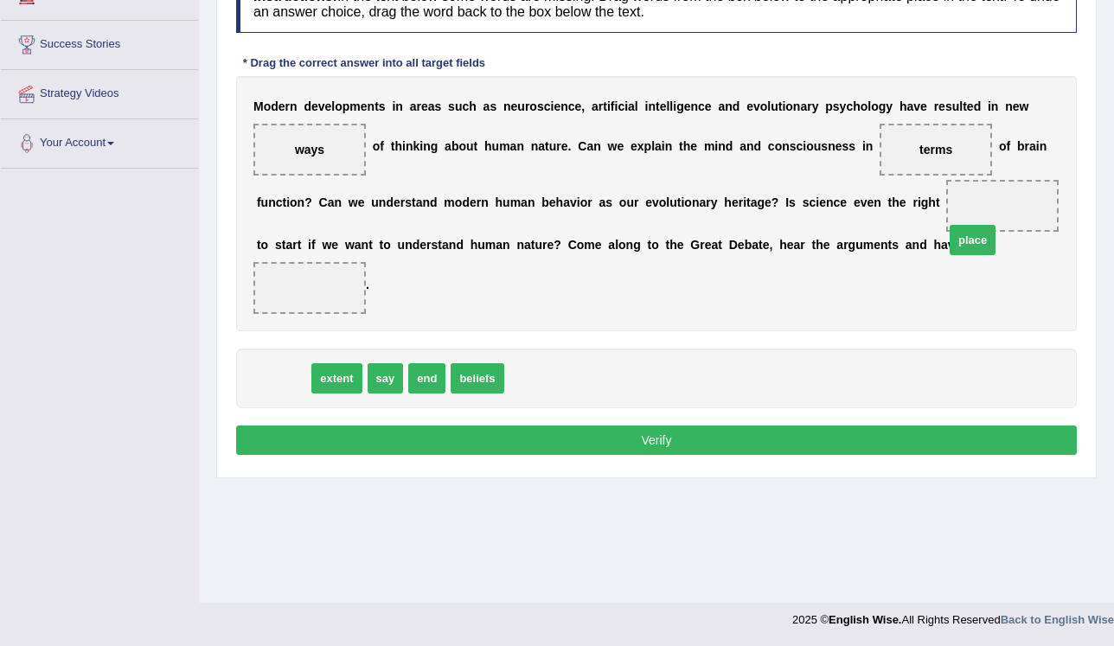
drag, startPoint x: 281, startPoint y: 354, endPoint x: 958, endPoint y: 218, distance: 690.5
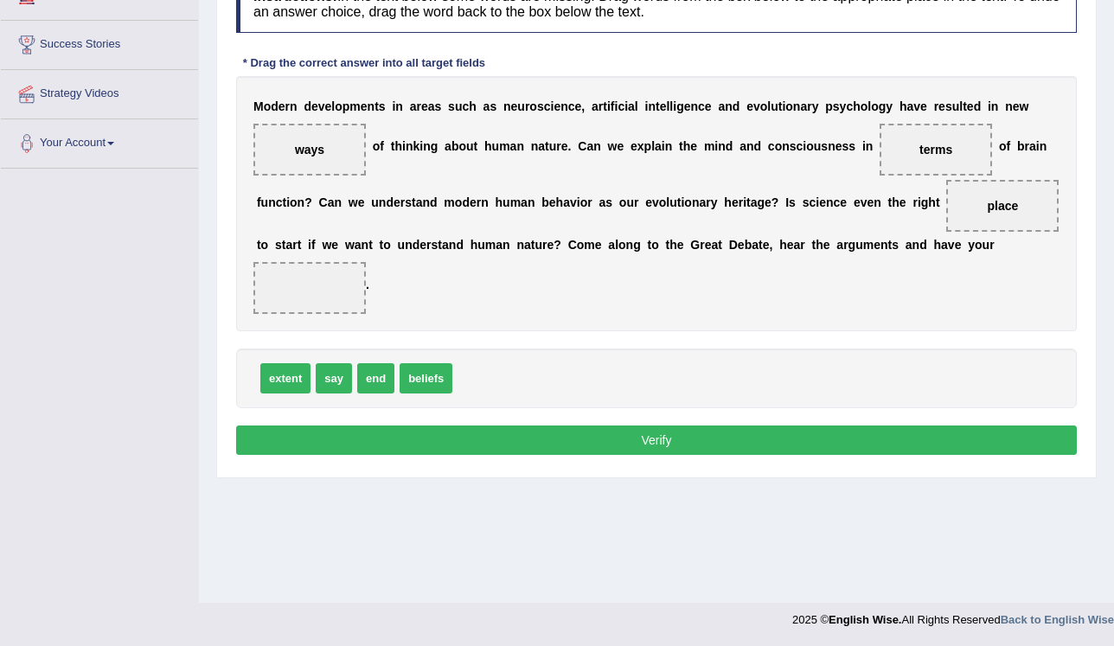
drag, startPoint x: 297, startPoint y: 158, endPoint x: 504, endPoint y: 211, distance: 213.3
click at [540, 216] on div "M o d e r n d e v e l o p m e n t s i n a r e a s s u c h a s n e u r o s c i e…" at bounding box center [656, 203] width 840 height 255
drag, startPoint x: 316, startPoint y: 145, endPoint x: 984, endPoint y: 252, distance: 676.1
drag, startPoint x: 426, startPoint y: 351, endPoint x: 352, endPoint y: 150, distance: 214.7
click at [457, 425] on button "Verify" at bounding box center [656, 439] width 840 height 29
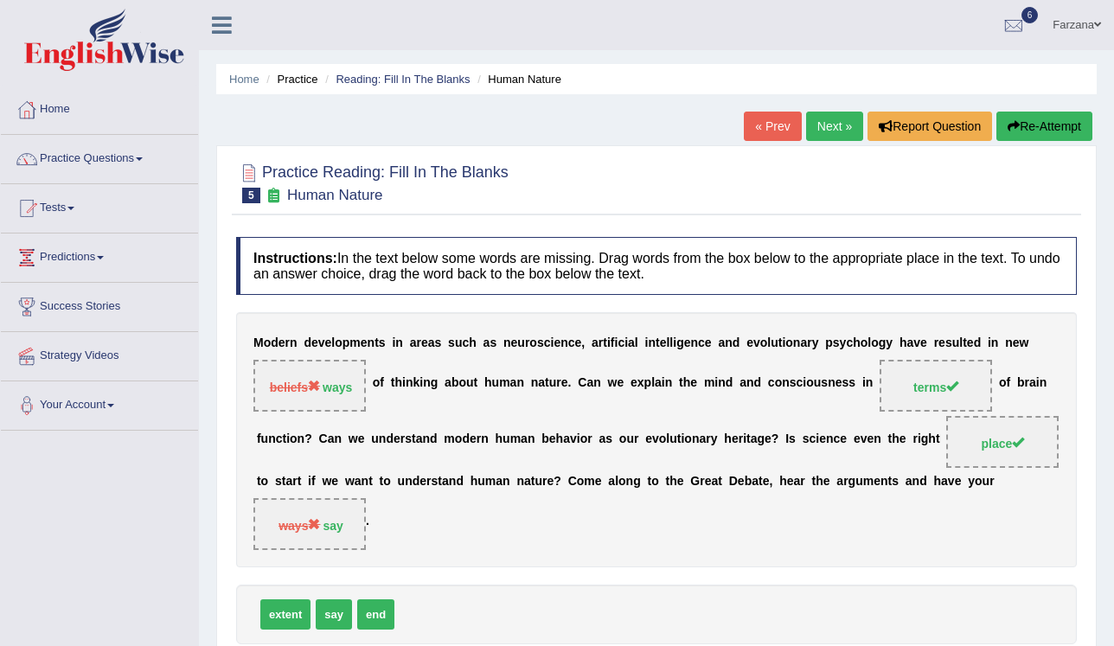
drag, startPoint x: 820, startPoint y: 128, endPoint x: 818, endPoint y: 138, distance: 10.5
click at [818, 130] on link "Next »" at bounding box center [834, 126] width 57 height 29
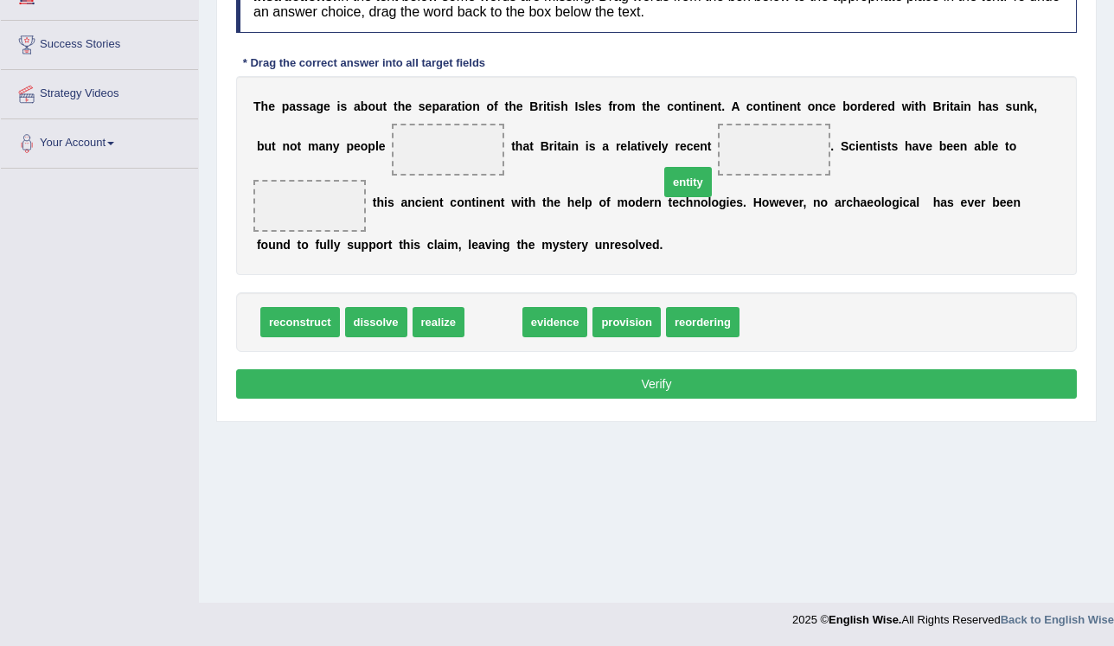
drag, startPoint x: 491, startPoint y: 292, endPoint x: 695, endPoint y: 172, distance: 236.8
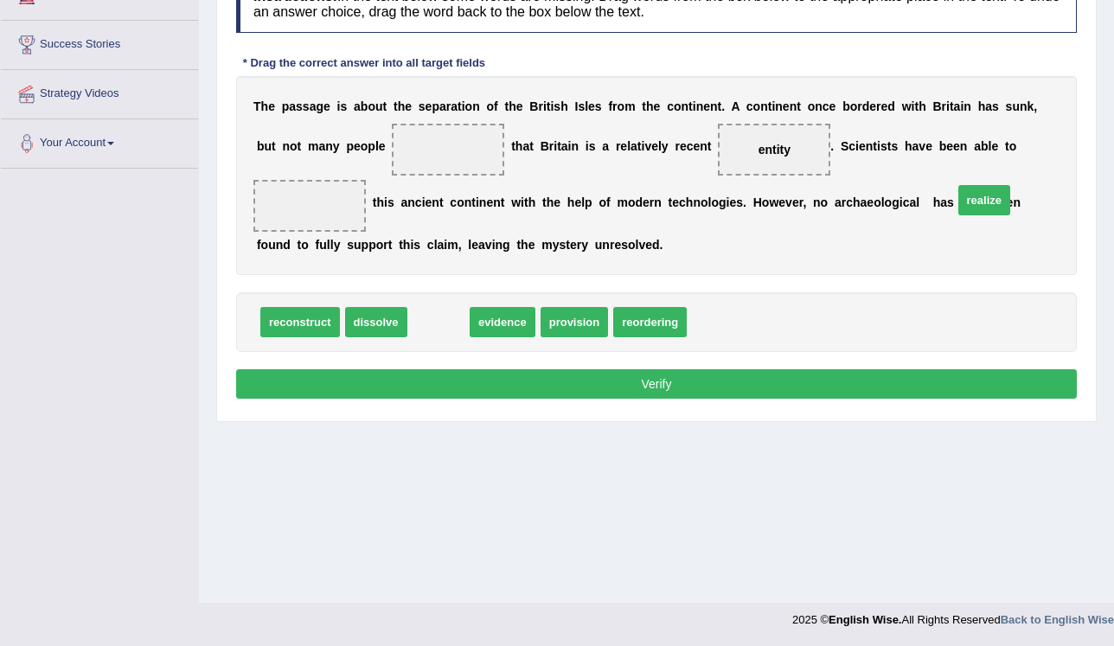
drag, startPoint x: 430, startPoint y: 291, endPoint x: 975, endPoint y: 169, distance: 559.0
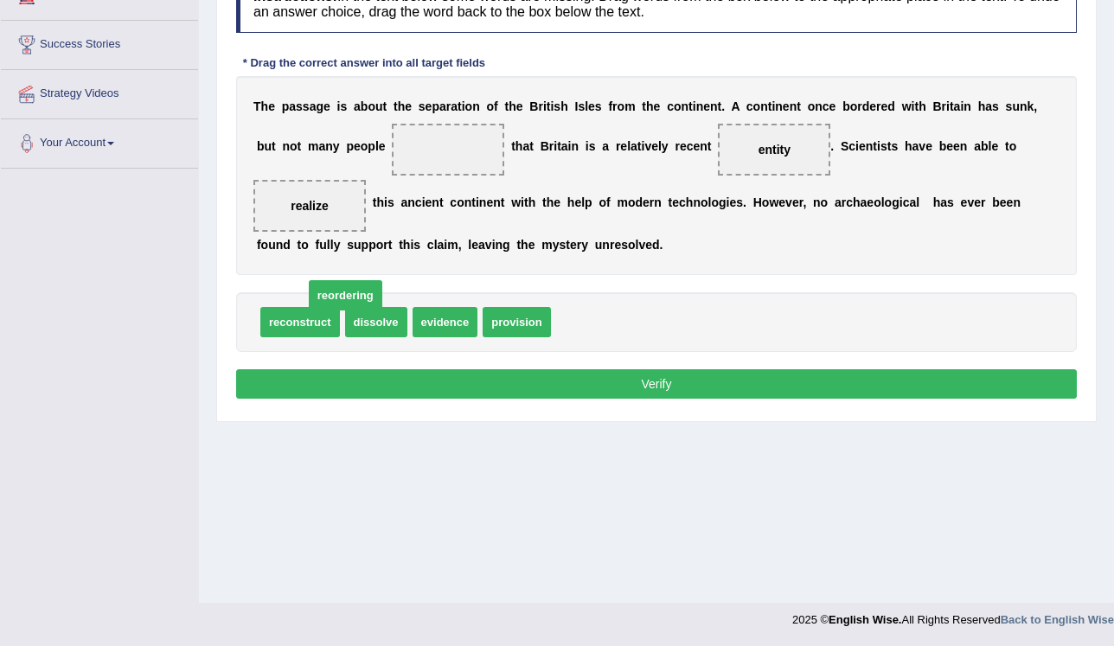
drag, startPoint x: 559, startPoint y: 296, endPoint x: 214, endPoint y: 256, distance: 347.3
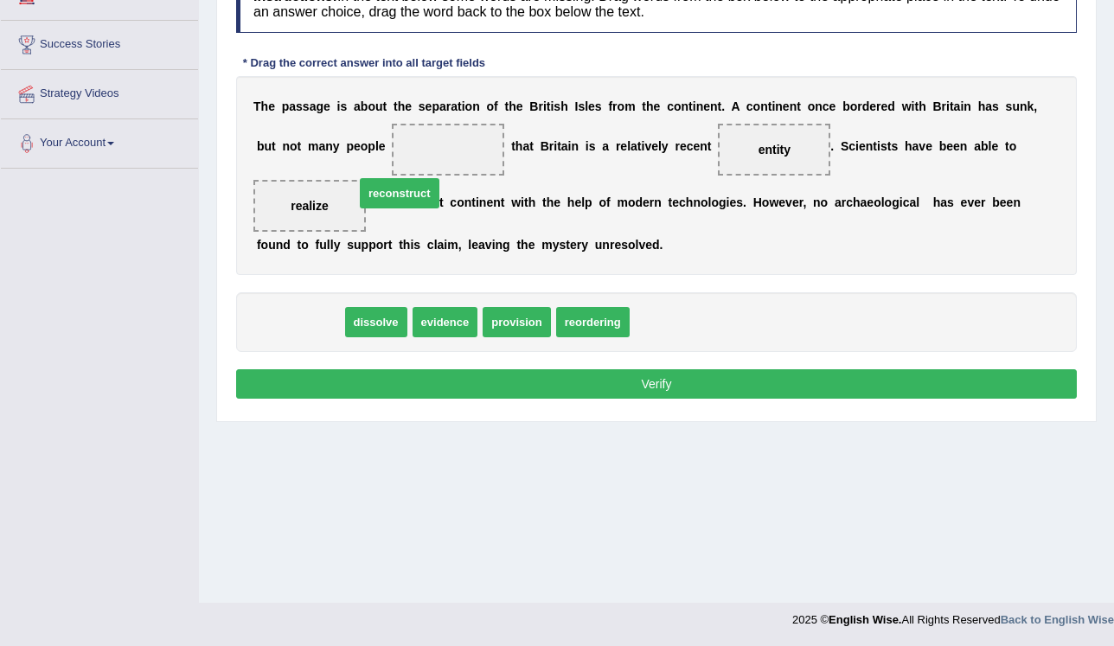
drag, startPoint x: 284, startPoint y: 286, endPoint x: 385, endPoint y: 201, distance: 131.3
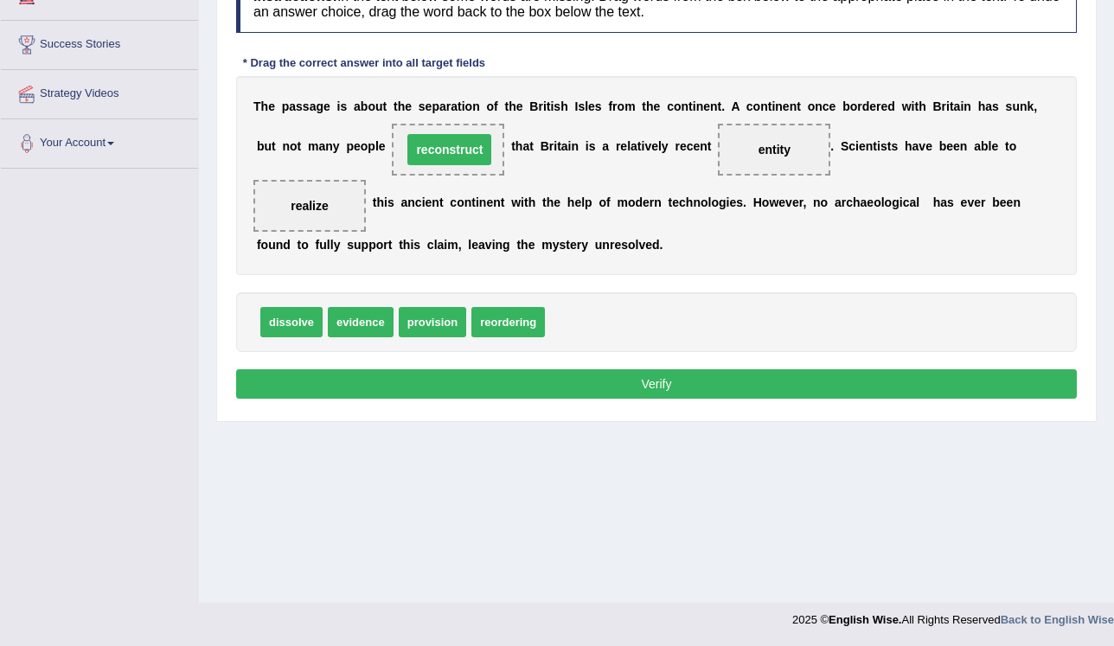
click at [417, 369] on button "Verify" at bounding box center [656, 383] width 840 height 29
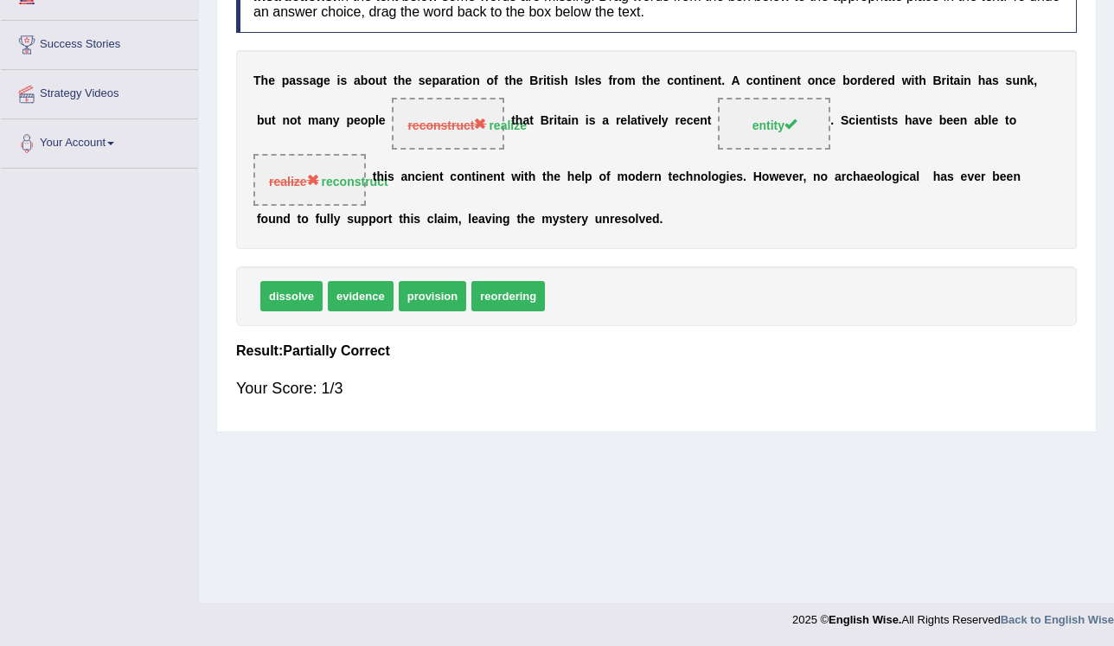
drag, startPoint x: 712, startPoint y: 131, endPoint x: 639, endPoint y: 145, distance: 74.9
click at [639, 145] on div "T h e p a s s a g e i s a b o u t t h e s e p a r a t i o n o f t h e B r i t i…" at bounding box center [656, 149] width 840 height 199
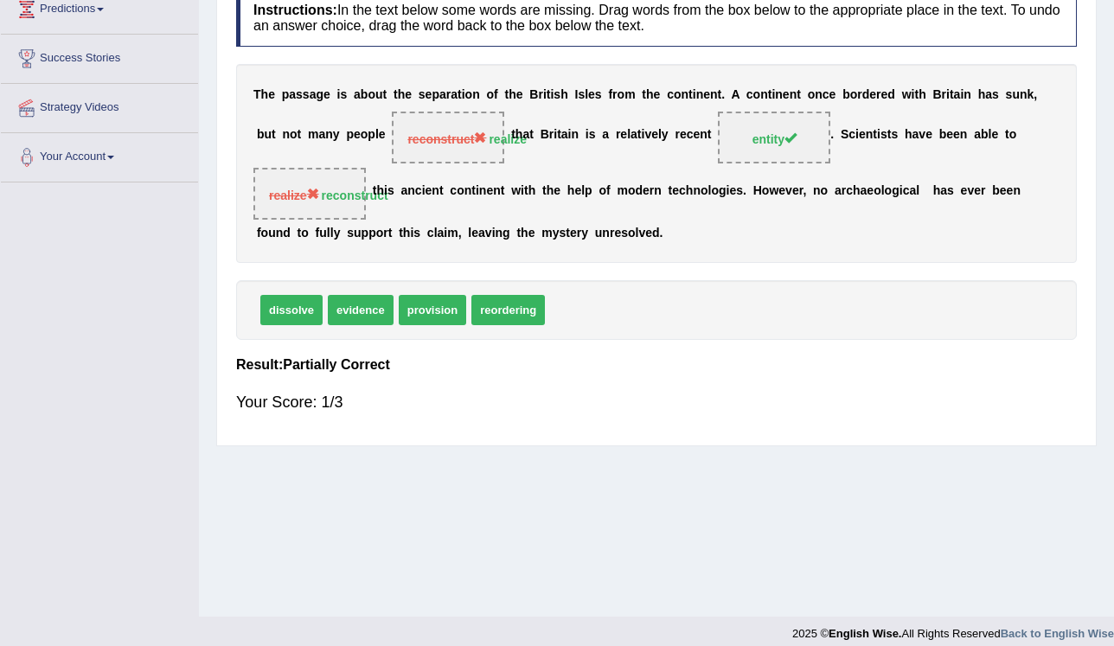
scroll to position [54, 0]
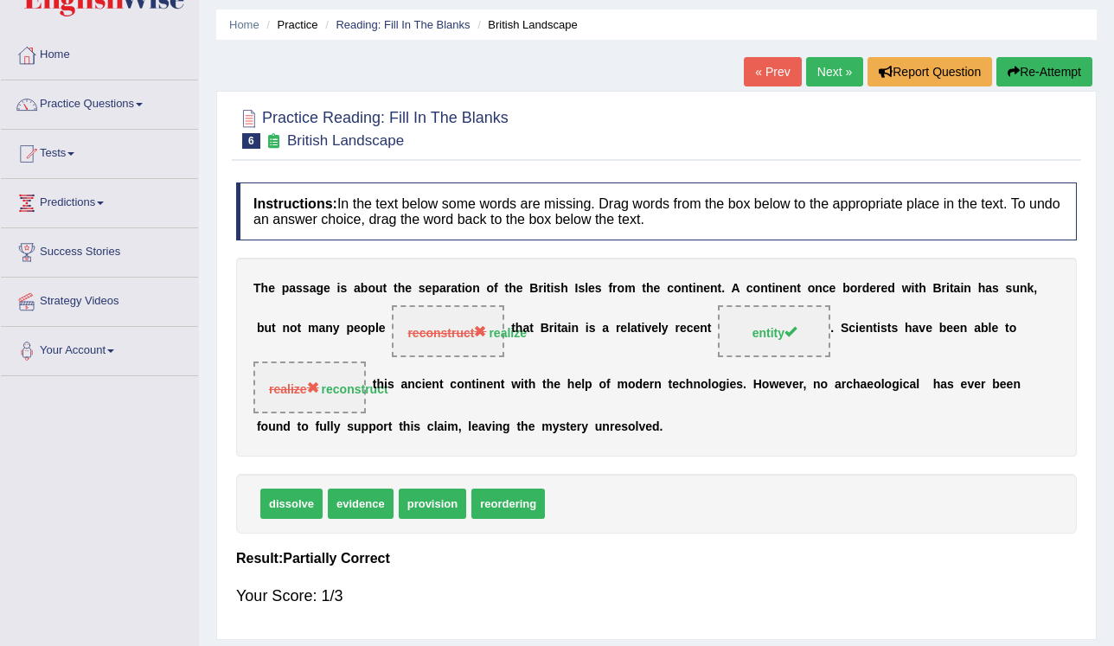
click at [830, 81] on link "Next »" at bounding box center [834, 71] width 57 height 29
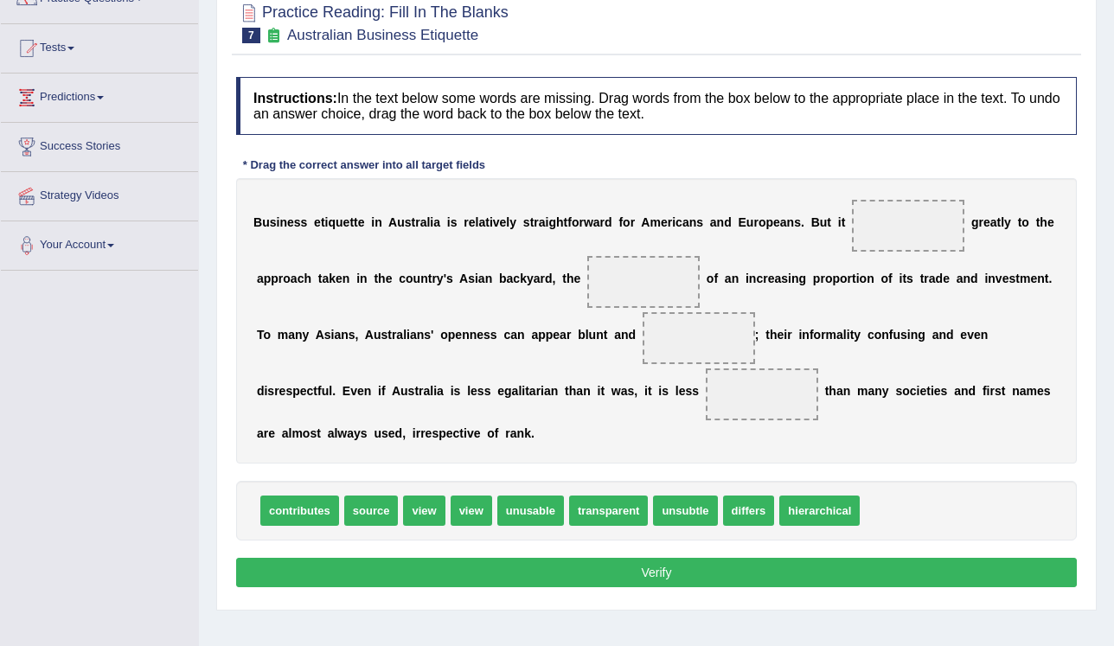
scroll to position [262, 0]
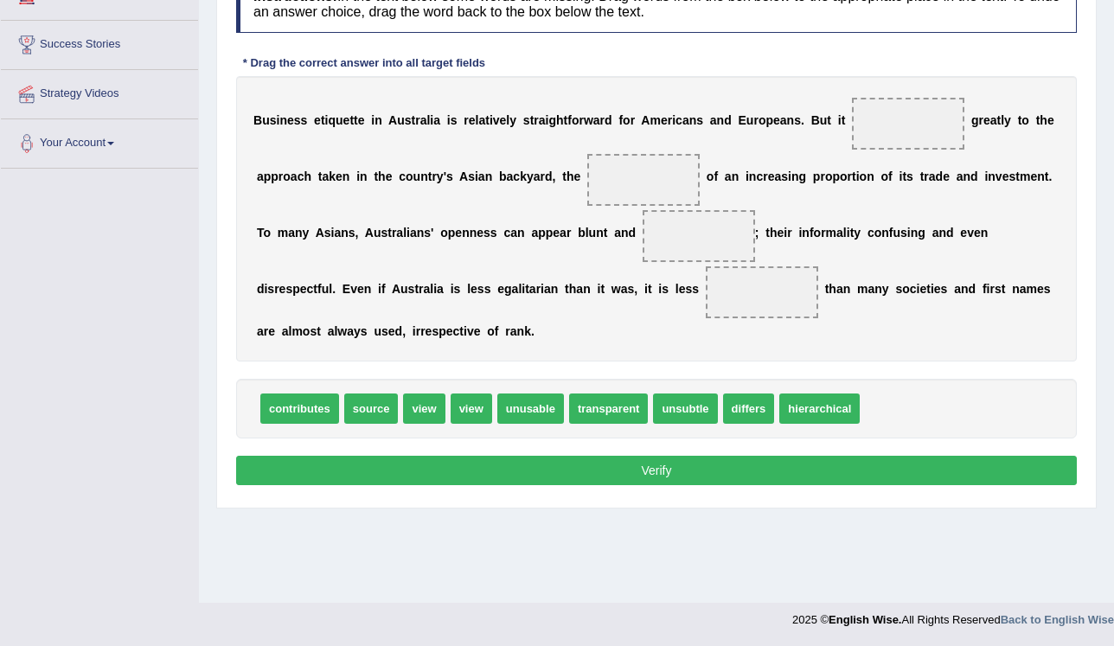
drag, startPoint x: 310, startPoint y: 115, endPoint x: 360, endPoint y: 129, distance: 52.0
click at [360, 129] on div "B u s i n e s s e t i q u e t t e i n A u s t r a l i a i s r e l a t i v e l y…" at bounding box center [656, 218] width 840 height 285
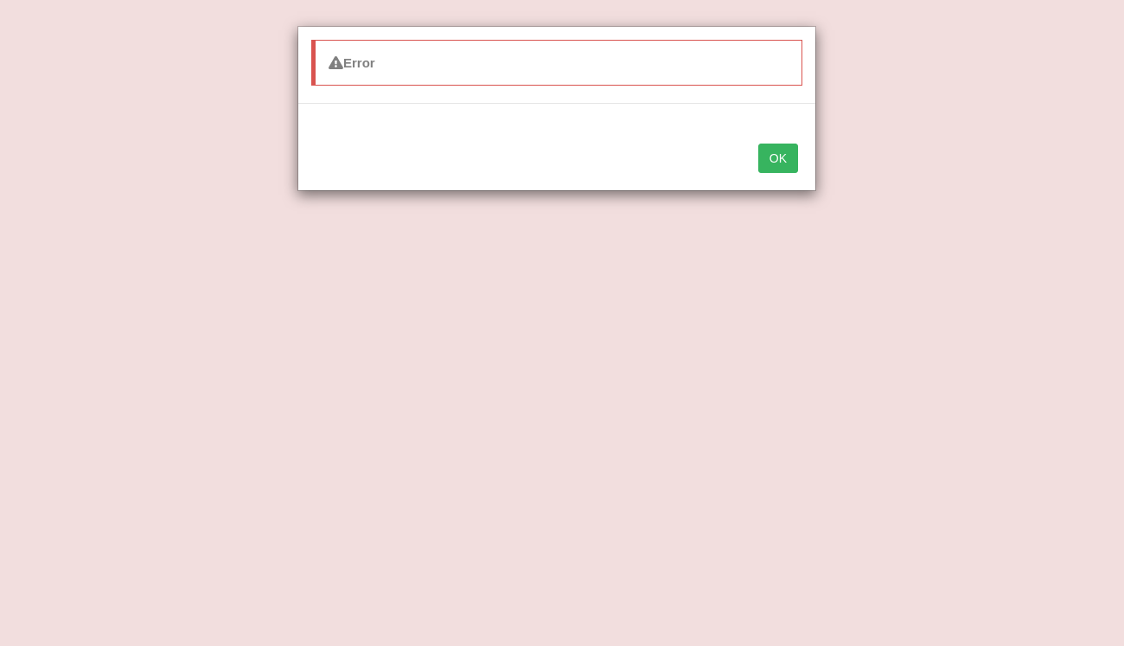
click at [777, 156] on button "OK" at bounding box center [778, 158] width 40 height 29
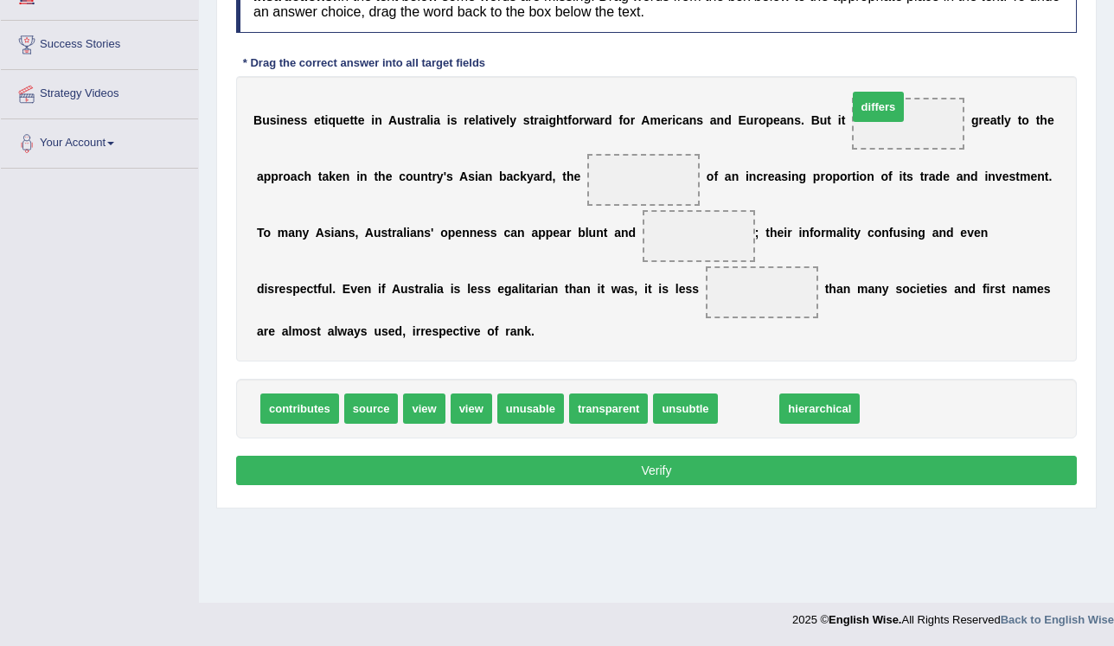
drag, startPoint x: 726, startPoint y: 417, endPoint x: 865, endPoint y: 118, distance: 328.8
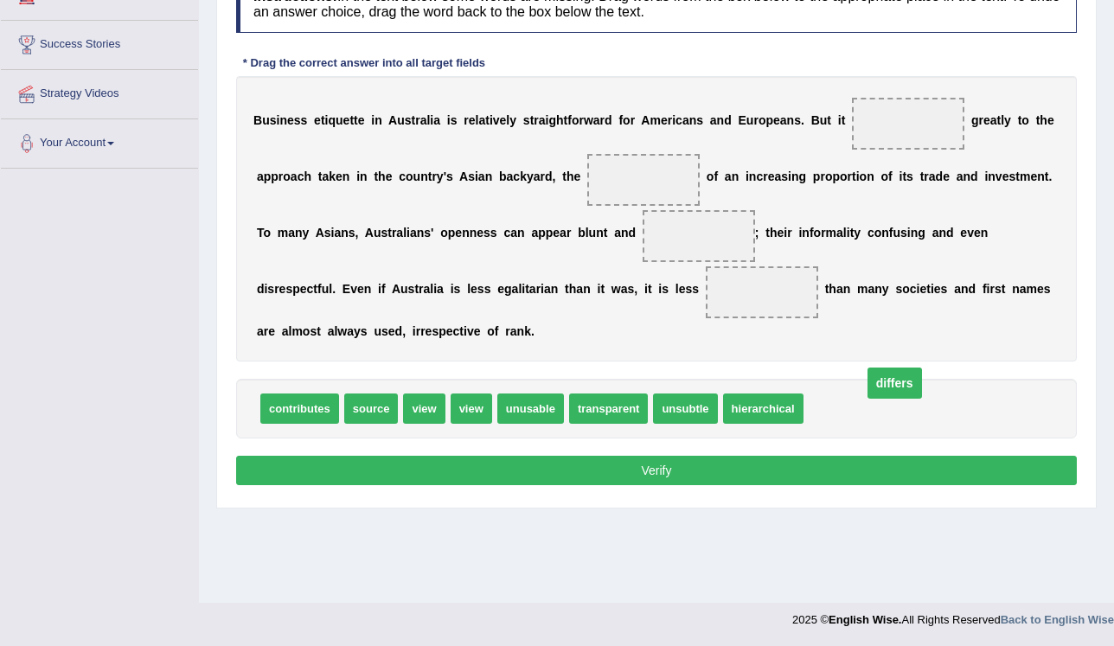
drag, startPoint x: 866, startPoint y: 121, endPoint x: 851, endPoint y: 388, distance: 267.6
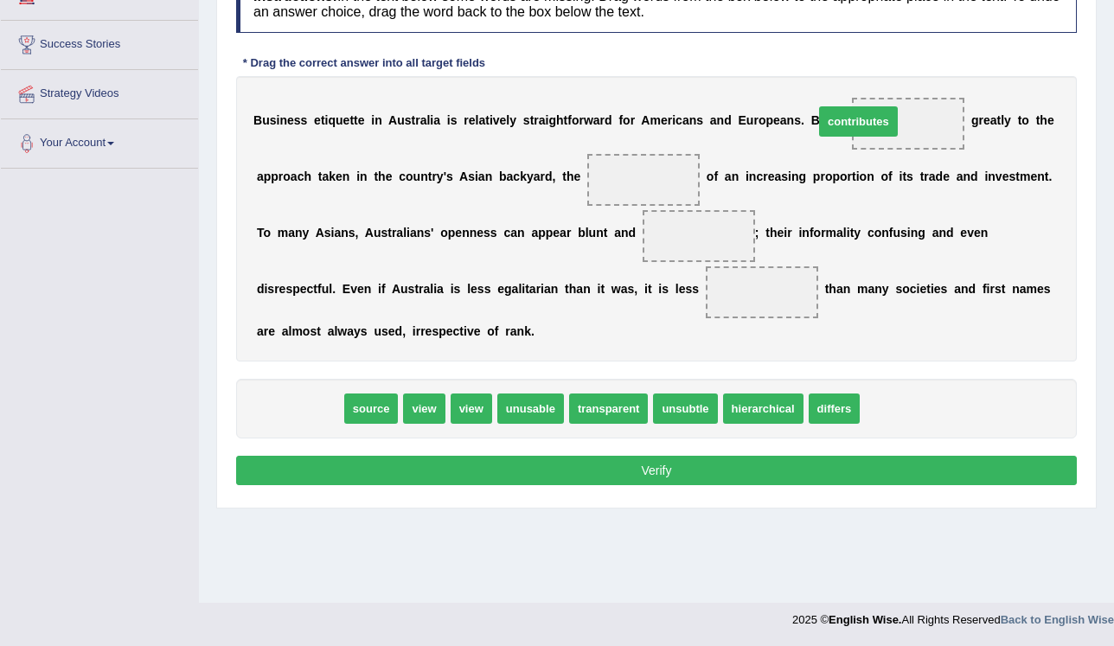
drag, startPoint x: 304, startPoint y: 415, endPoint x: 864, endPoint y: 125, distance: 630.0
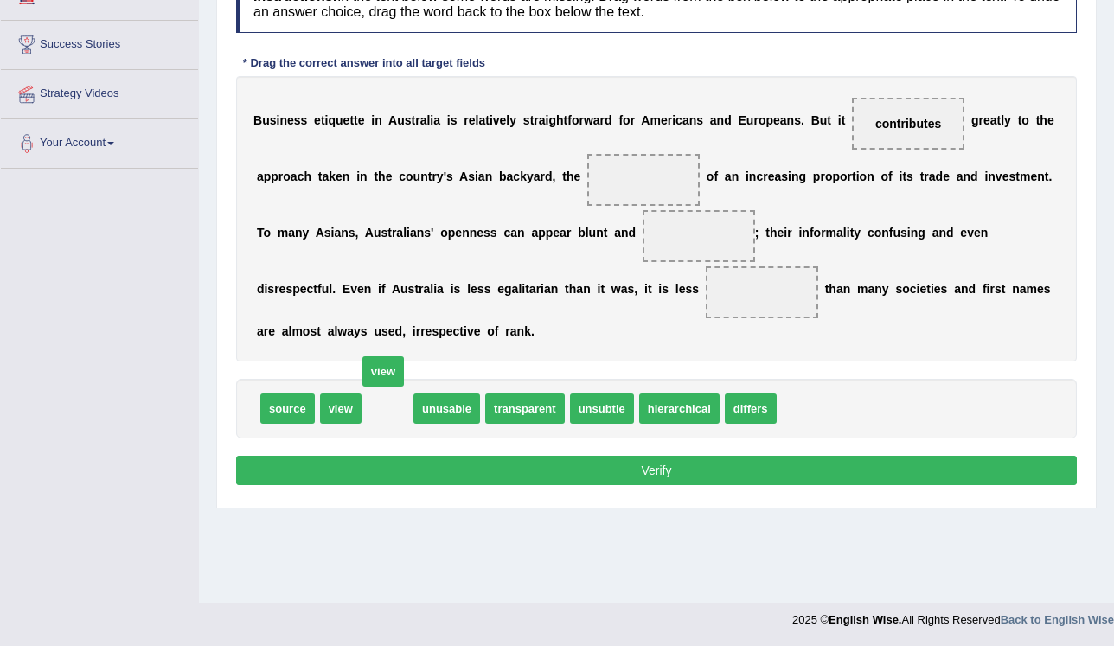
drag, startPoint x: 406, startPoint y: 342, endPoint x: 374, endPoint y: 370, distance: 41.6
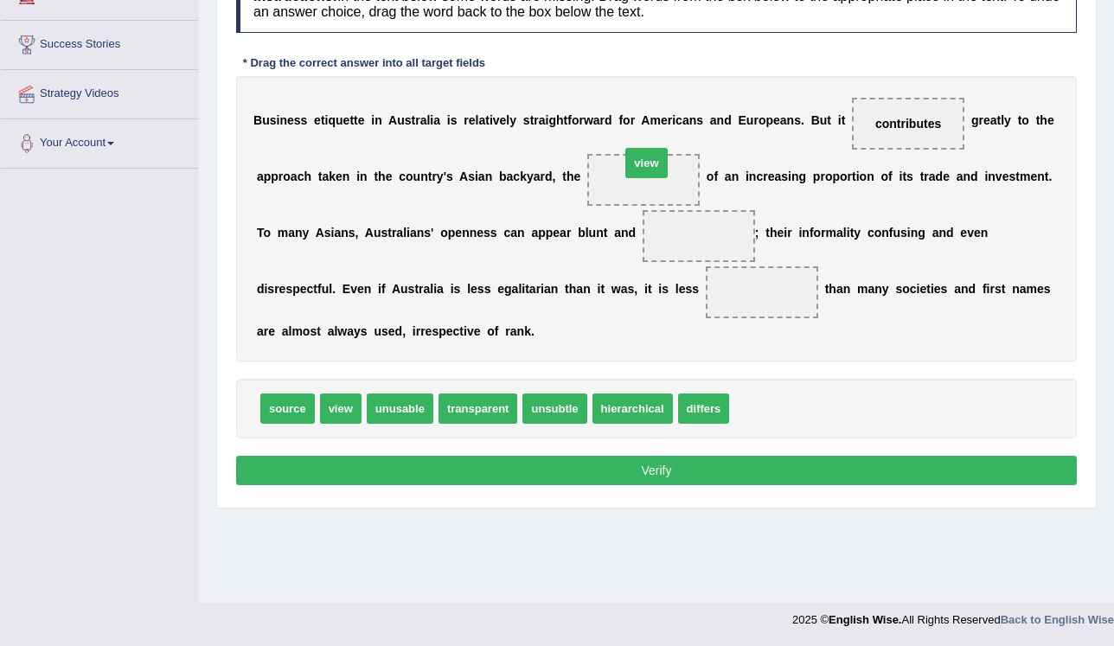
drag, startPoint x: 735, startPoint y: 412, endPoint x: 626, endPoint y: 166, distance: 268.6
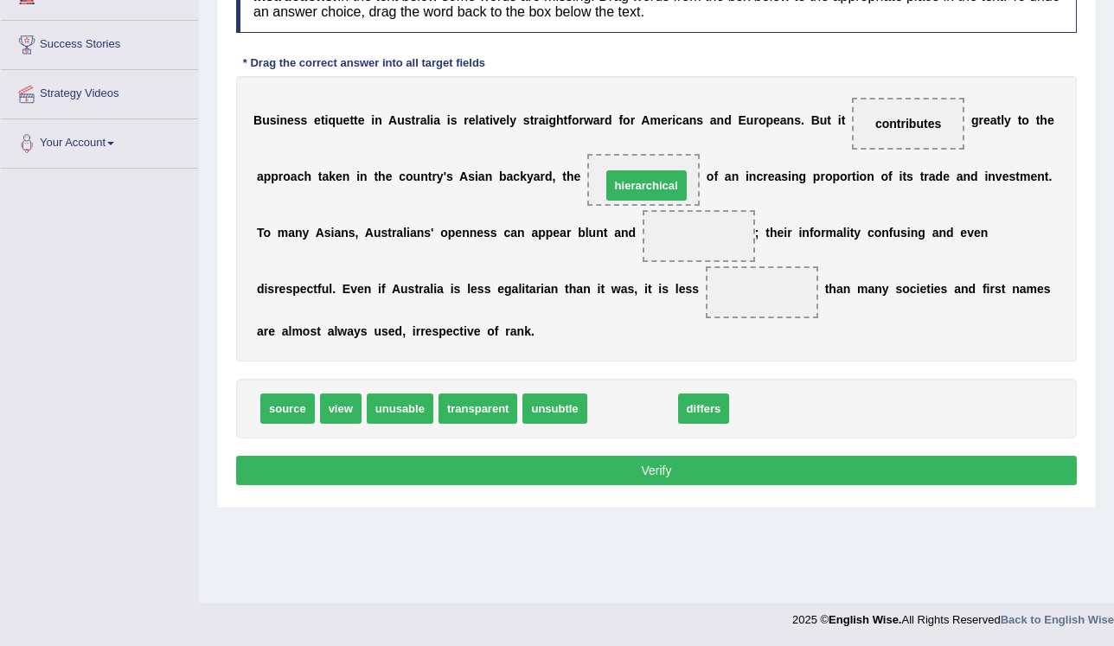
drag, startPoint x: 613, startPoint y: 404, endPoint x: 627, endPoint y: 181, distance: 223.5
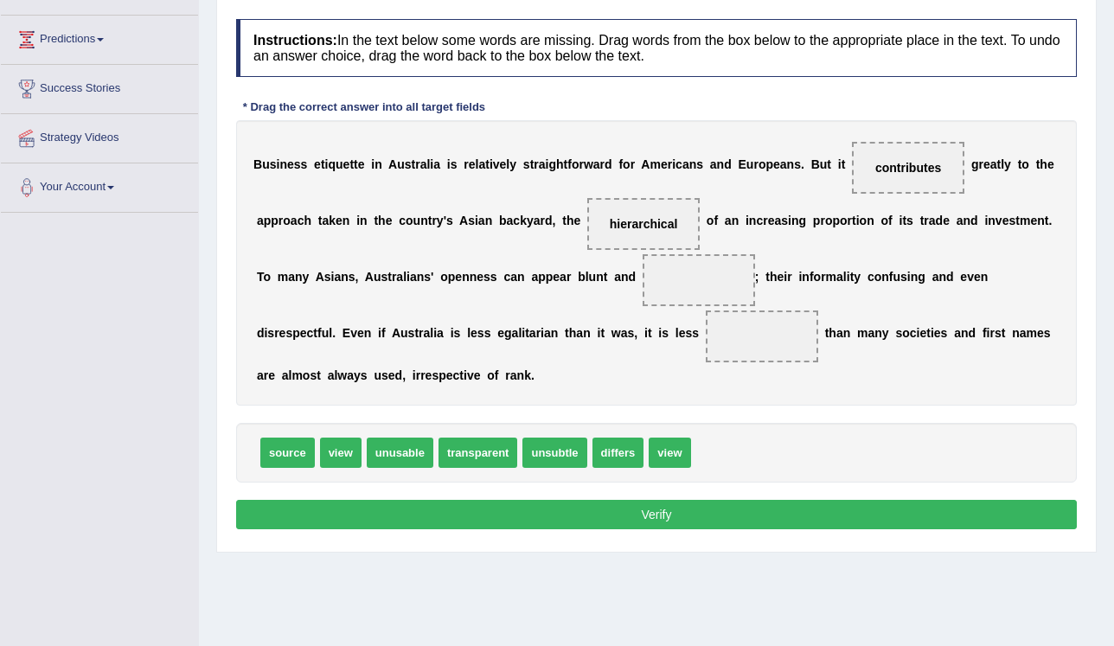
scroll to position [193, 0]
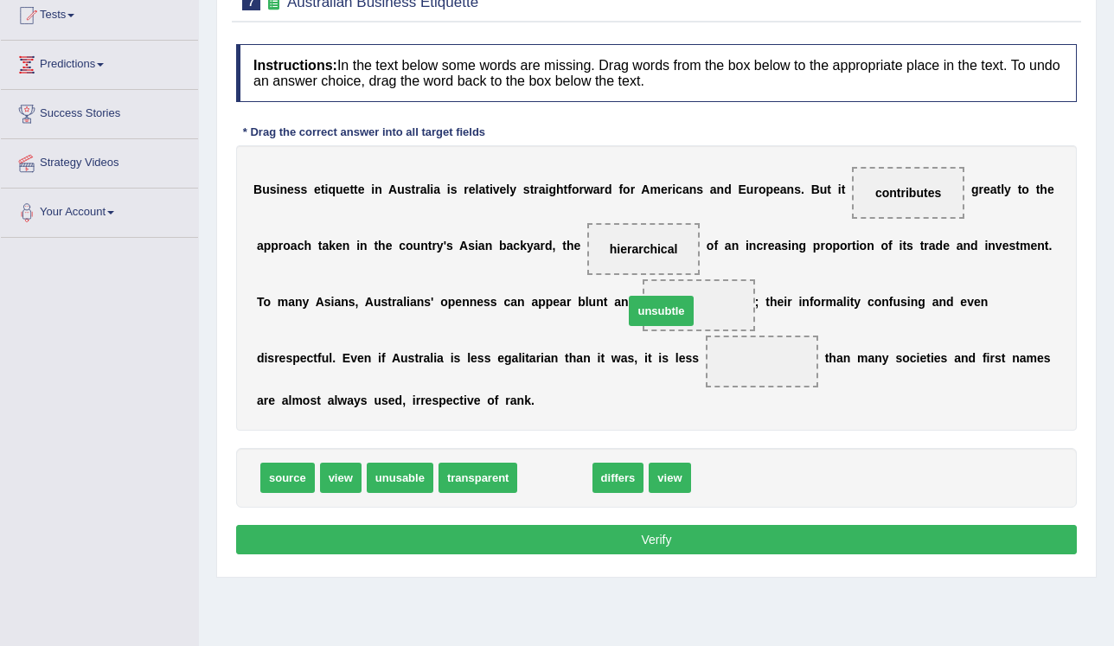
drag, startPoint x: 522, startPoint y: 471, endPoint x: 640, endPoint y: 304, distance: 204.1
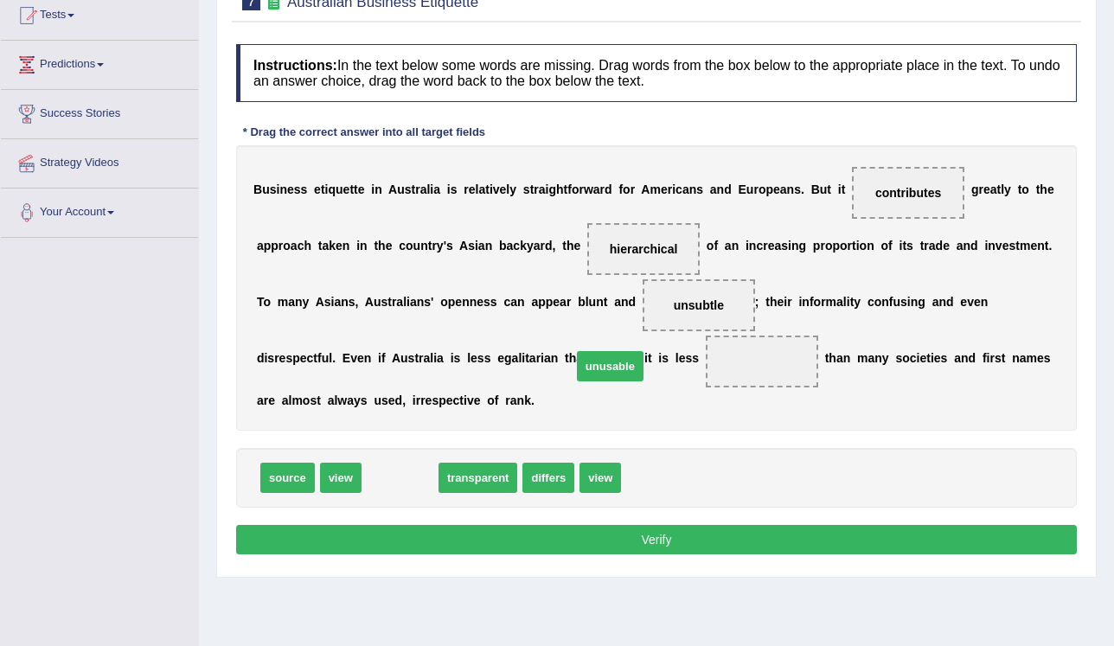
drag, startPoint x: 402, startPoint y: 478, endPoint x: 612, endPoint y: 367, distance: 237.9
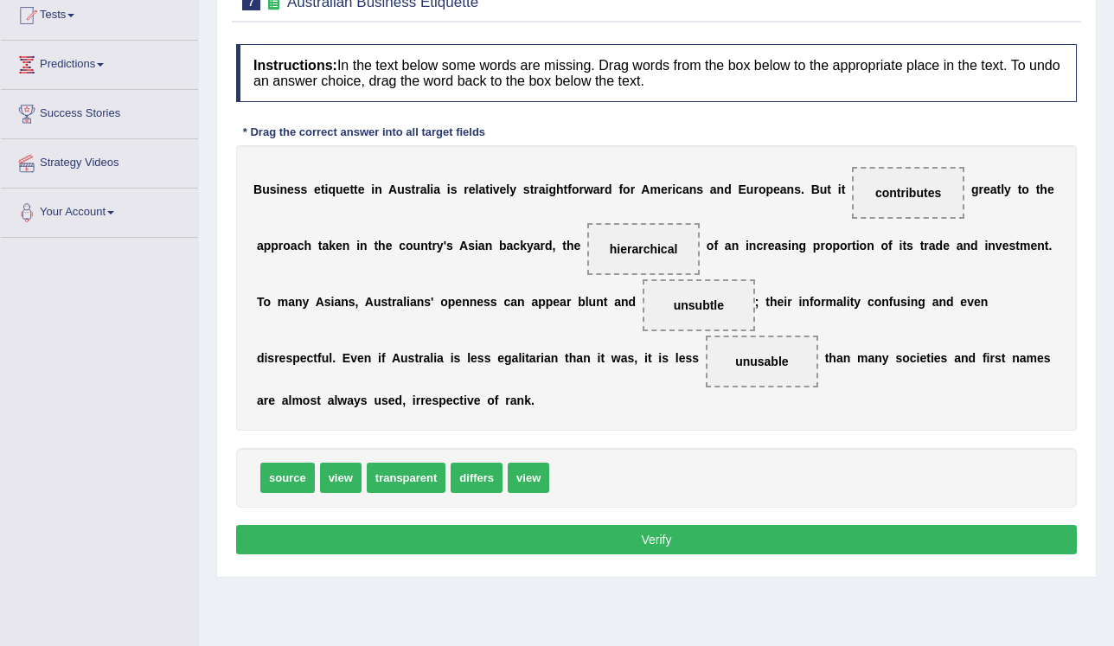
click at [666, 540] on button "Verify" at bounding box center [656, 539] width 840 height 29
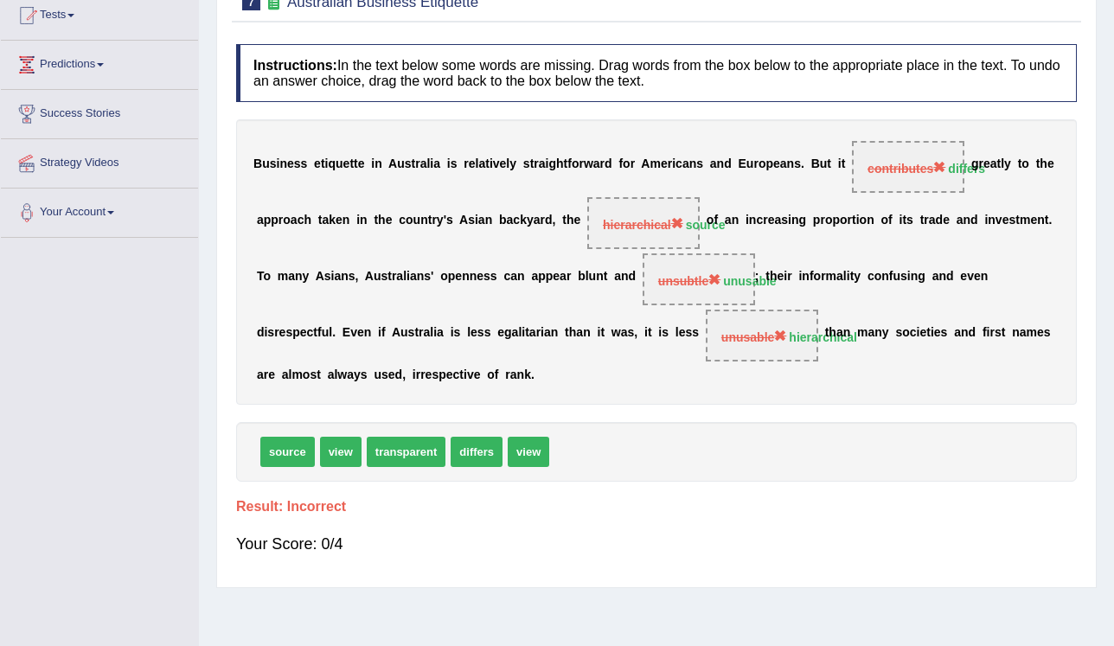
drag, startPoint x: 688, startPoint y: 274, endPoint x: 201, endPoint y: 437, distance: 514.0
click at [201, 437] on div "Home Practice Reading: Fill In The Blanks Australian Business Etiquette « Prev …" at bounding box center [656, 239] width 915 height 865
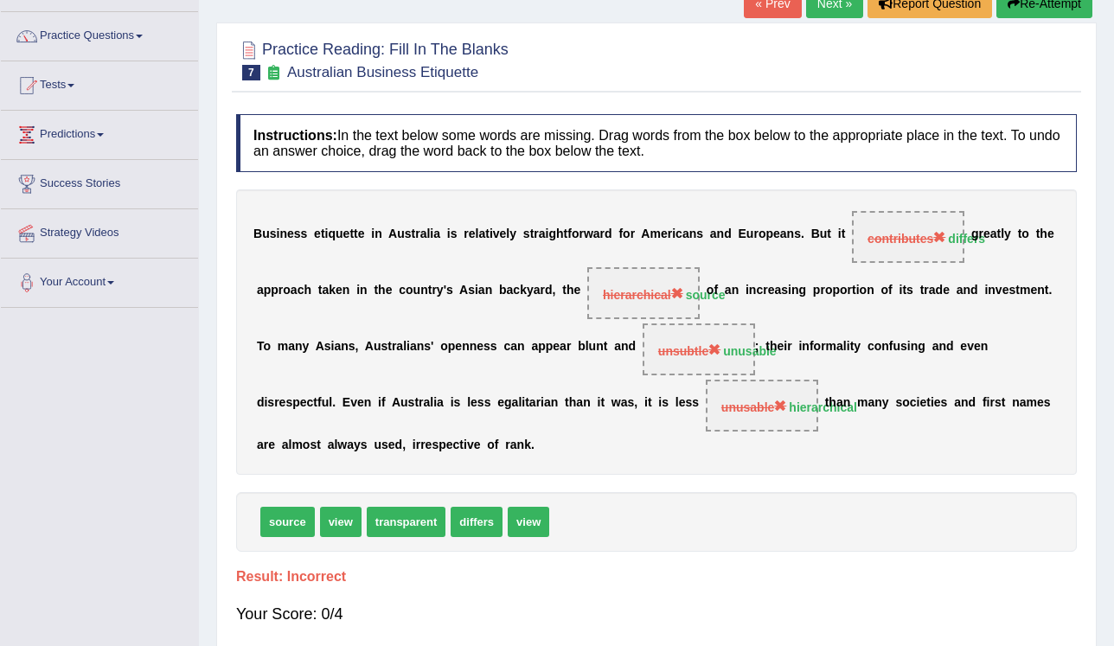
scroll to position [0, 0]
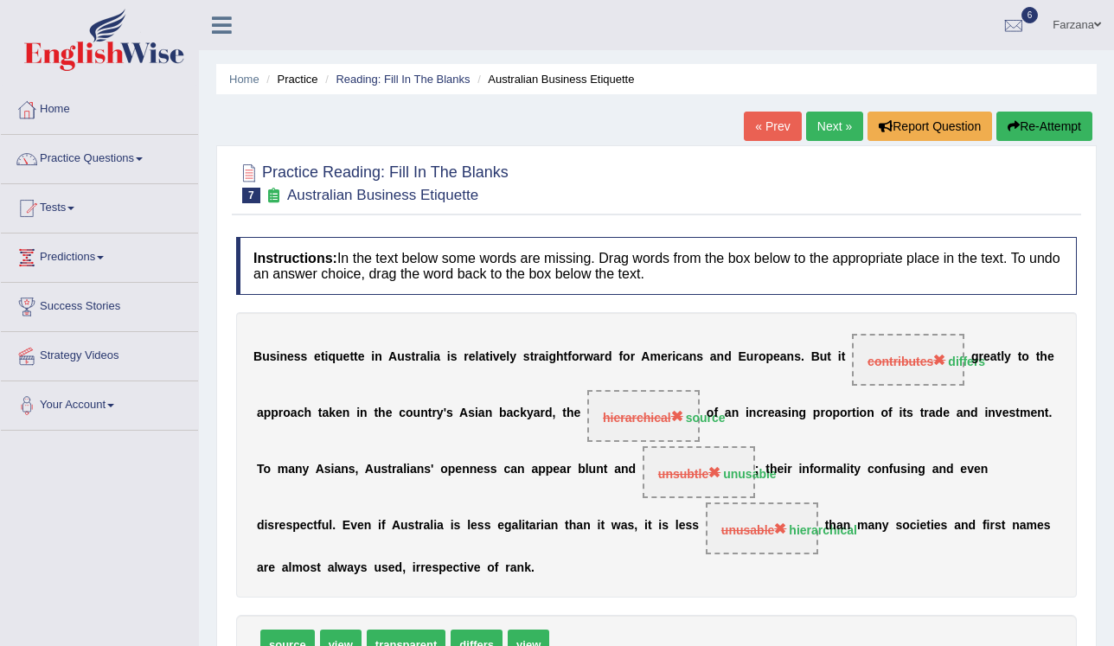
click at [837, 121] on link "Next »" at bounding box center [834, 126] width 57 height 29
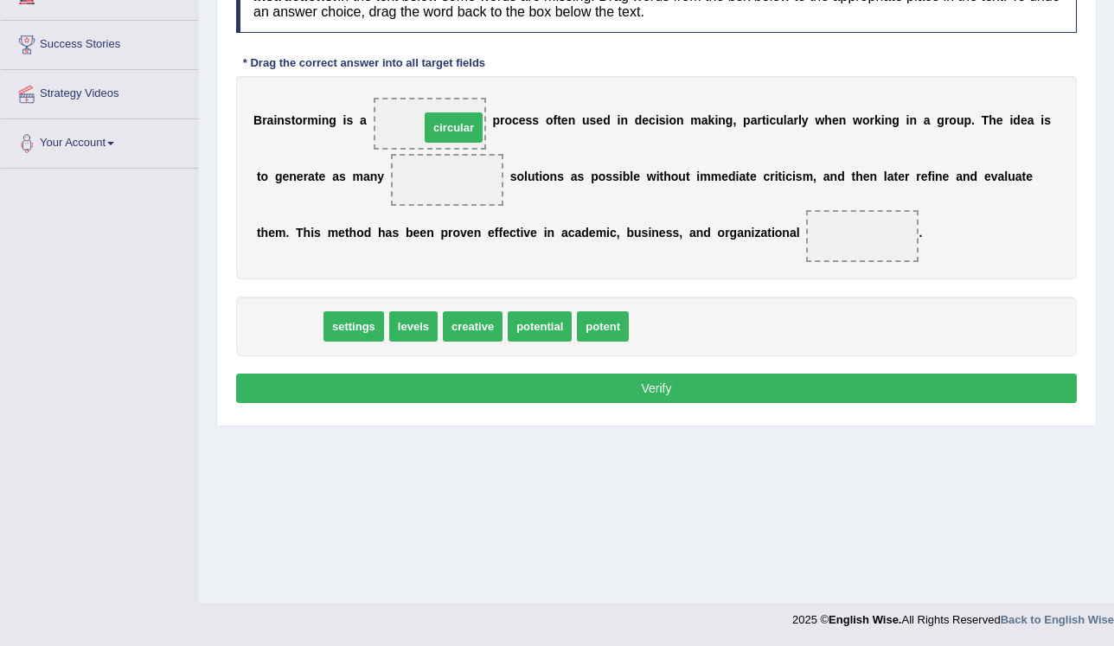
drag, startPoint x: 287, startPoint y: 325, endPoint x: 431, endPoint y: 129, distance: 243.2
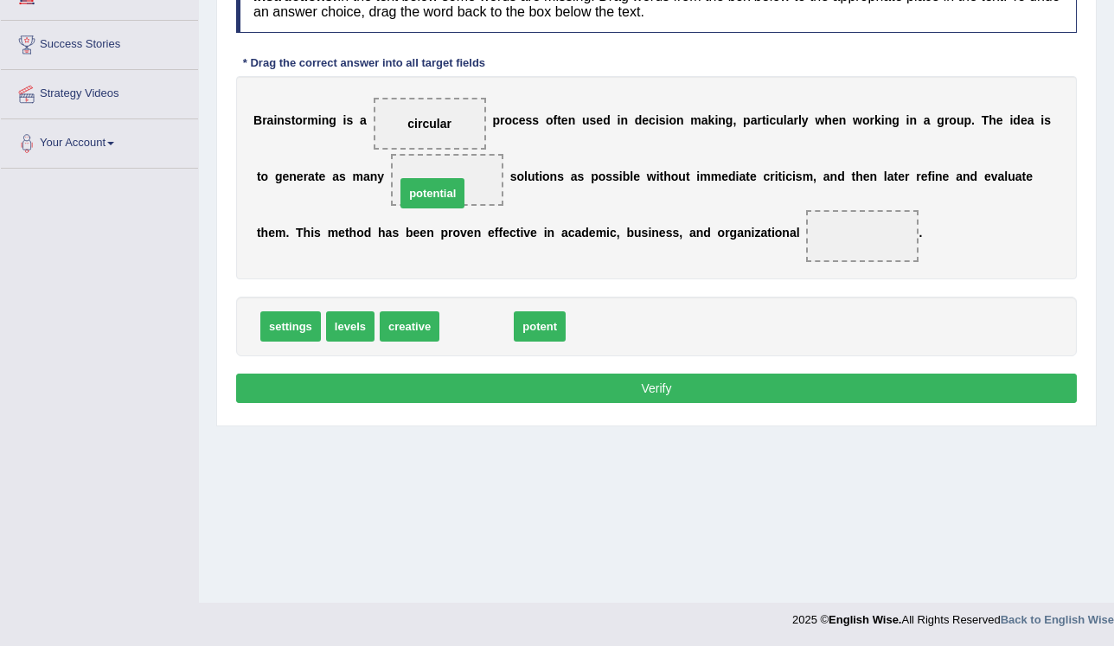
drag, startPoint x: 473, startPoint y: 324, endPoint x: 429, endPoint y: 191, distance: 140.3
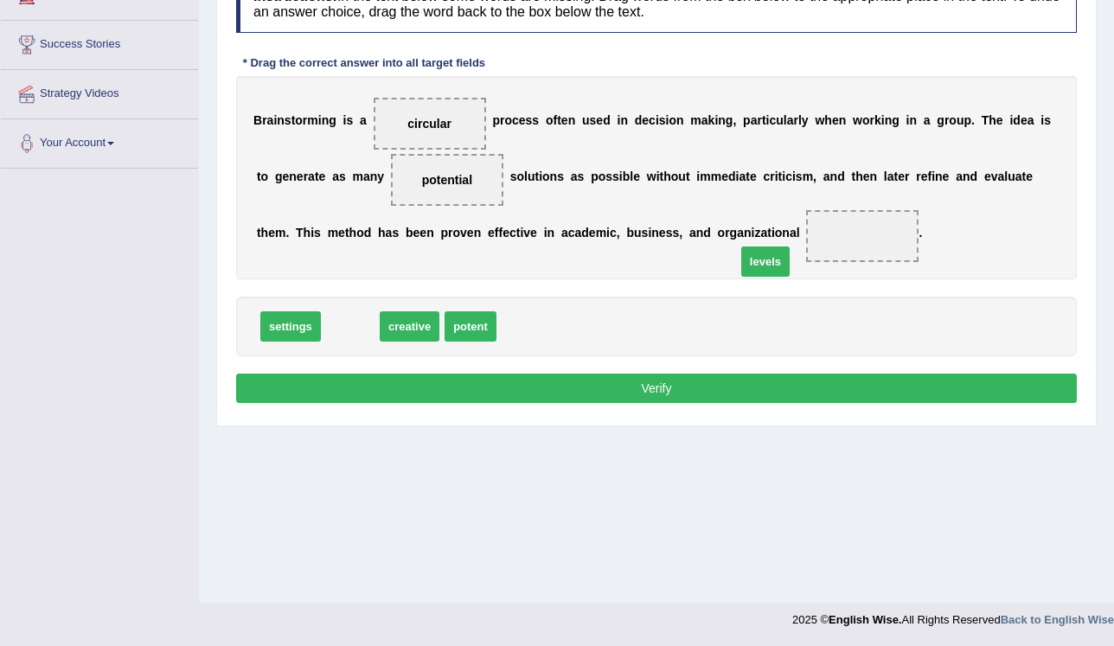
drag, startPoint x: 347, startPoint y: 312, endPoint x: 762, endPoint y: 246, distance: 420.3
click at [706, 380] on button "Verify" at bounding box center [656, 388] width 840 height 29
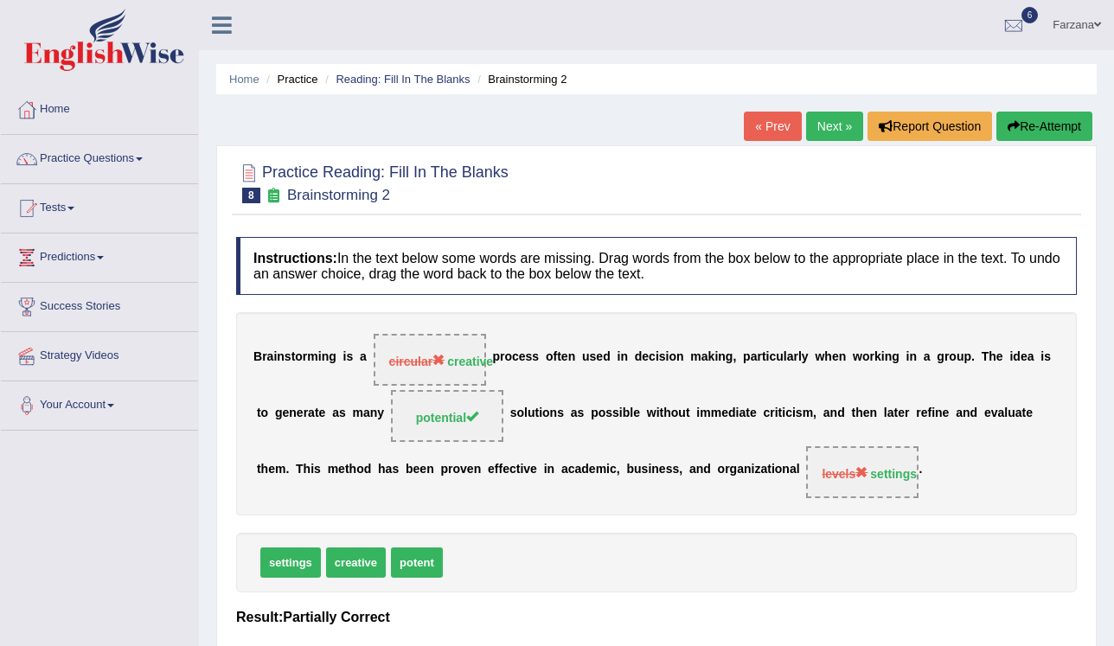
click at [840, 118] on link "Next »" at bounding box center [834, 126] width 57 height 29
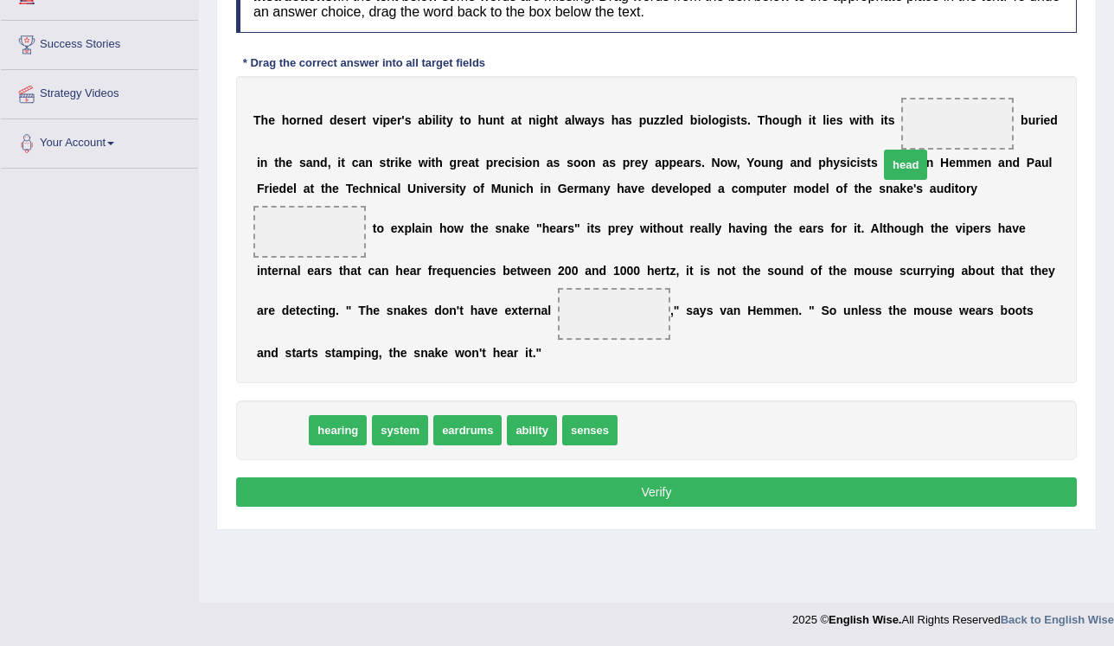
drag, startPoint x: 276, startPoint y: 401, endPoint x: 899, endPoint y: 135, distance: 677.9
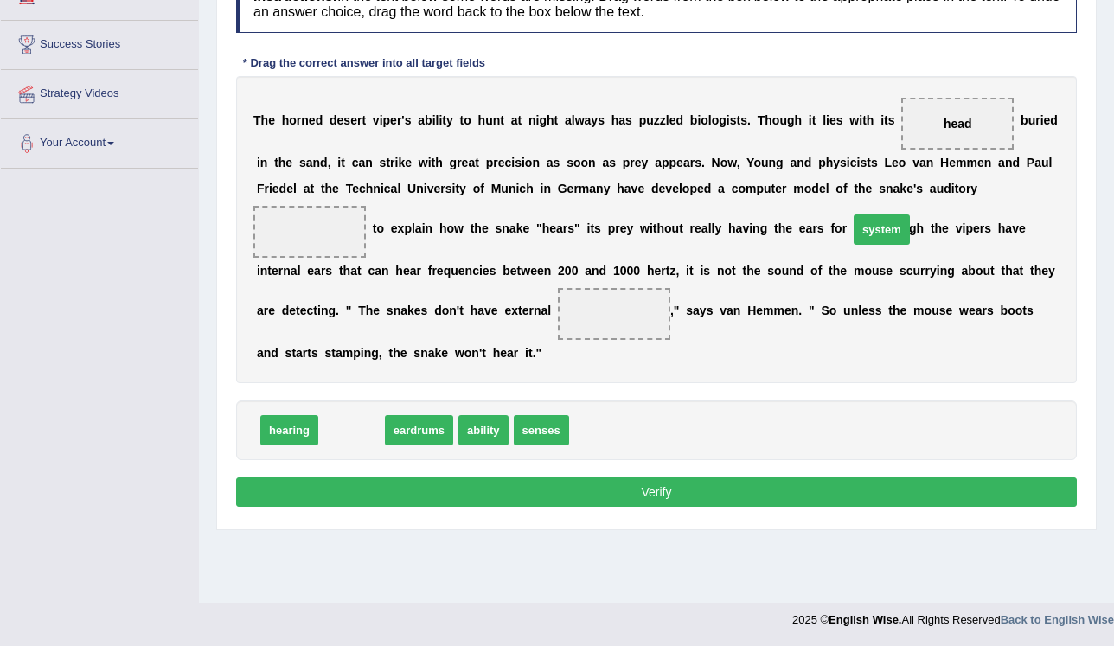
drag, startPoint x: 341, startPoint y: 399, endPoint x: 871, endPoint y: 197, distance: 567.0
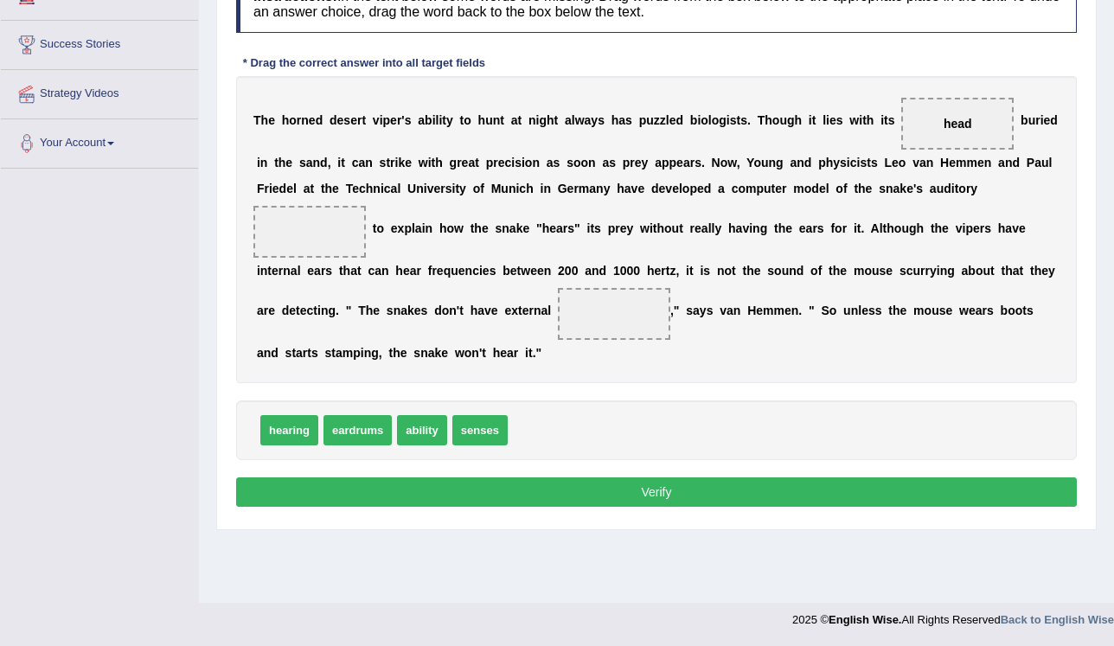
drag, startPoint x: 890, startPoint y: 203, endPoint x: 541, endPoint y: 397, distance: 398.7
drag, startPoint x: 418, startPoint y: 402, endPoint x: 896, endPoint y: 215, distance: 512.5
drag, startPoint x: 342, startPoint y: 406, endPoint x: 311, endPoint y: 329, distance: 83.8
click at [392, 477] on button "Verify" at bounding box center [656, 491] width 840 height 29
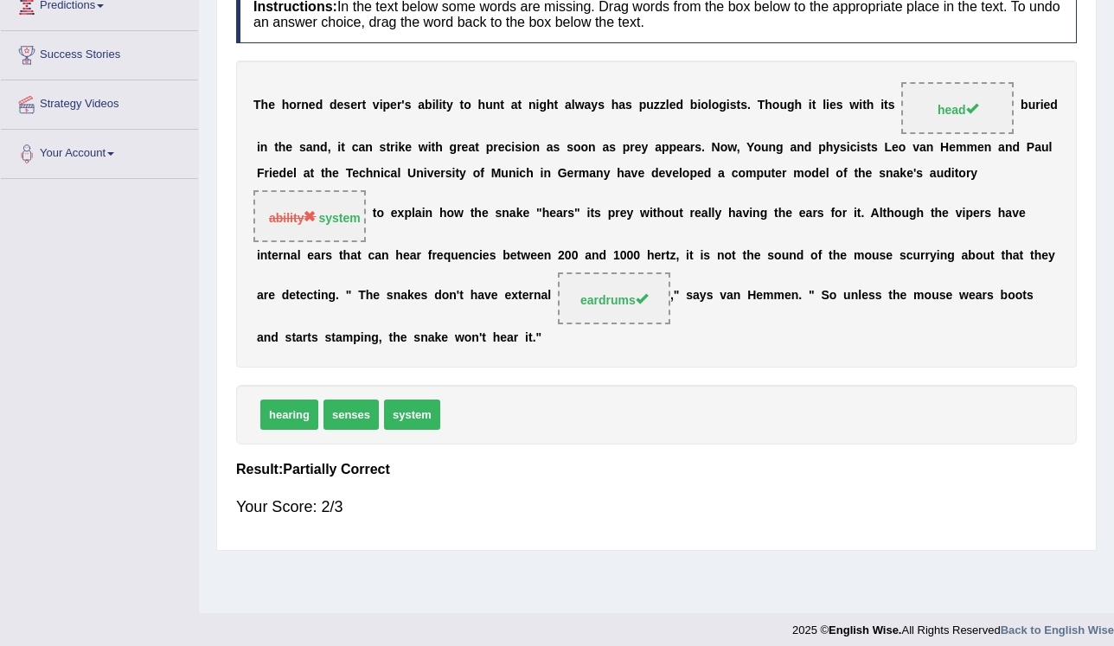
scroll to position [262, 0]
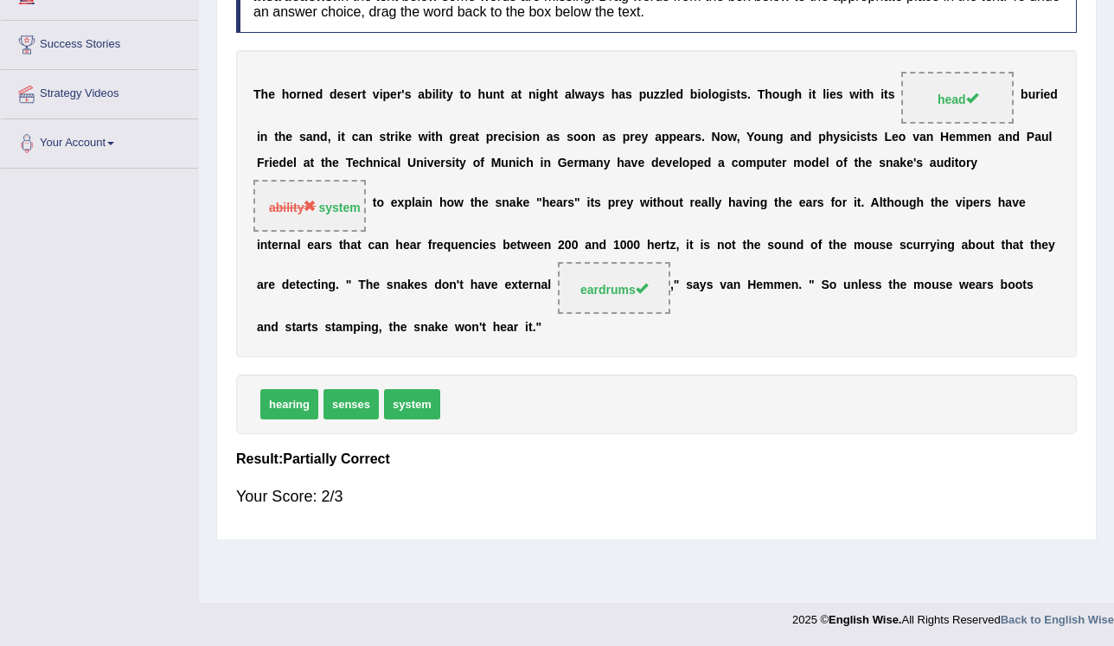
click at [399, 389] on span "system" at bounding box center [412, 404] width 56 height 30
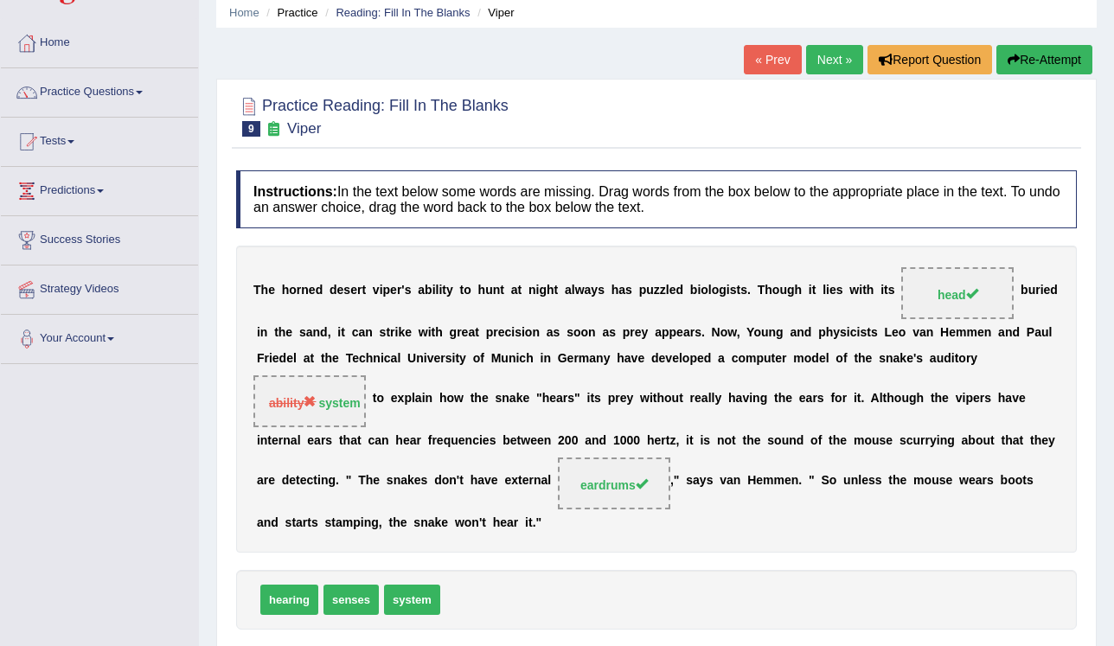
scroll to position [0, 0]
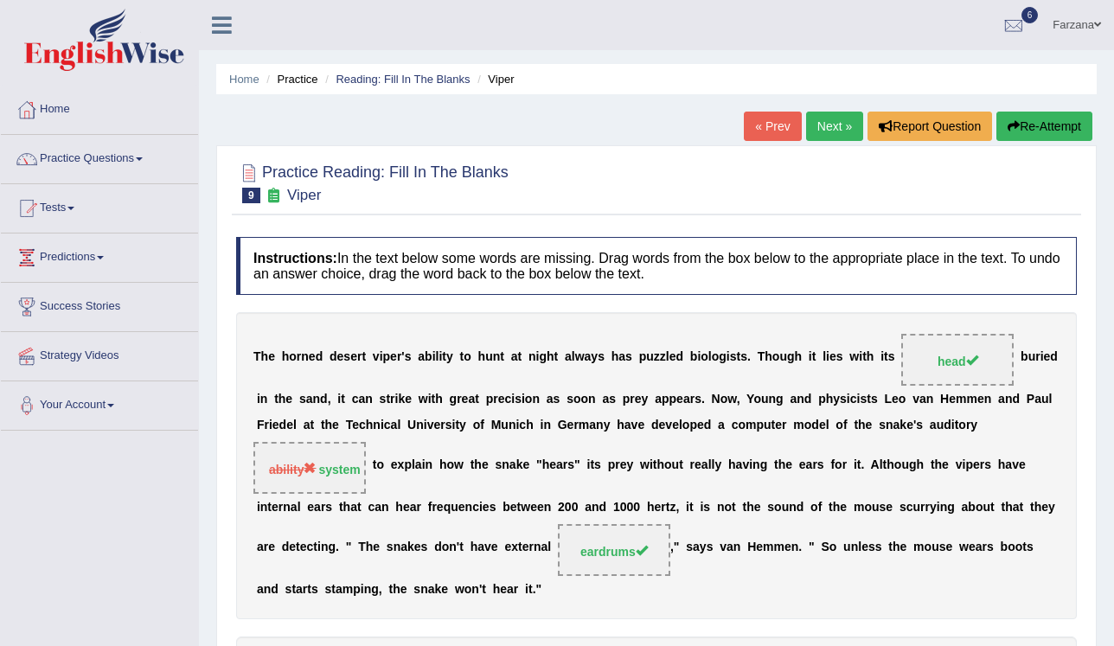
click at [810, 115] on link "Next »" at bounding box center [834, 126] width 57 height 29
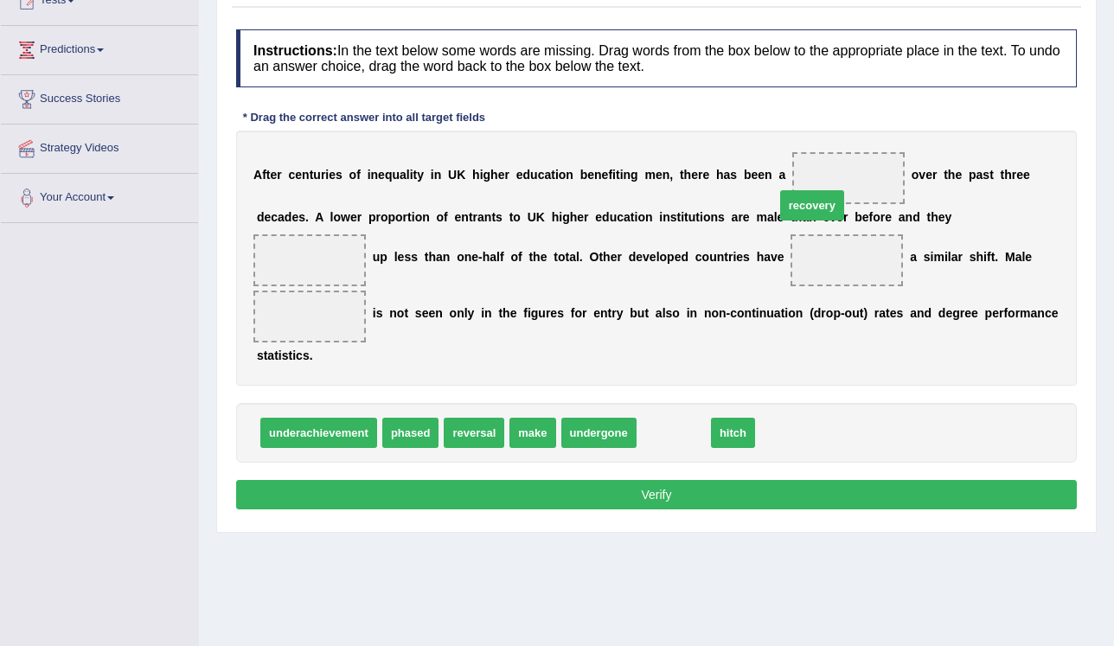
drag, startPoint x: 706, startPoint y: 306, endPoint x: 789, endPoint y: 167, distance: 161.6
drag, startPoint x: 529, startPoint y: 356, endPoint x: 557, endPoint y: 348, distance: 29.0
click at [617, 206] on div "Instructions: In the text below some words are missing. Drag words from the box…" at bounding box center [656, 272] width 849 height 502
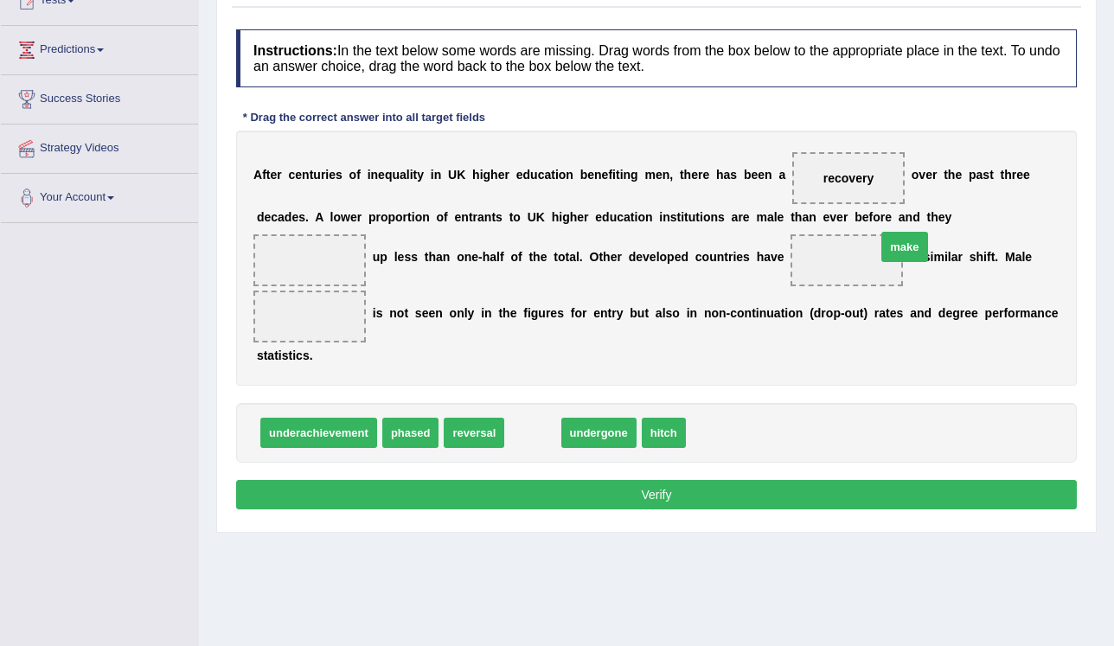
drag, startPoint x: 508, startPoint y: 404, endPoint x: 879, endPoint y: 218, distance: 415.7
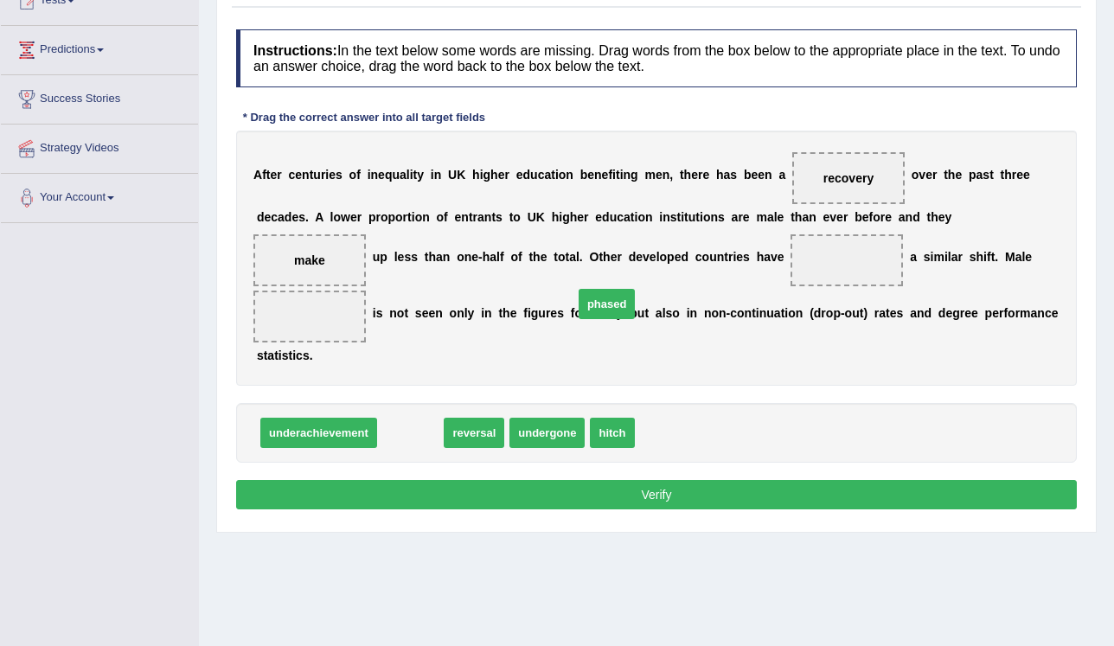
drag, startPoint x: 406, startPoint y: 413, endPoint x: 603, endPoint y: 284, distance: 234.8
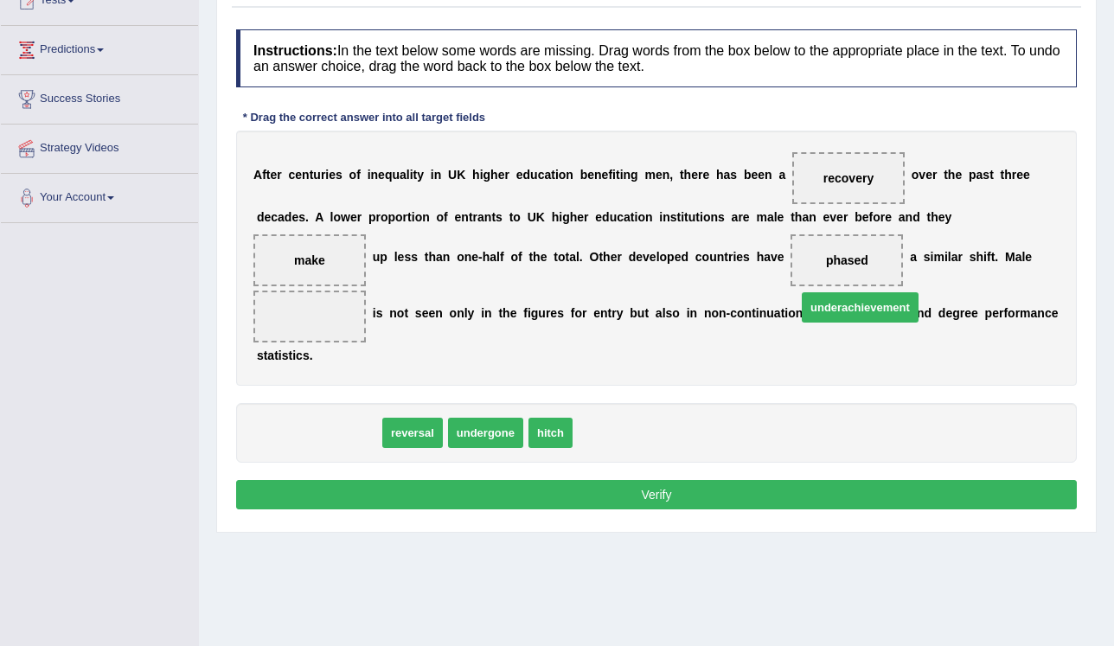
drag, startPoint x: 299, startPoint y: 398, endPoint x: 835, endPoint y: 270, distance: 551.1
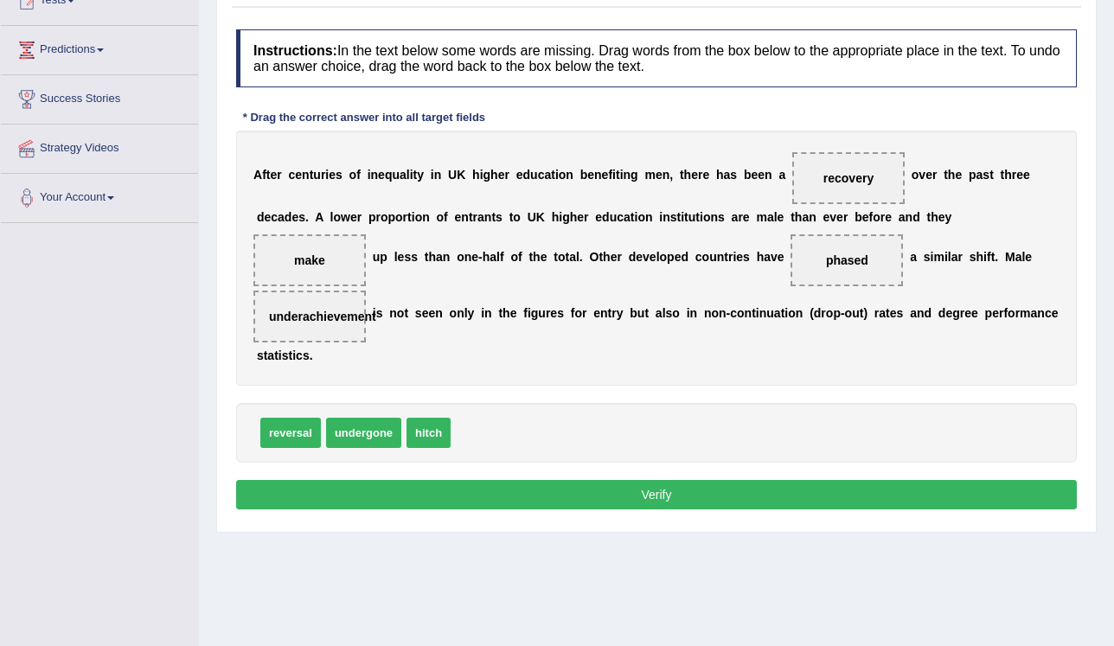
click at [612, 480] on button "Verify" at bounding box center [656, 494] width 840 height 29
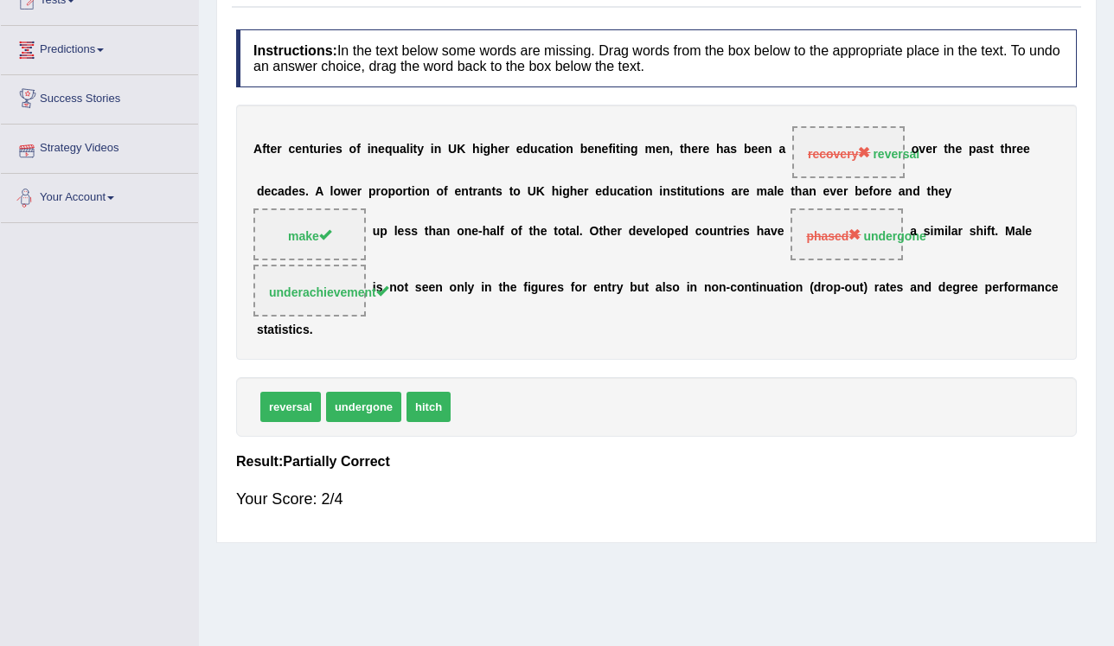
scroll to position [69, 0]
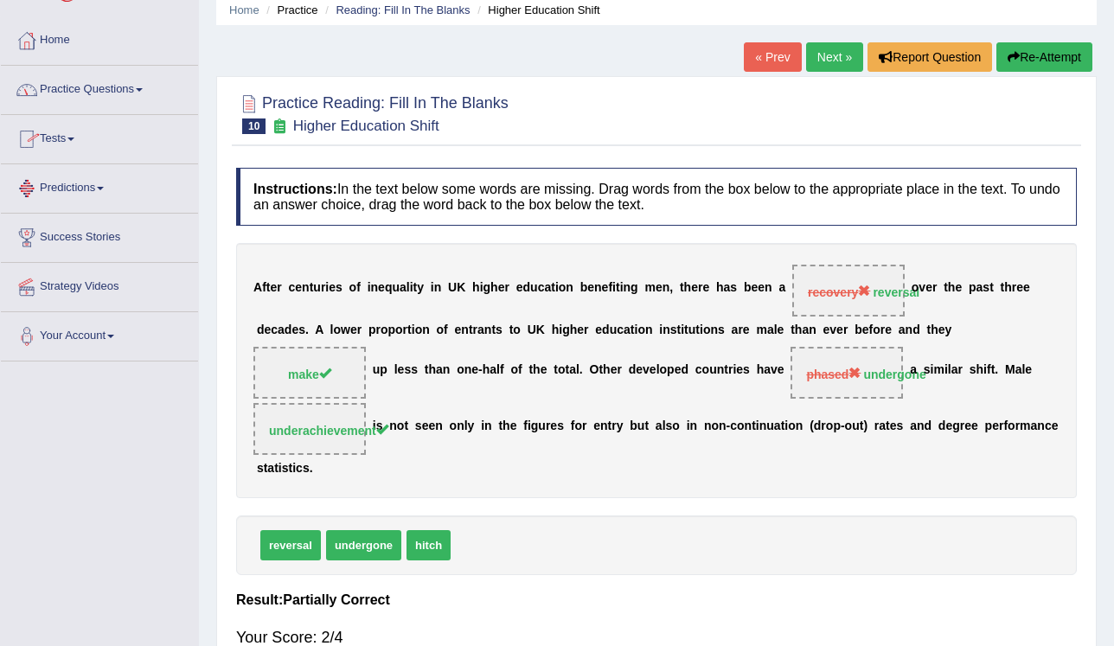
drag, startPoint x: 112, startPoint y: 92, endPoint x: 118, endPoint y: 104, distance: 13.2
click at [112, 93] on link "Practice Questions" at bounding box center [99, 87] width 197 height 43
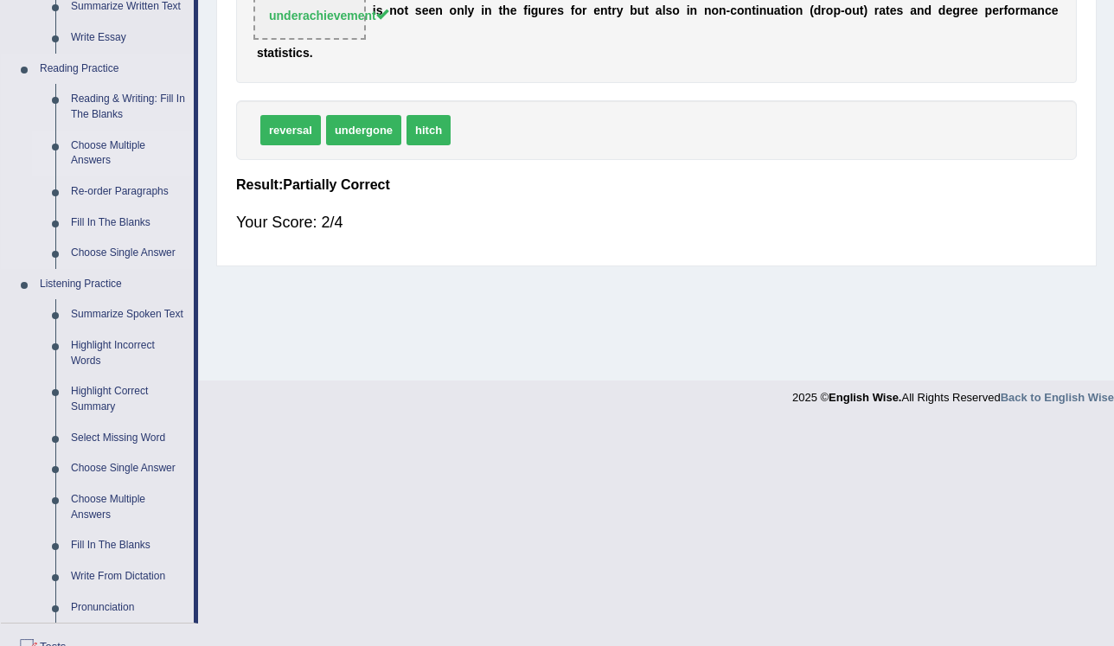
scroll to position [707, 0]
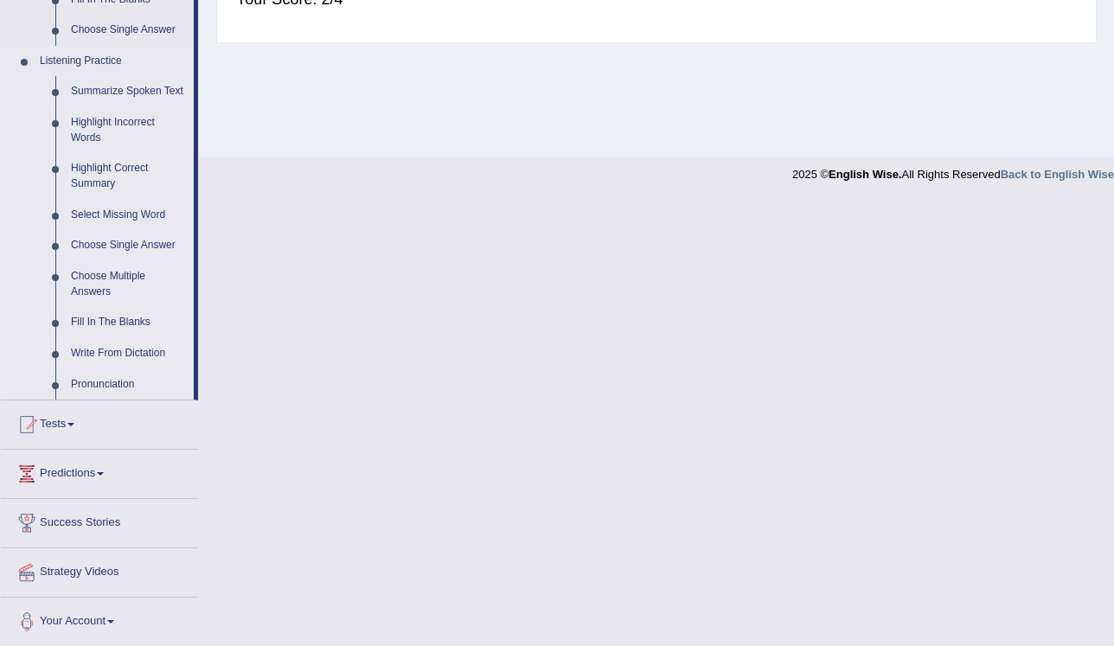
click at [114, 352] on link "Write From Dictation" at bounding box center [128, 353] width 131 height 31
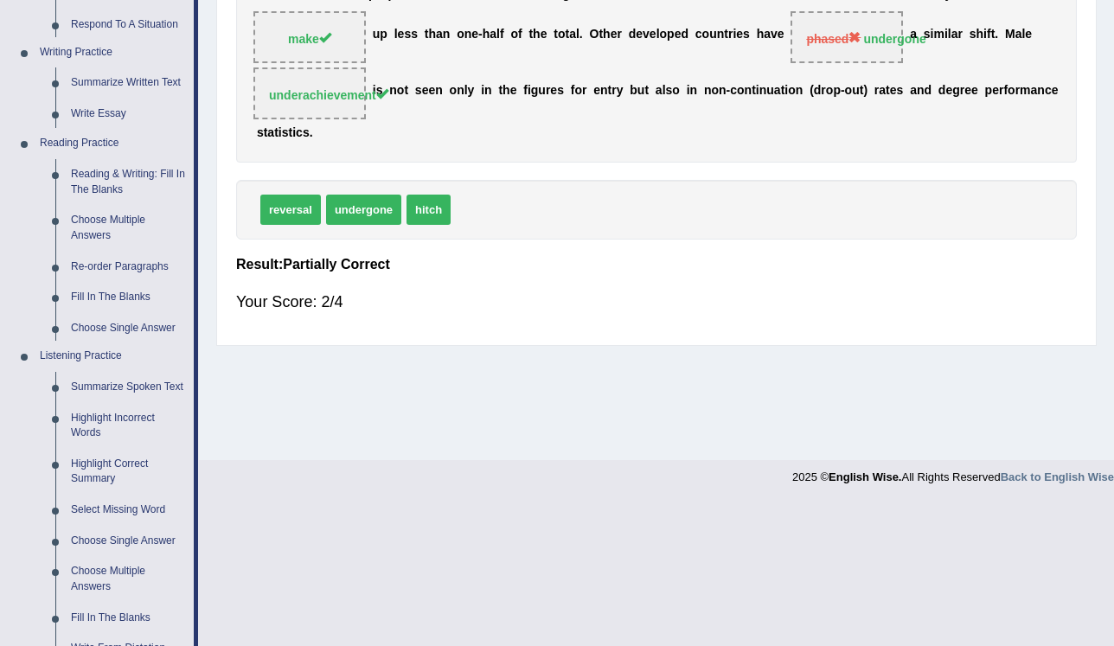
scroll to position [262, 0]
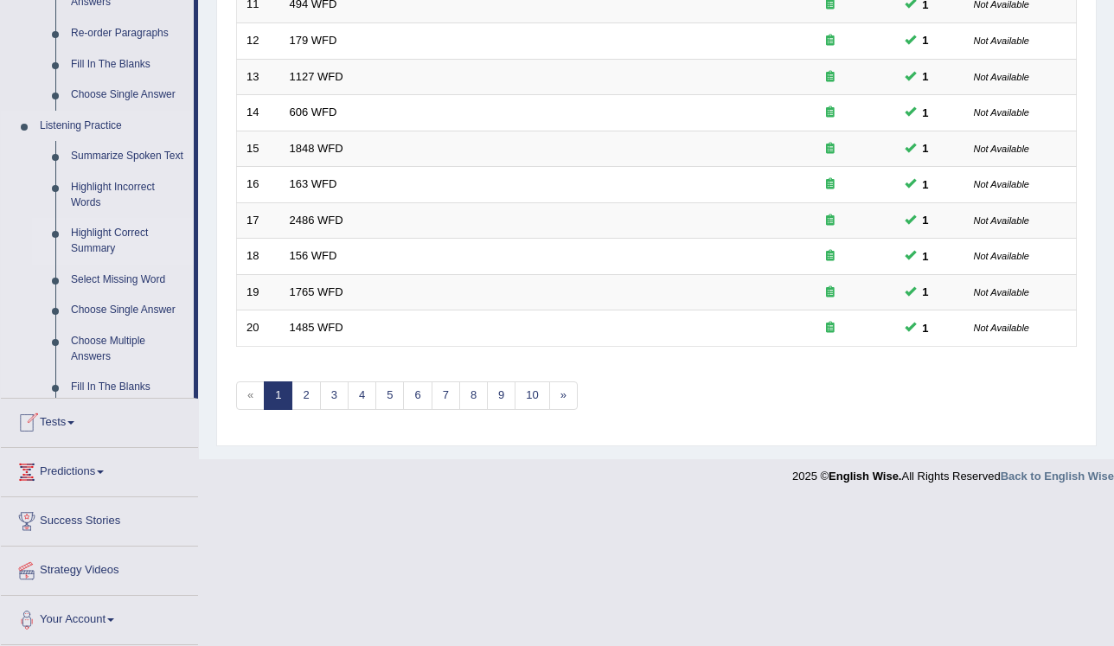
scroll to position [707, 0]
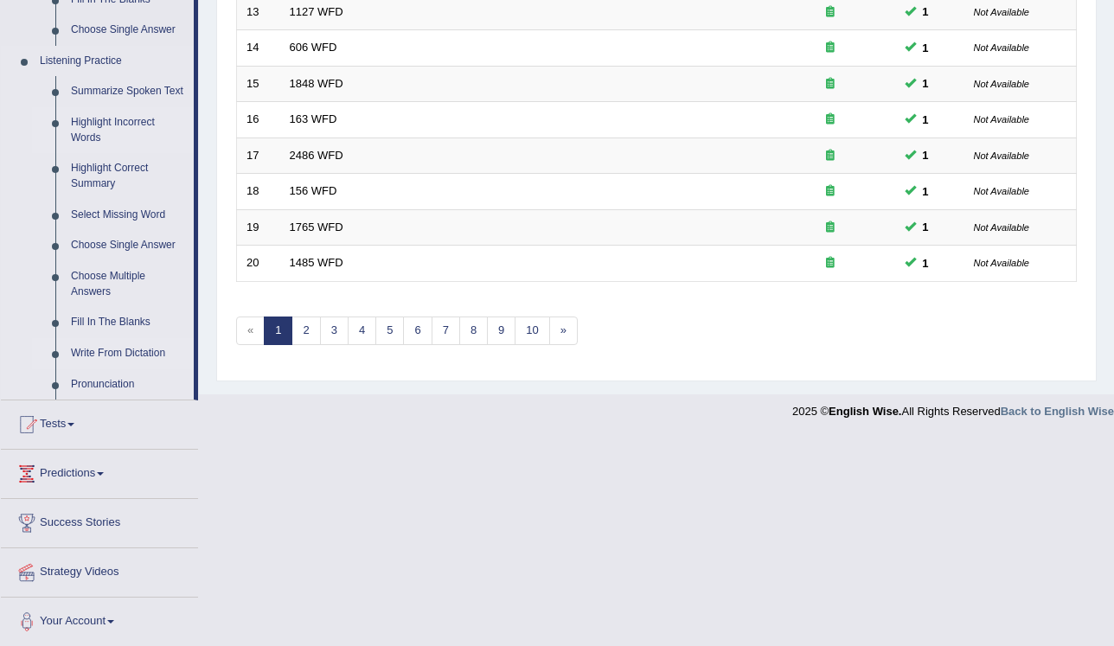
click at [114, 117] on link "Highlight Incorrect Words" at bounding box center [128, 130] width 131 height 46
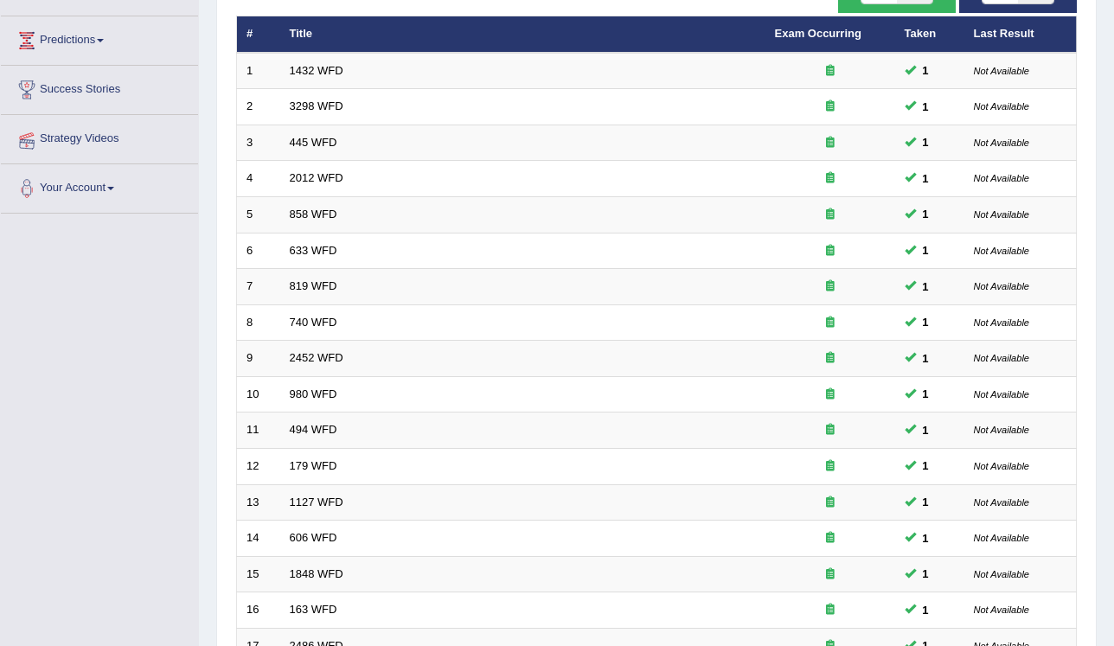
scroll to position [225, 0]
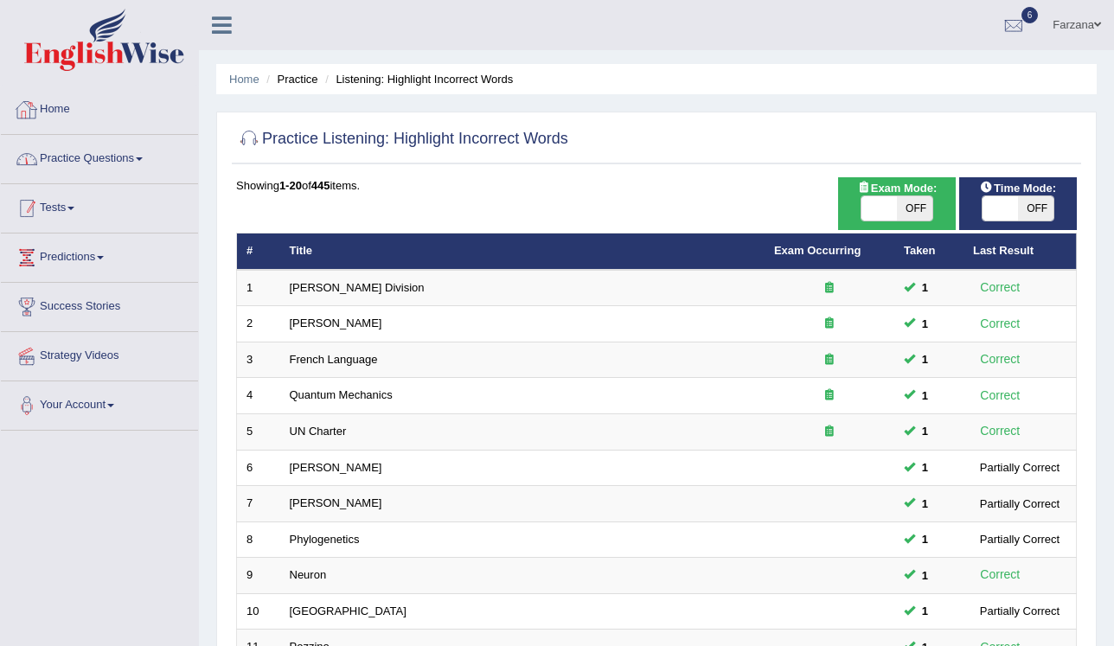
drag, startPoint x: 512, startPoint y: 335, endPoint x: 76, endPoint y: 155, distance: 471.8
click at [69, 159] on link "Practice Questions" at bounding box center [99, 156] width 197 height 43
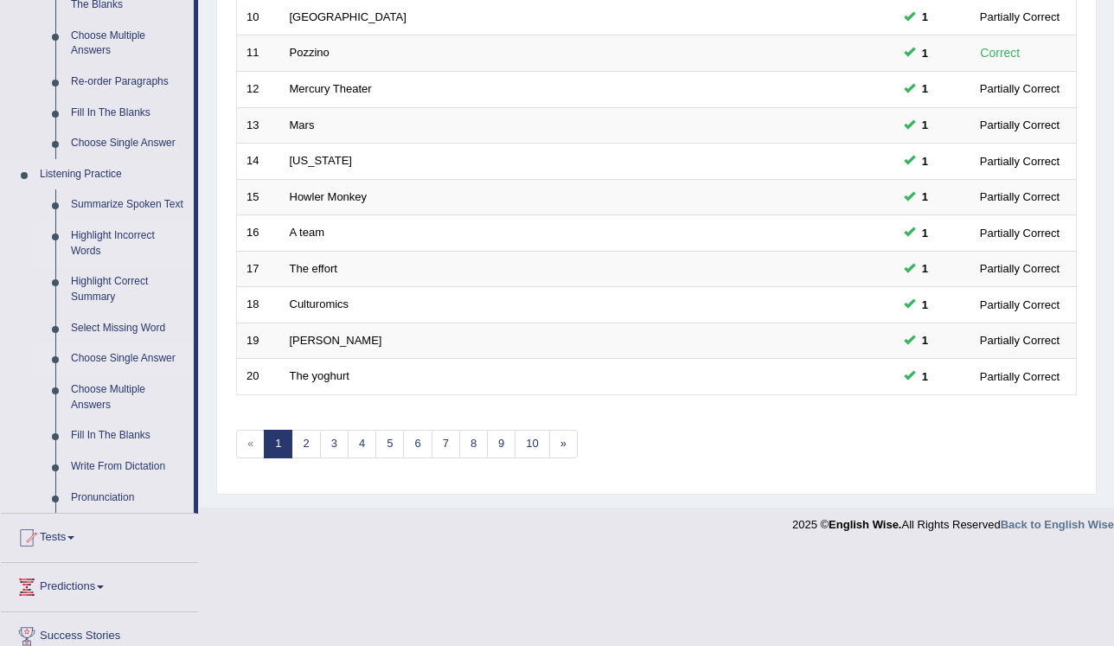
scroll to position [569, 0]
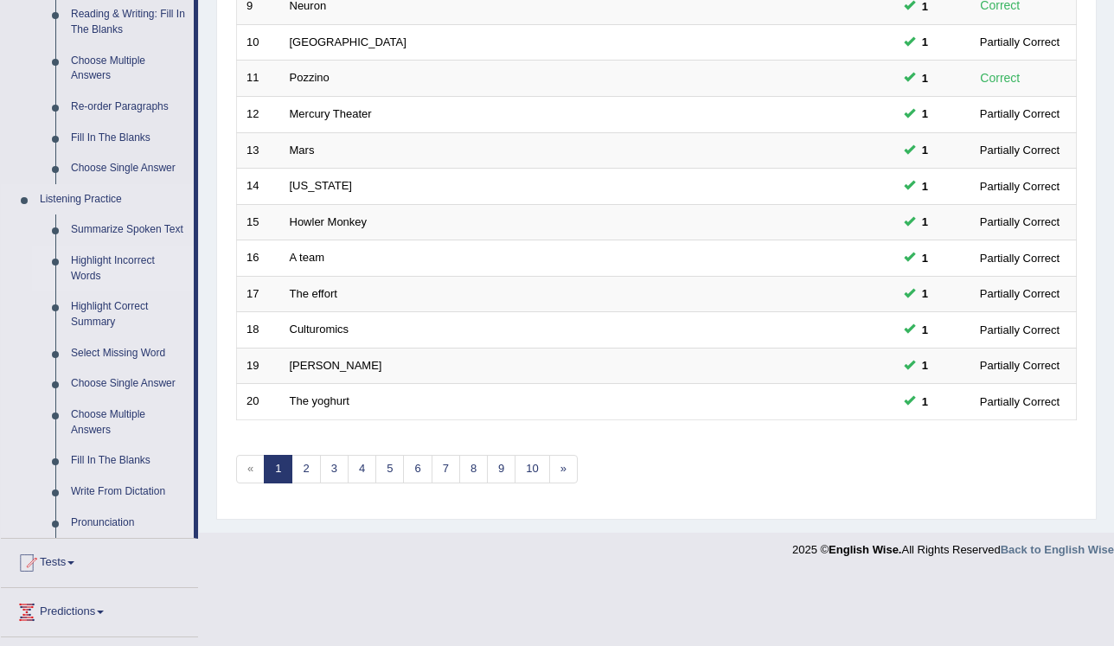
click at [86, 265] on link "Highlight Incorrect Words" at bounding box center [128, 269] width 131 height 46
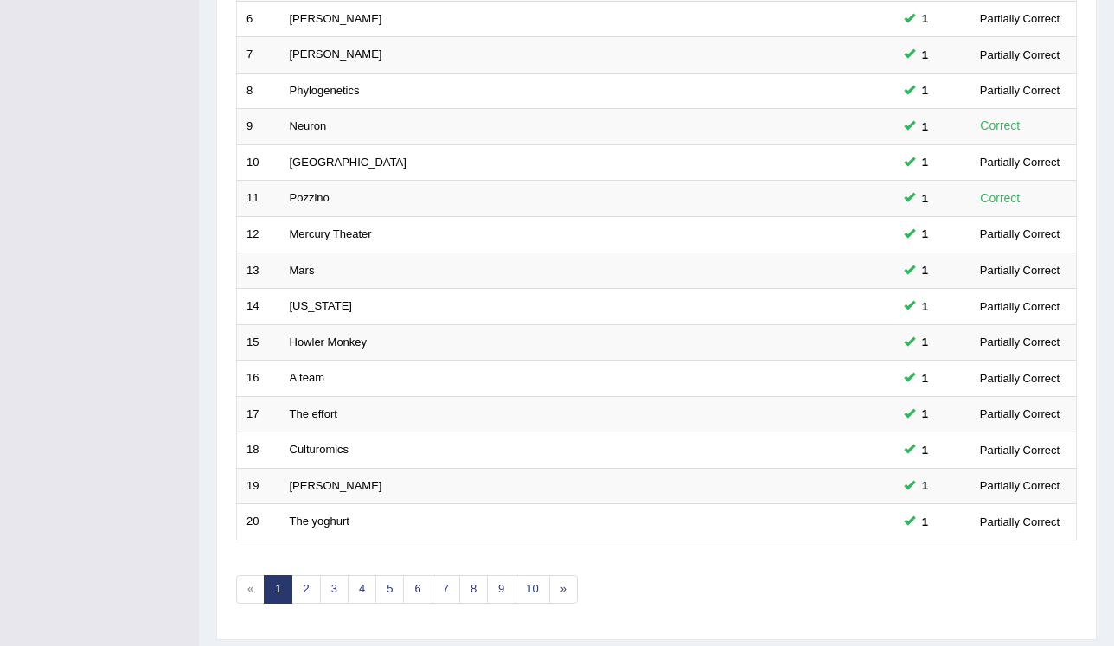
scroll to position [273, 0]
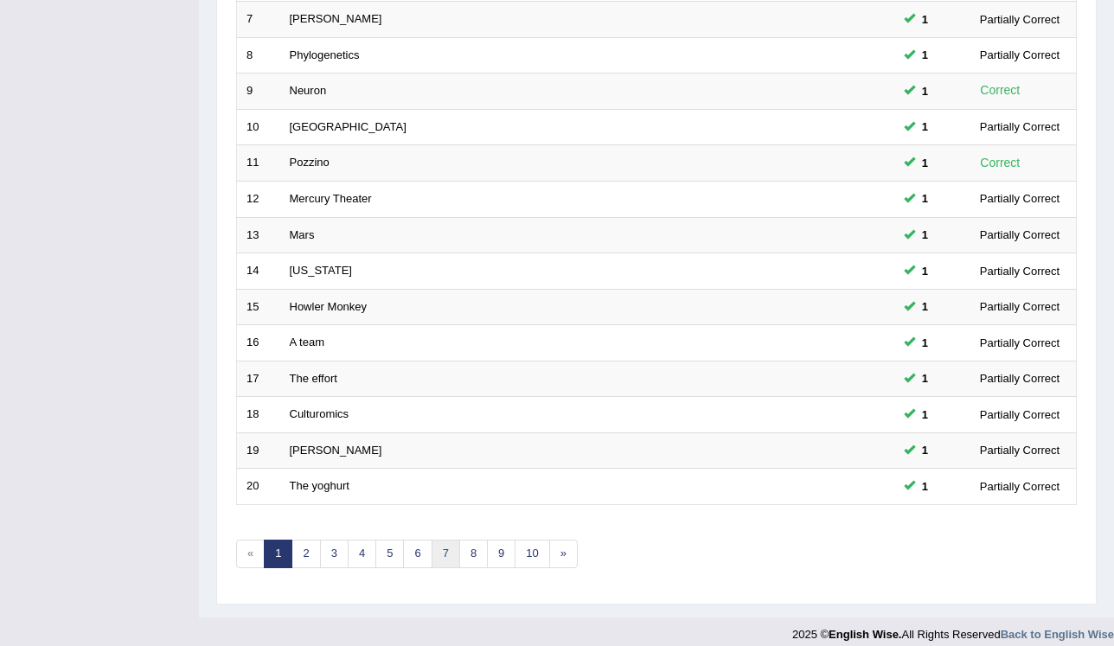
click at [437, 548] on link "7" at bounding box center [445, 554] width 29 height 29
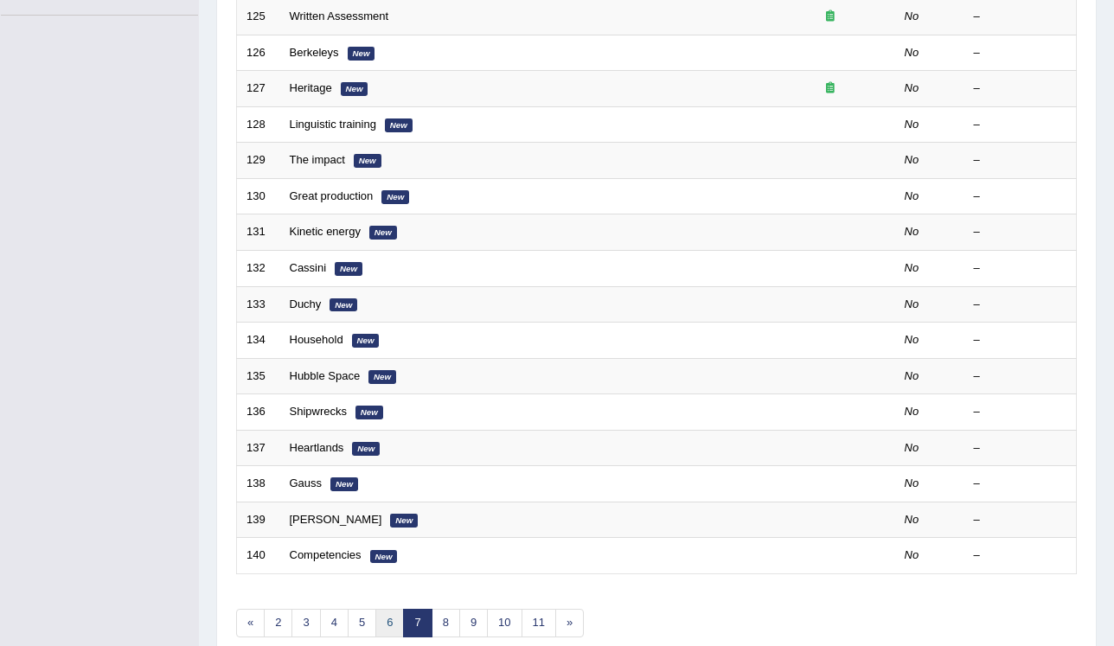
click at [387, 616] on link "6" at bounding box center [389, 623] width 29 height 29
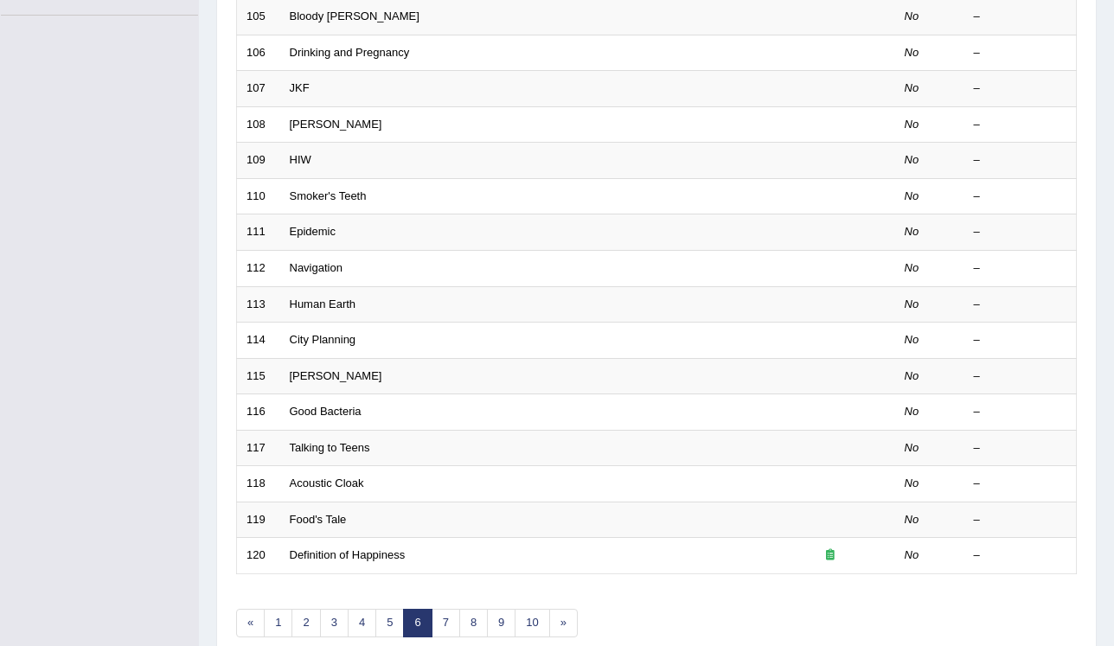
scroll to position [415, 0]
click at [387, 623] on link "5" at bounding box center [389, 623] width 29 height 29
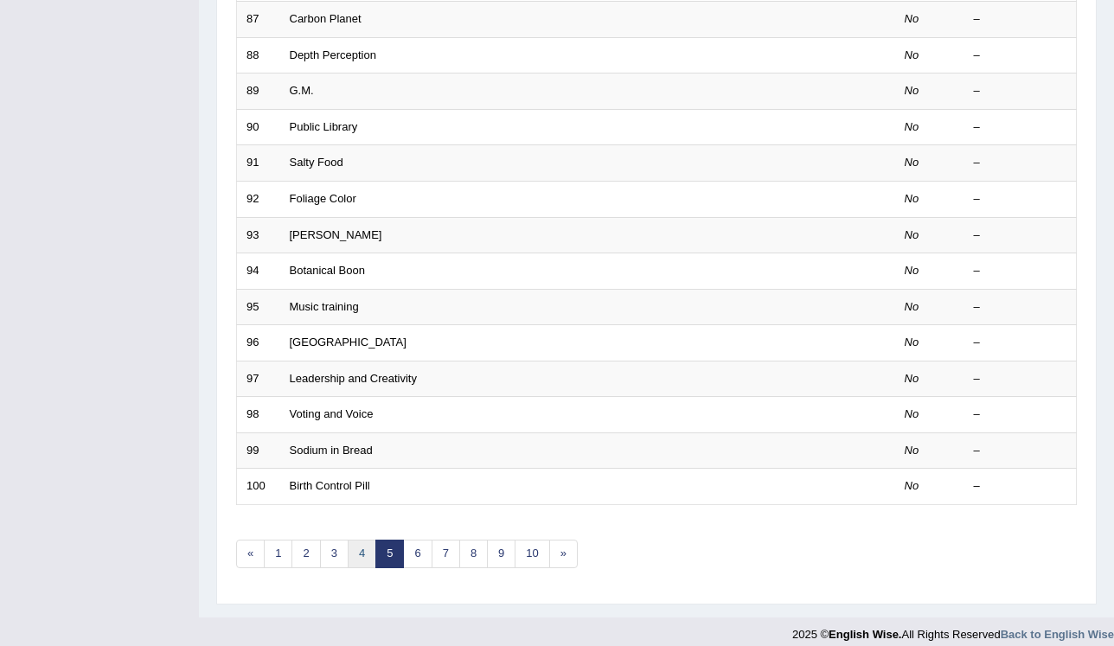
scroll to position [484, 0]
click at [359, 546] on link "4" at bounding box center [362, 554] width 29 height 29
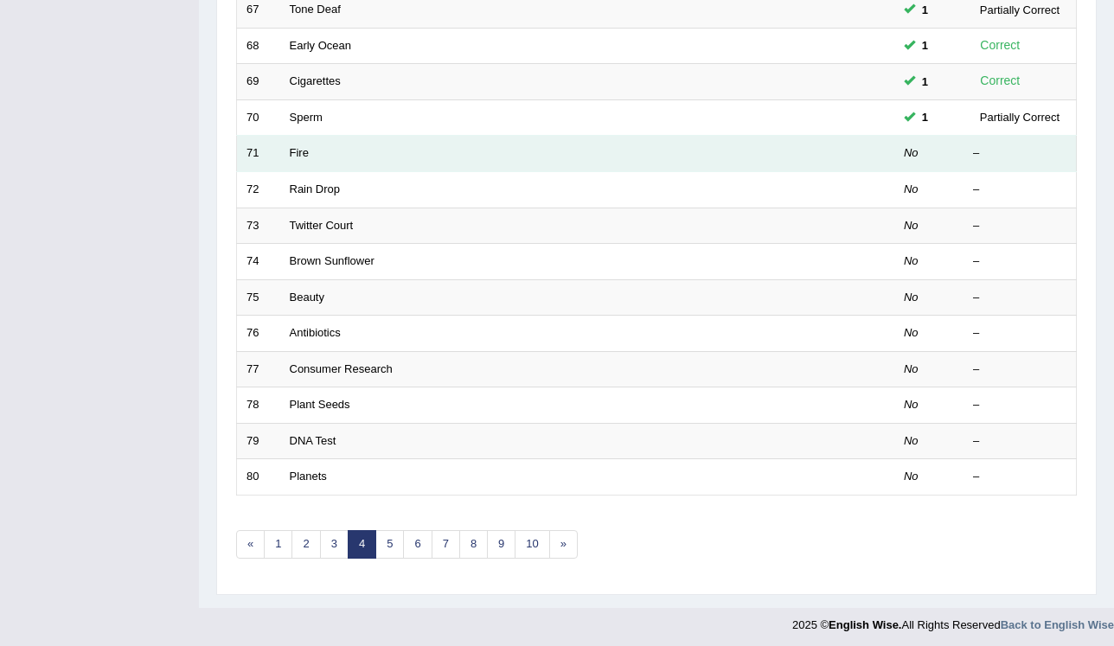
scroll to position [494, 0]
click at [291, 144] on td "Fire" at bounding box center [522, 154] width 484 height 36
click at [291, 152] on link "Fire" at bounding box center [299, 152] width 19 height 13
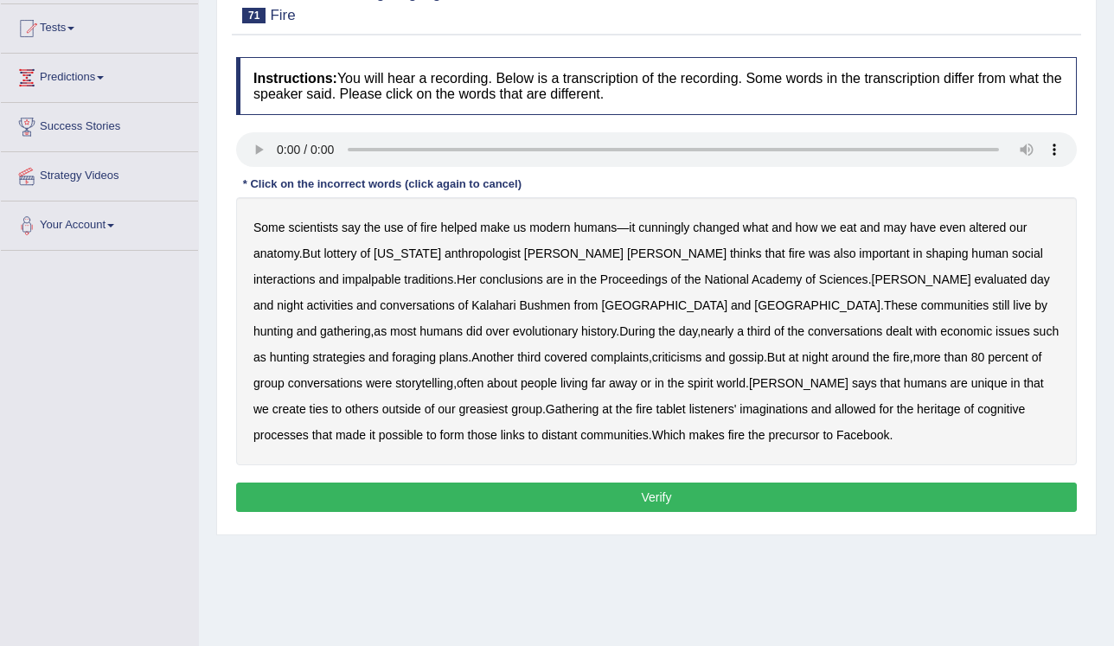
scroll to position [262, 0]
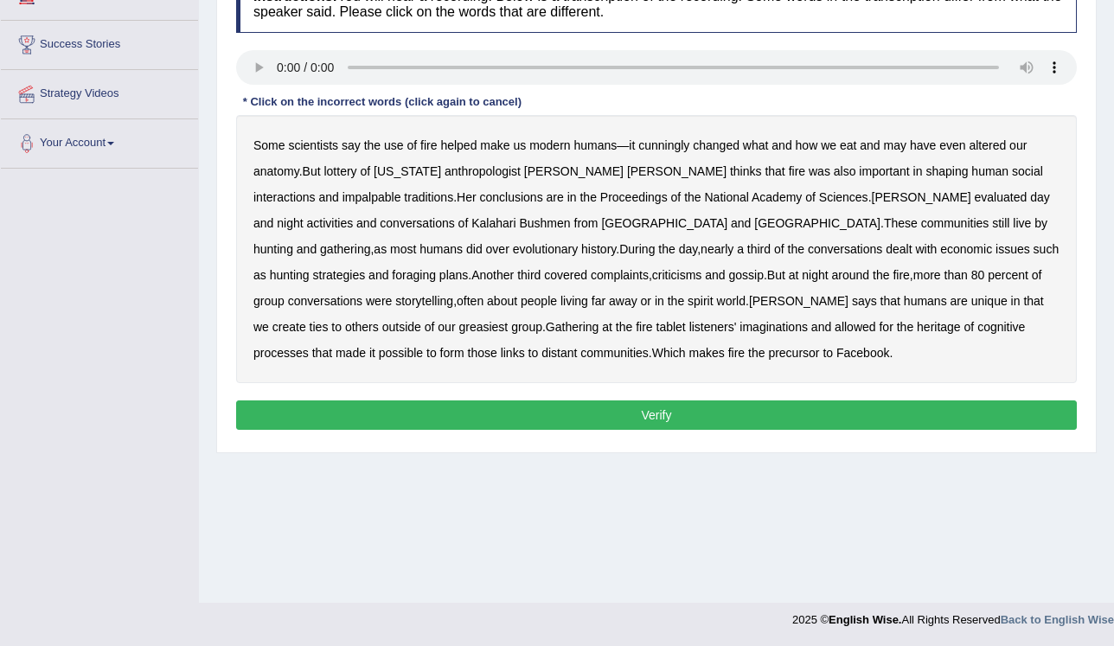
click at [664, 149] on b "cunningly" at bounding box center [663, 145] width 51 height 14
click at [342, 173] on b "lottery" at bounding box center [339, 171] width 33 height 14
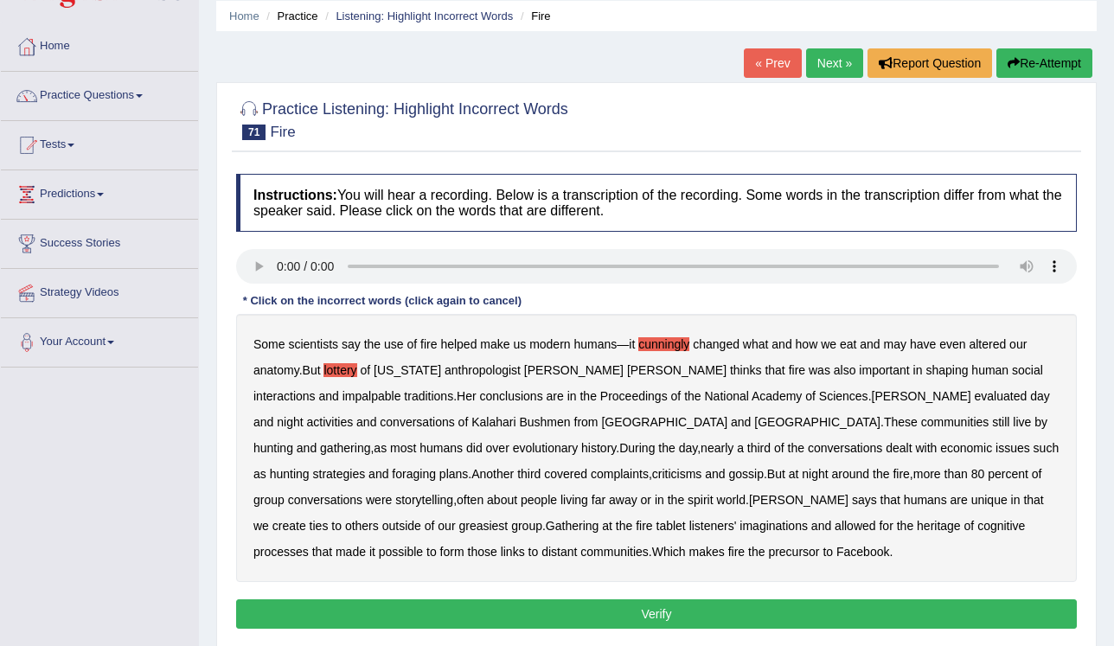
scroll to position [0, 0]
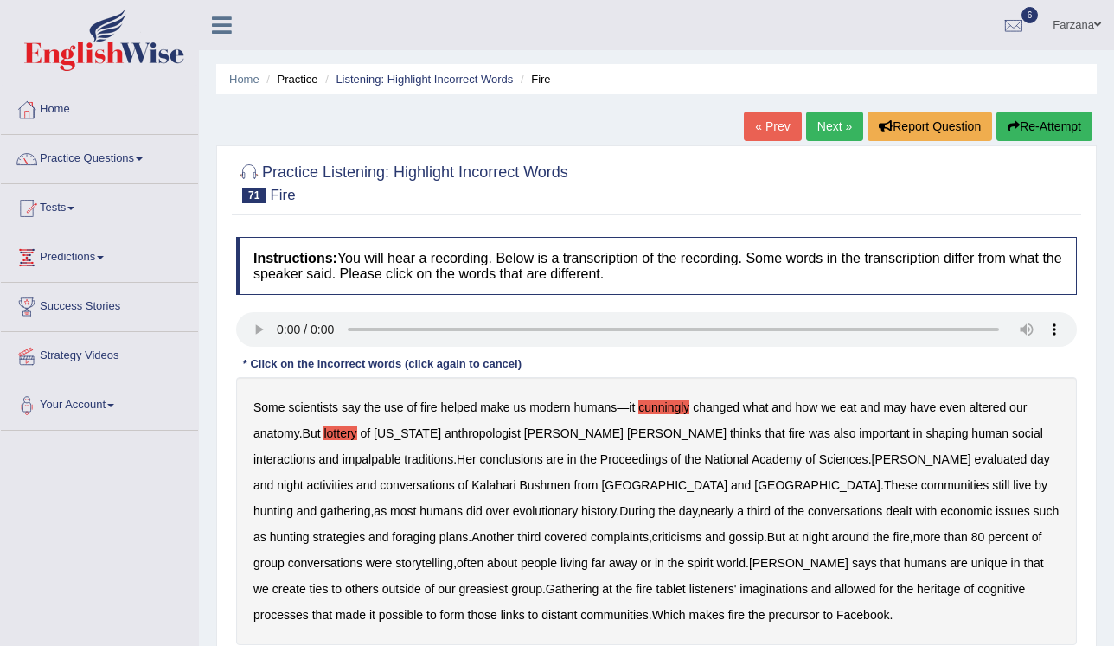
click at [1074, 26] on link "Farzana" at bounding box center [1076, 22] width 74 height 45
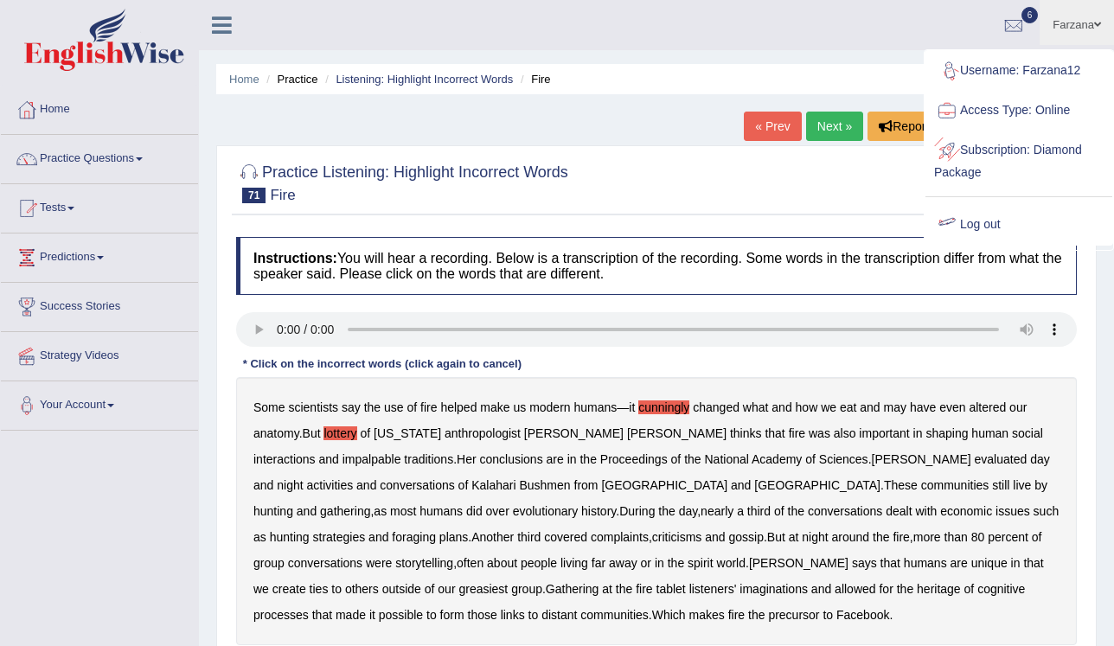
click at [972, 225] on link "Log out" at bounding box center [1018, 225] width 187 height 40
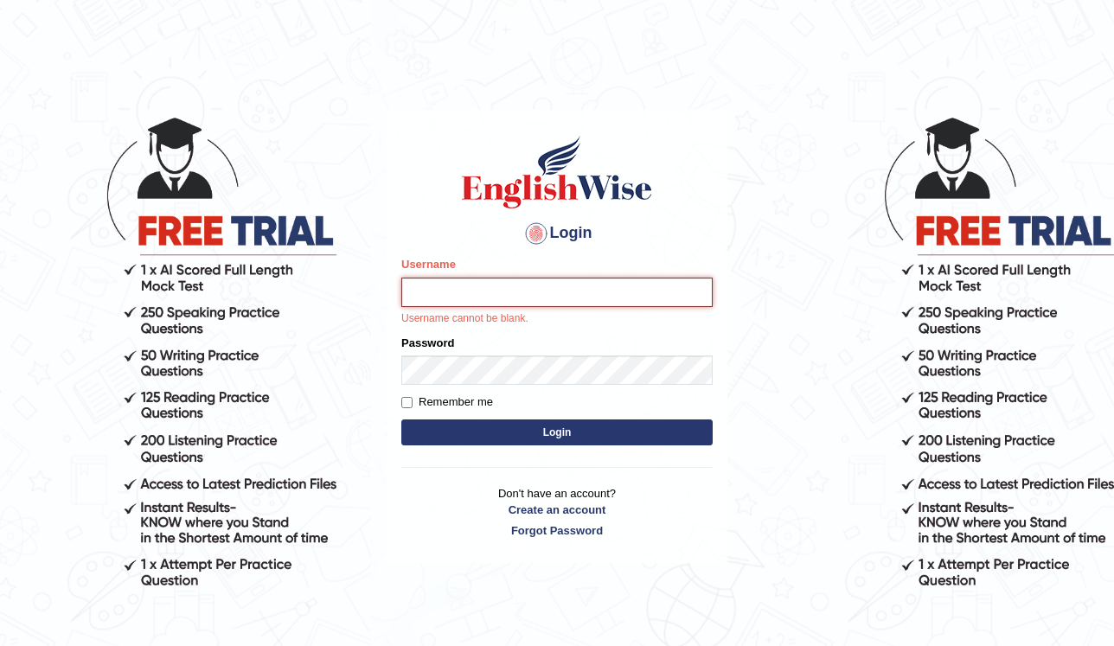
click at [633, 297] on input "Username" at bounding box center [556, 292] width 311 height 29
type input "Kubra"
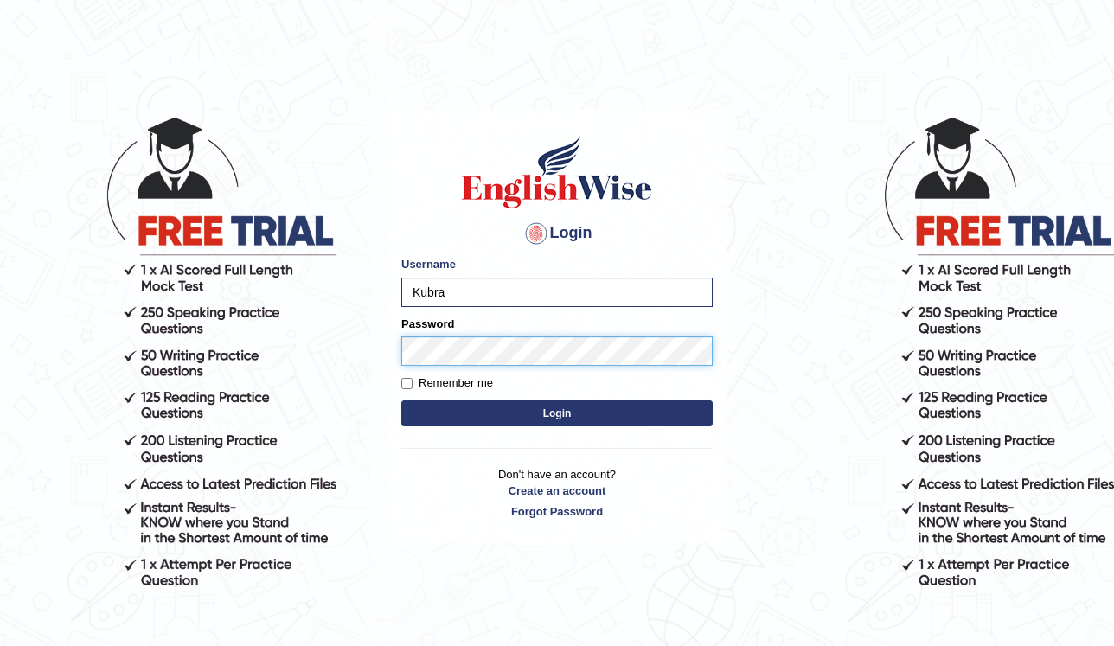
click at [401, 400] on button "Login" at bounding box center [556, 413] width 311 height 26
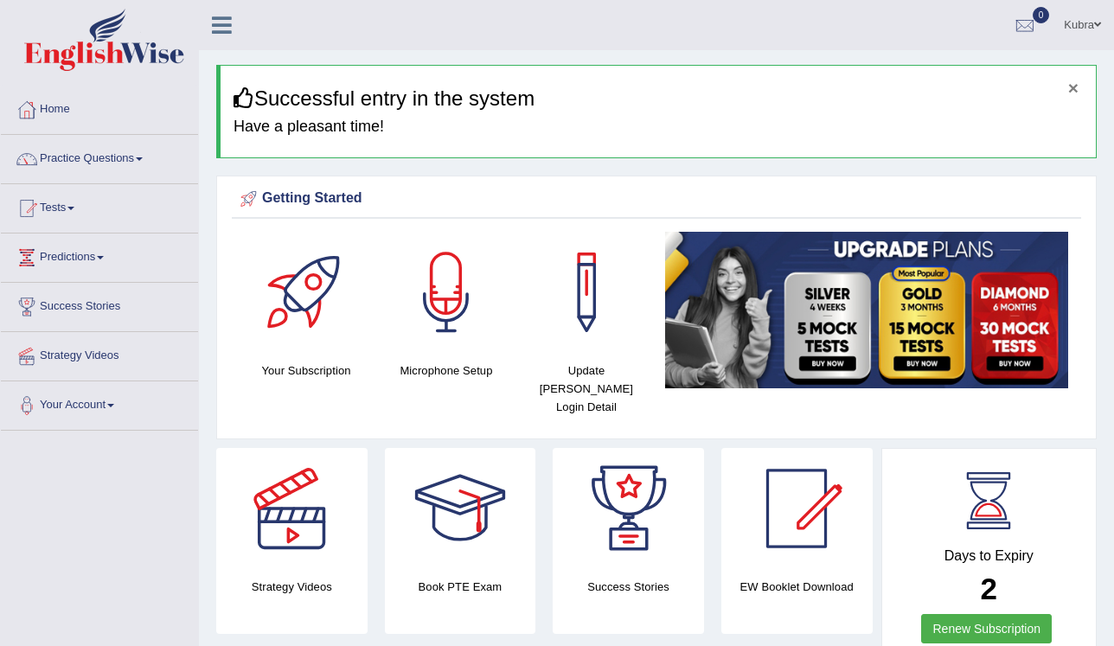
click at [1075, 89] on button "×" at bounding box center [1073, 88] width 10 height 18
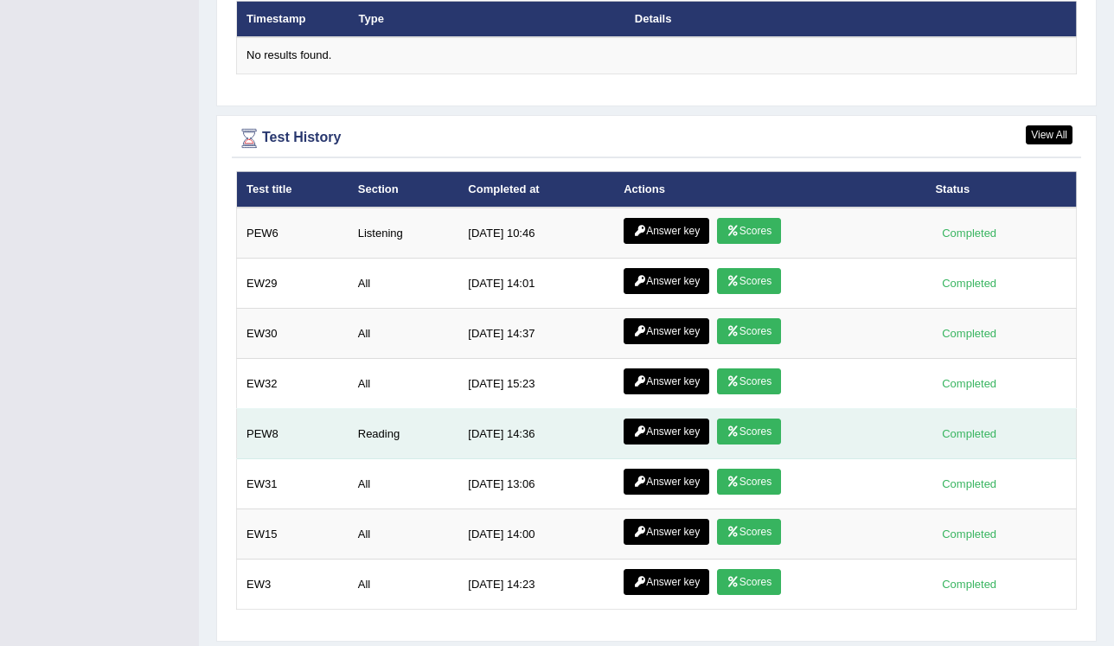
scroll to position [2199, 0]
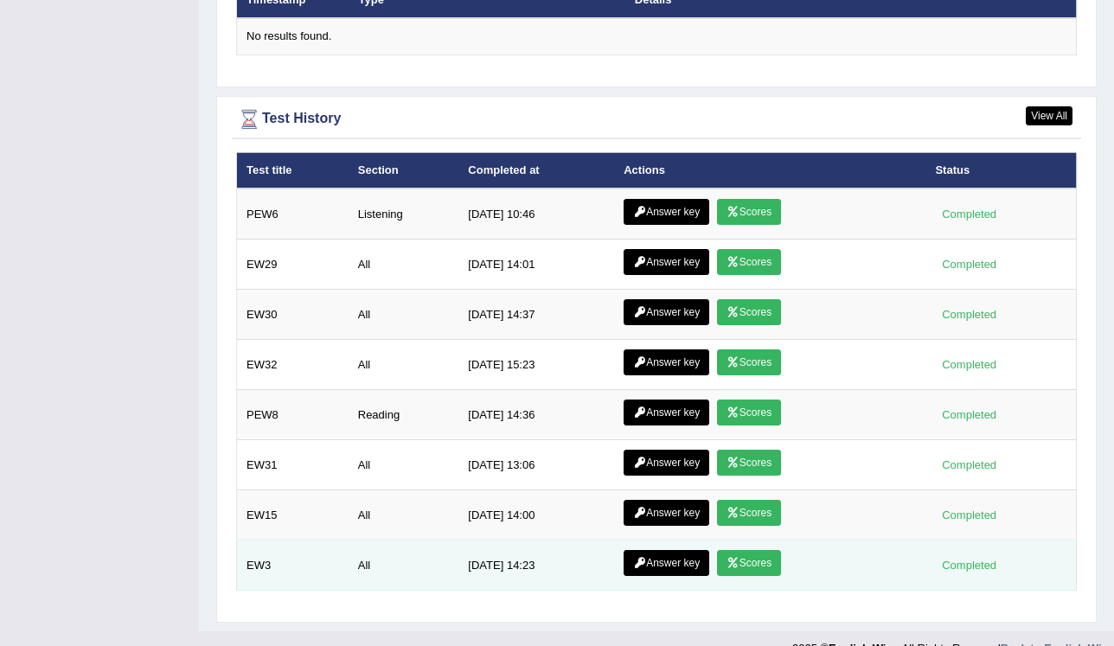
click at [719, 550] on link "Scores" at bounding box center [749, 563] width 64 height 26
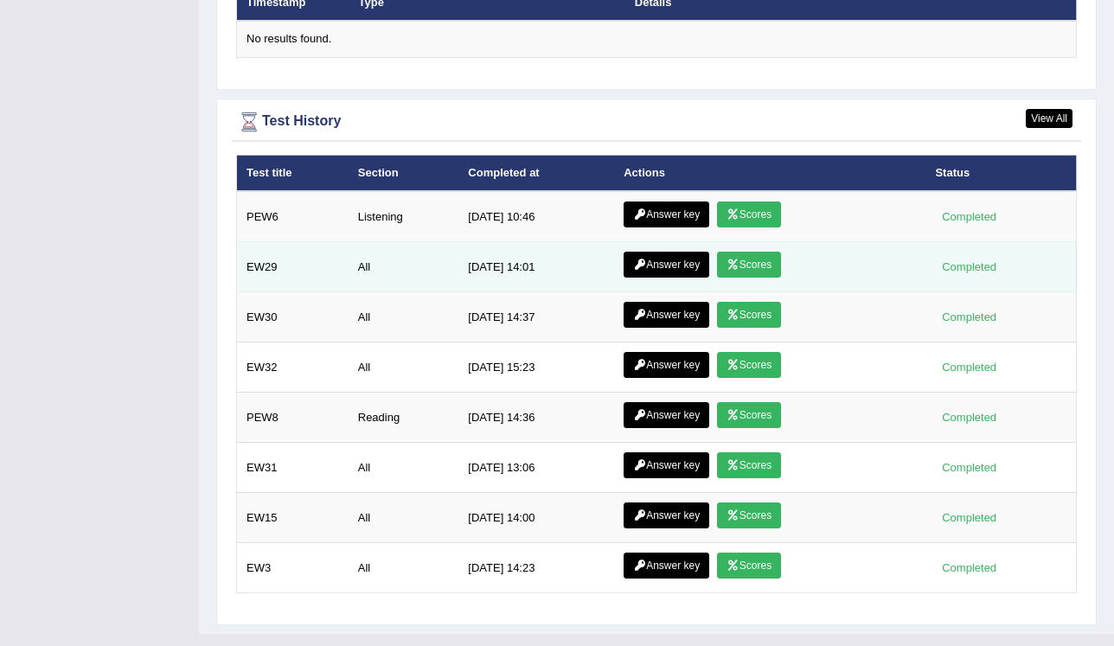
scroll to position [2199, 0]
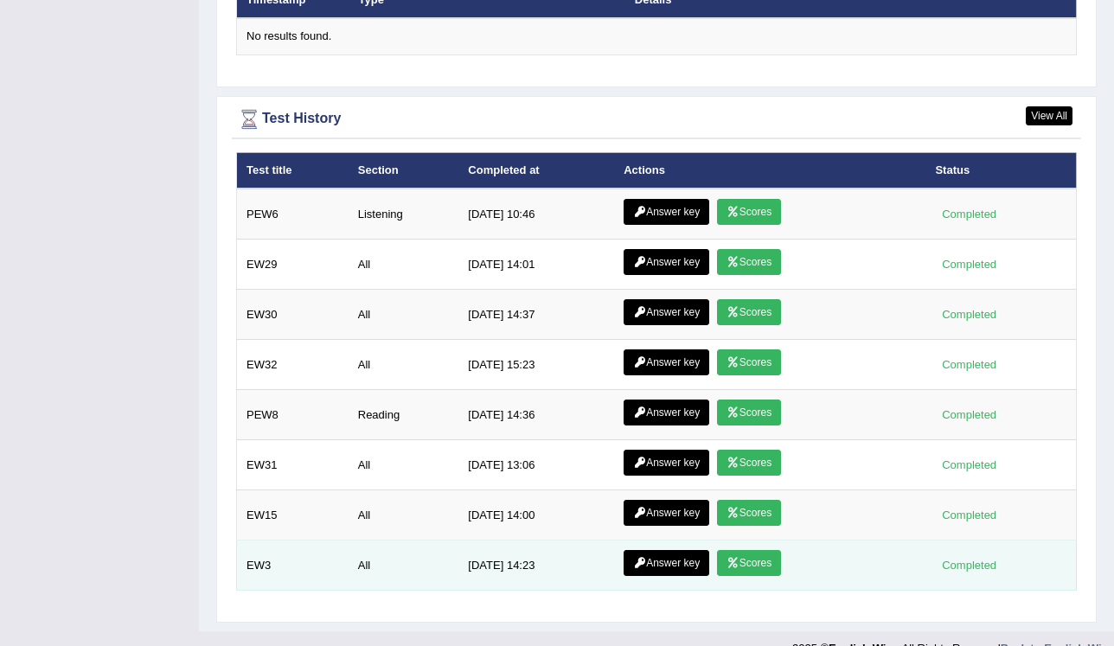
click at [645, 550] on link "Answer key" at bounding box center [666, 563] width 86 height 26
click at [686, 550] on link "Answer key" at bounding box center [666, 563] width 86 height 26
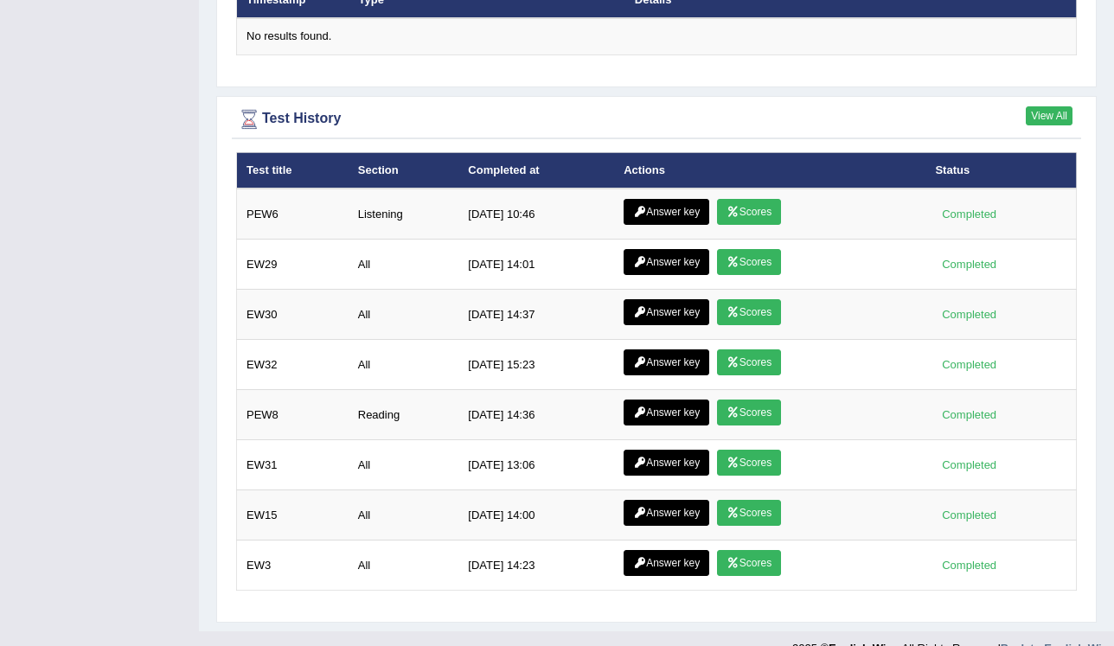
click at [1043, 106] on link "View All" at bounding box center [1048, 115] width 47 height 19
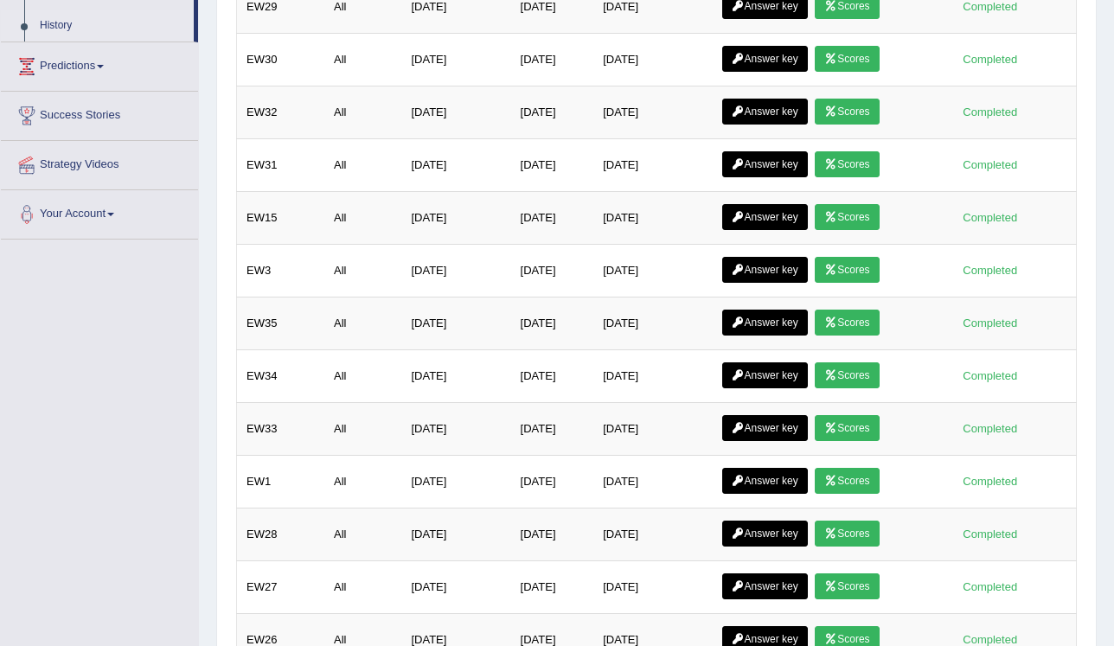
scroll to position [277, 0]
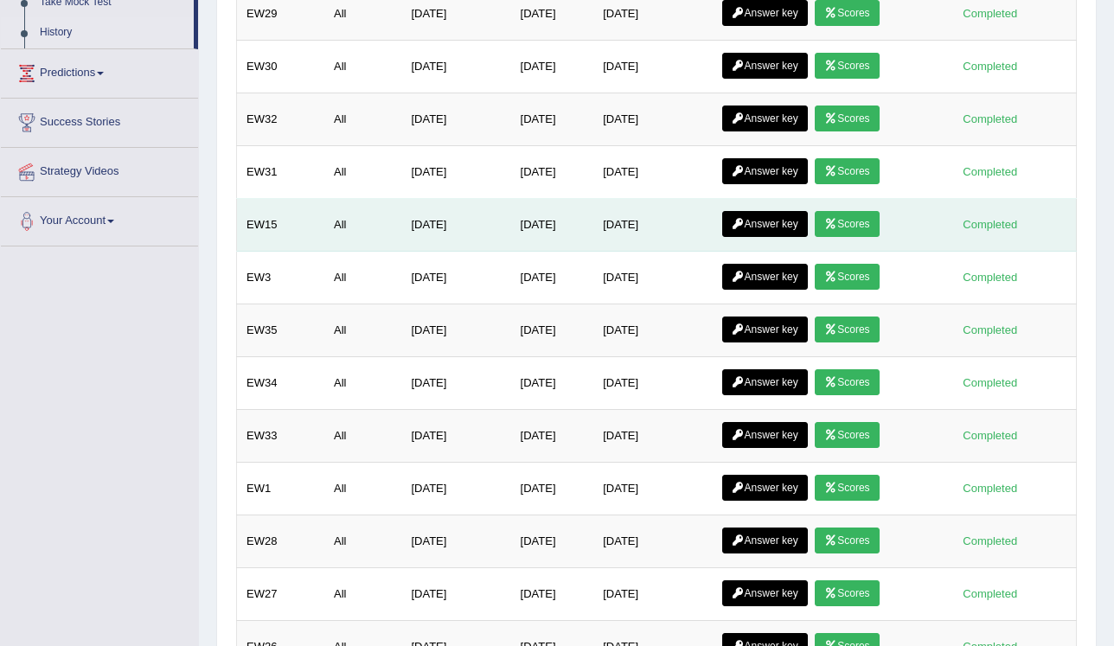
click at [733, 219] on icon at bounding box center [737, 224] width 13 height 10
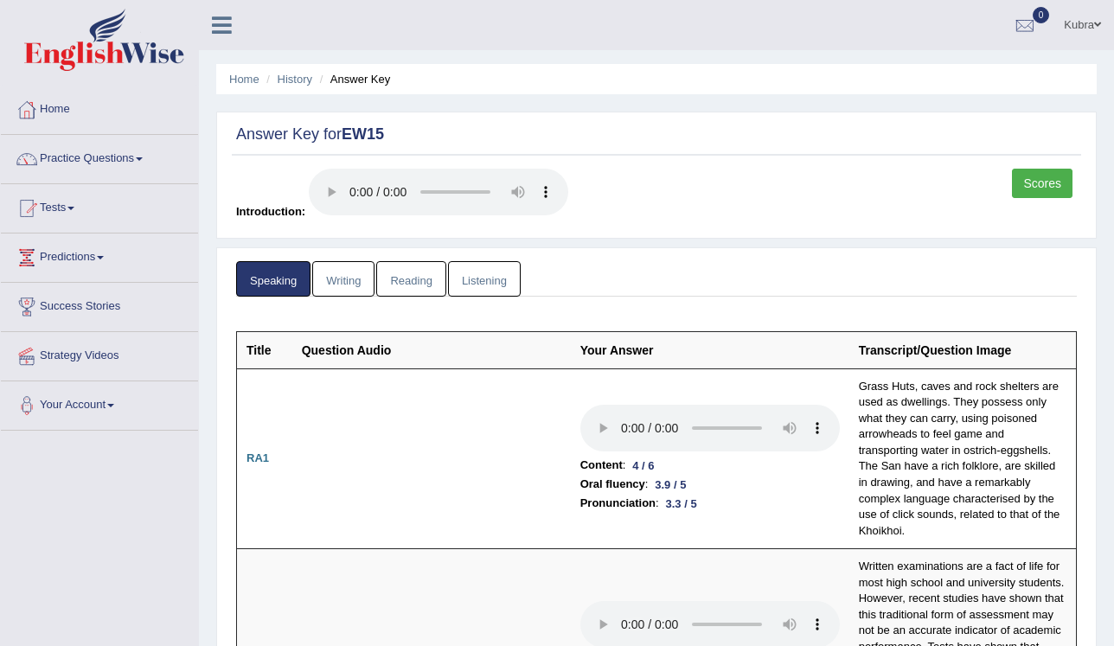
click at [1033, 187] on link "Scores" at bounding box center [1042, 183] width 61 height 29
